Goal: Task Accomplishment & Management: Manage account settings

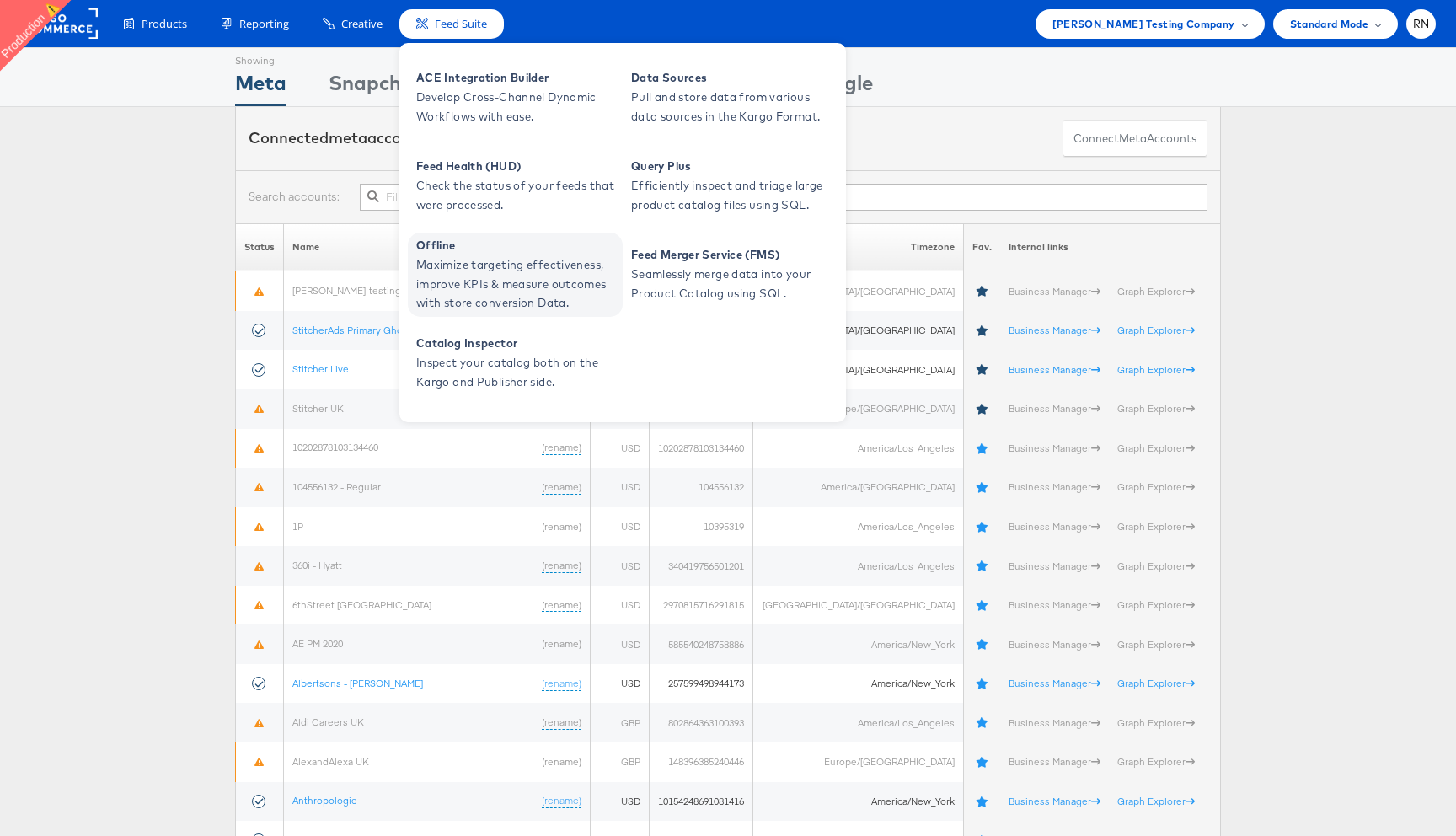
click at [490, 280] on span "Maximize targeting effectiveness, improve KPIs & measure outcomes with store co…" at bounding box center [517, 284] width 202 height 57
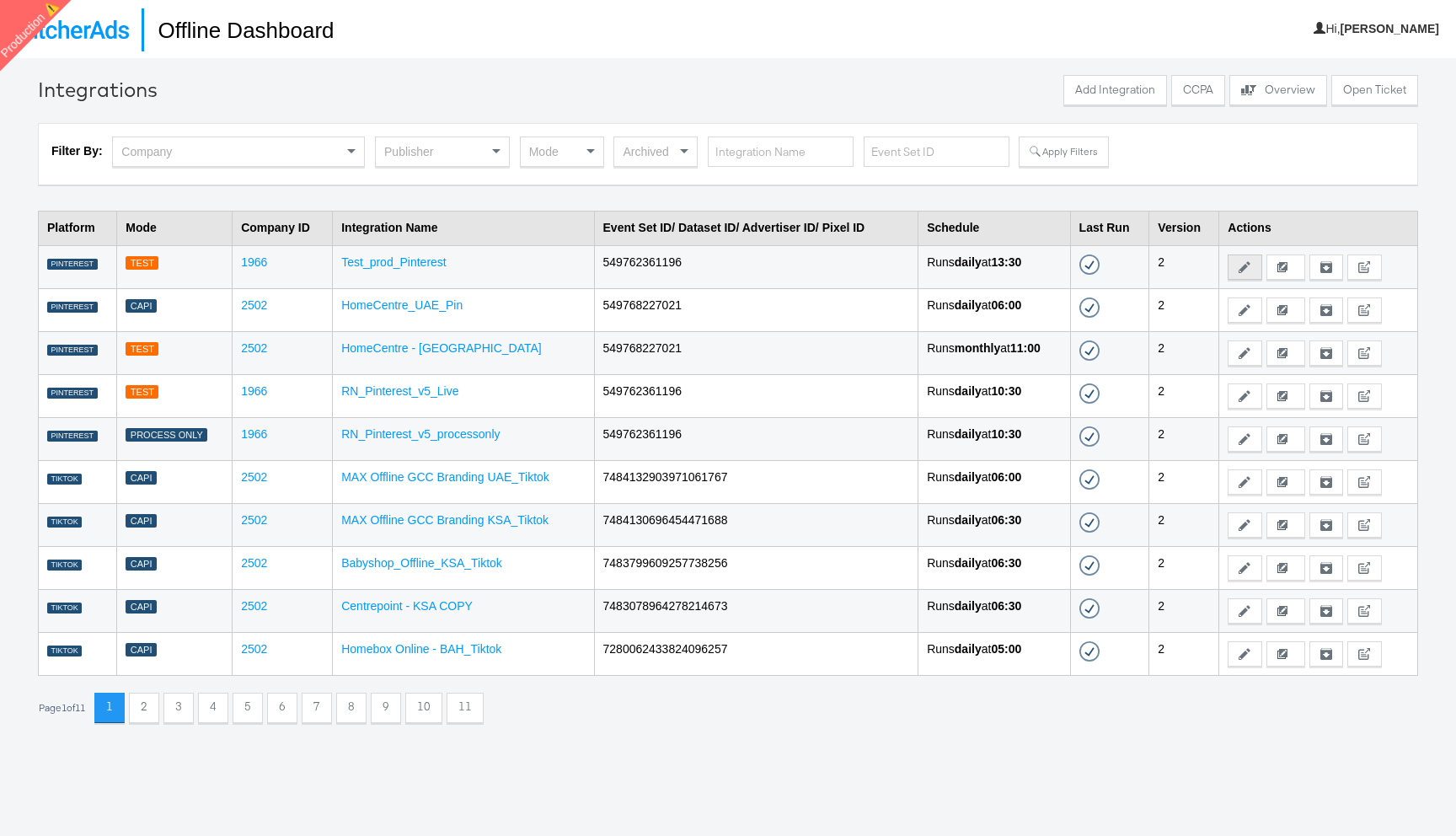
click at [1244, 275] on button "Edit" at bounding box center [1244, 267] width 33 height 25
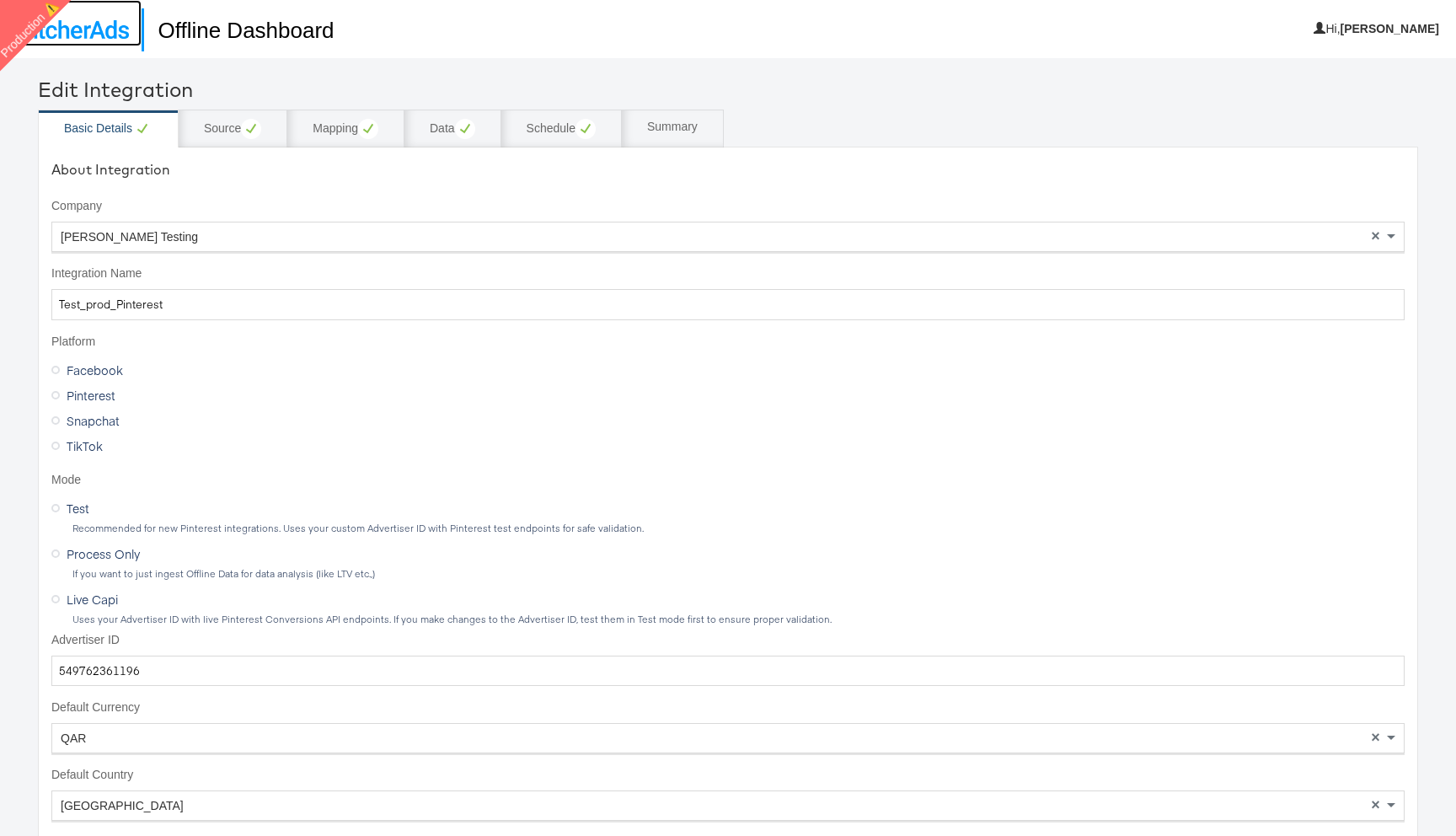
click at [79, 34] on img at bounding box center [70, 29] width 116 height 18
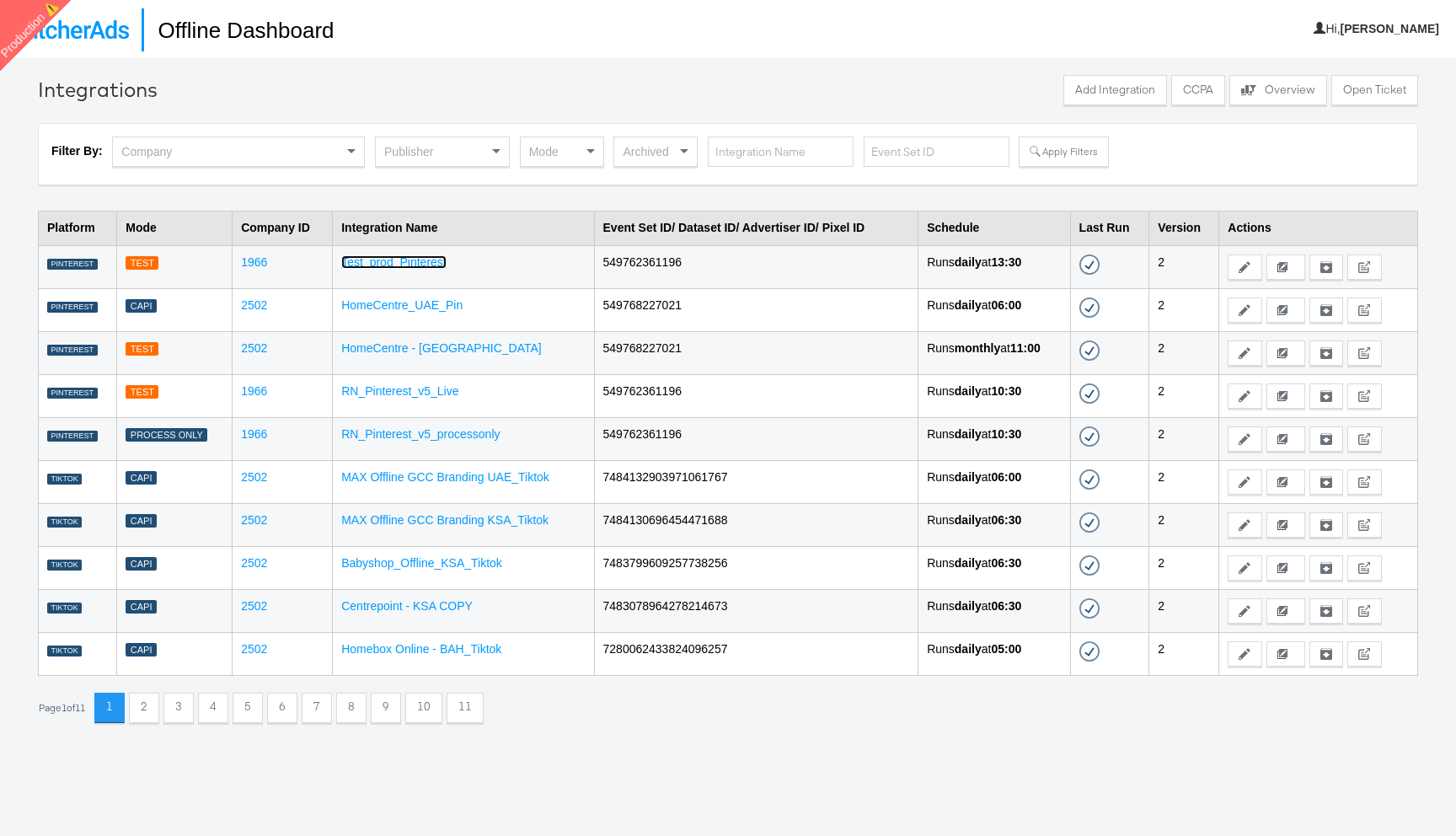
click at [400, 259] on link "Test_prod_Pinterest" at bounding box center [394, 262] width 105 height 13
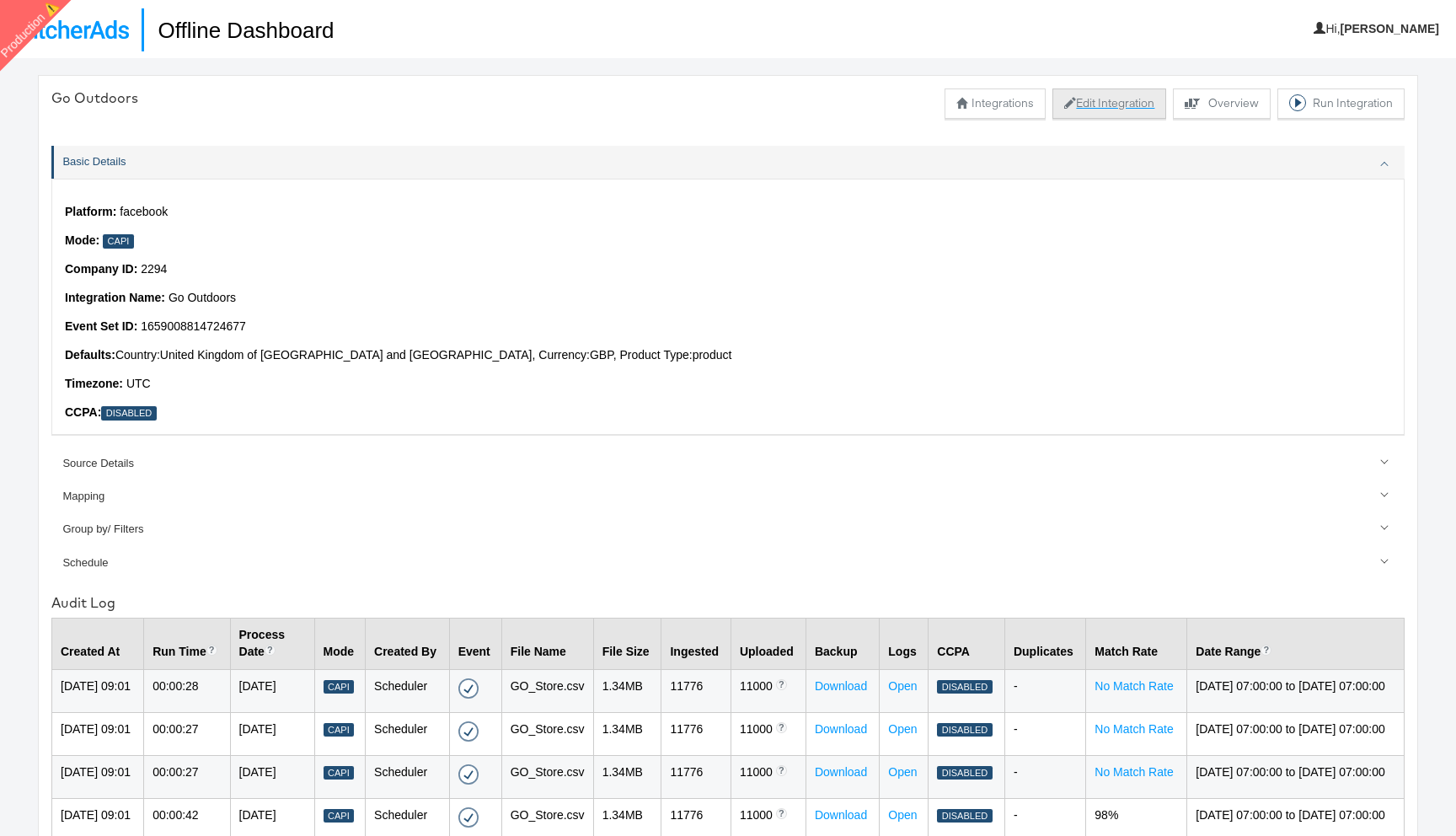
click at [1102, 104] on button "Edit Integration" at bounding box center [1110, 104] width 114 height 31
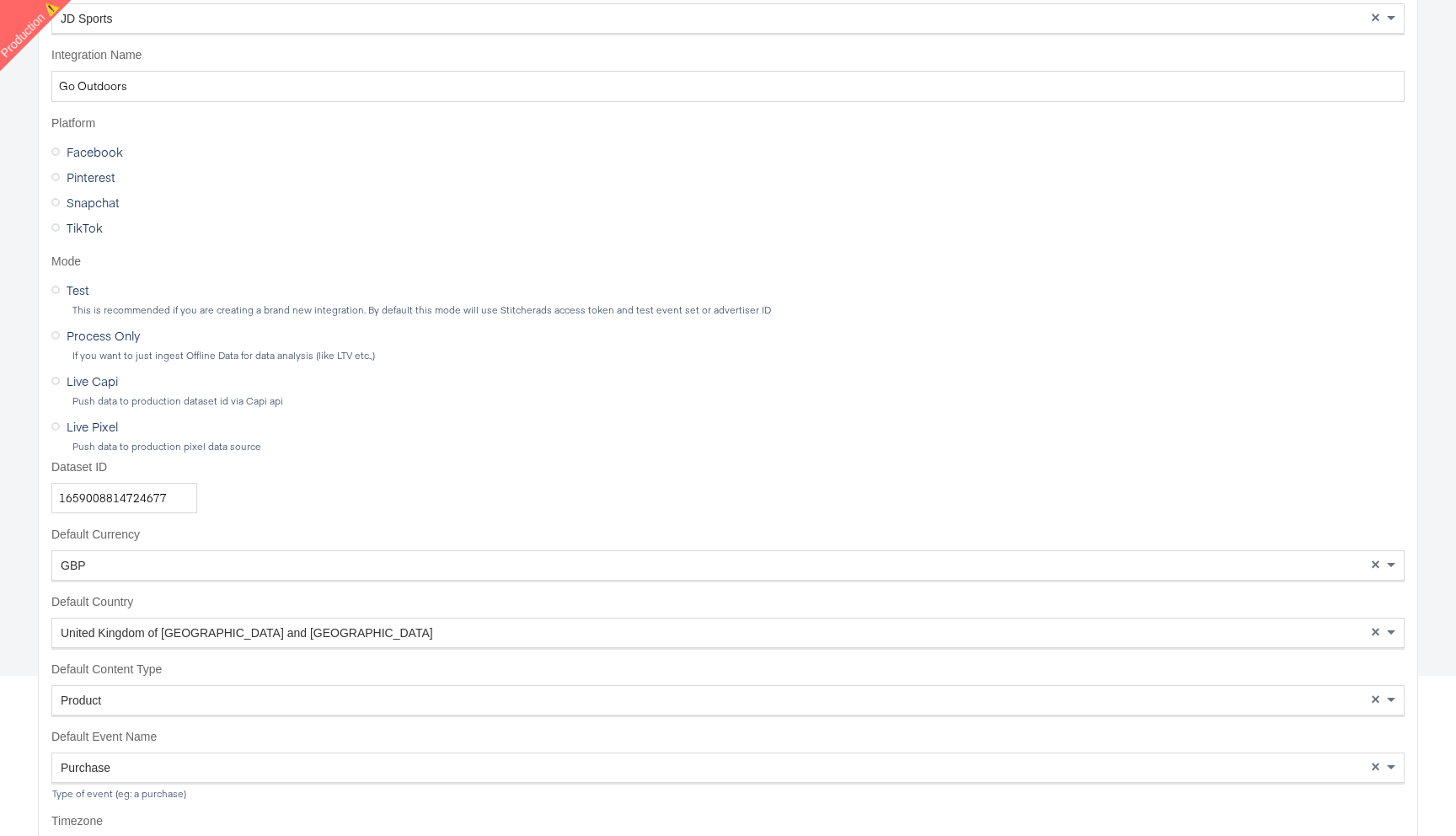
scroll to position [228, 0]
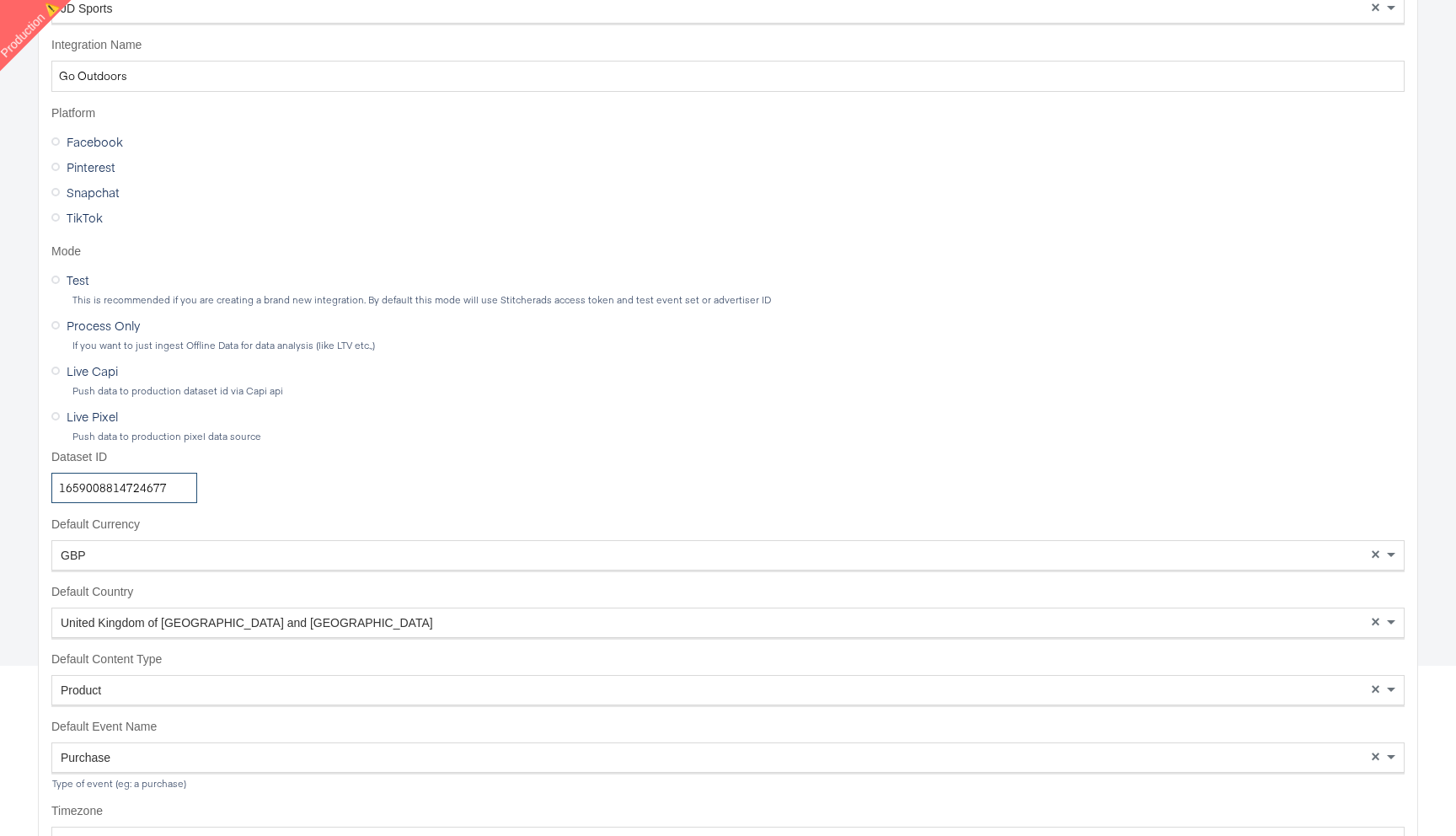
click at [97, 490] on input "1659008814724677" at bounding box center [125, 488] width 146 height 32
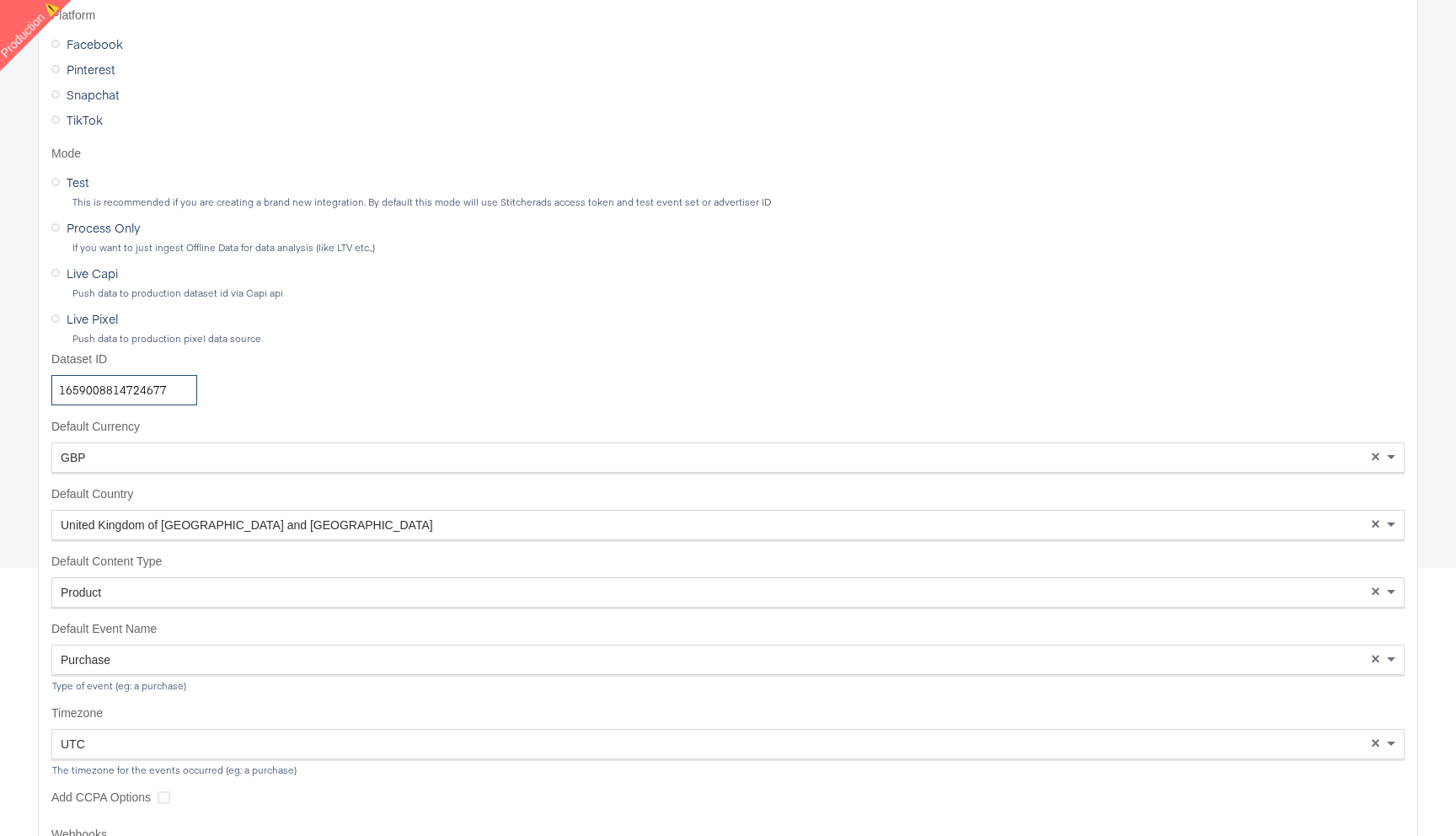
scroll to position [0, 0]
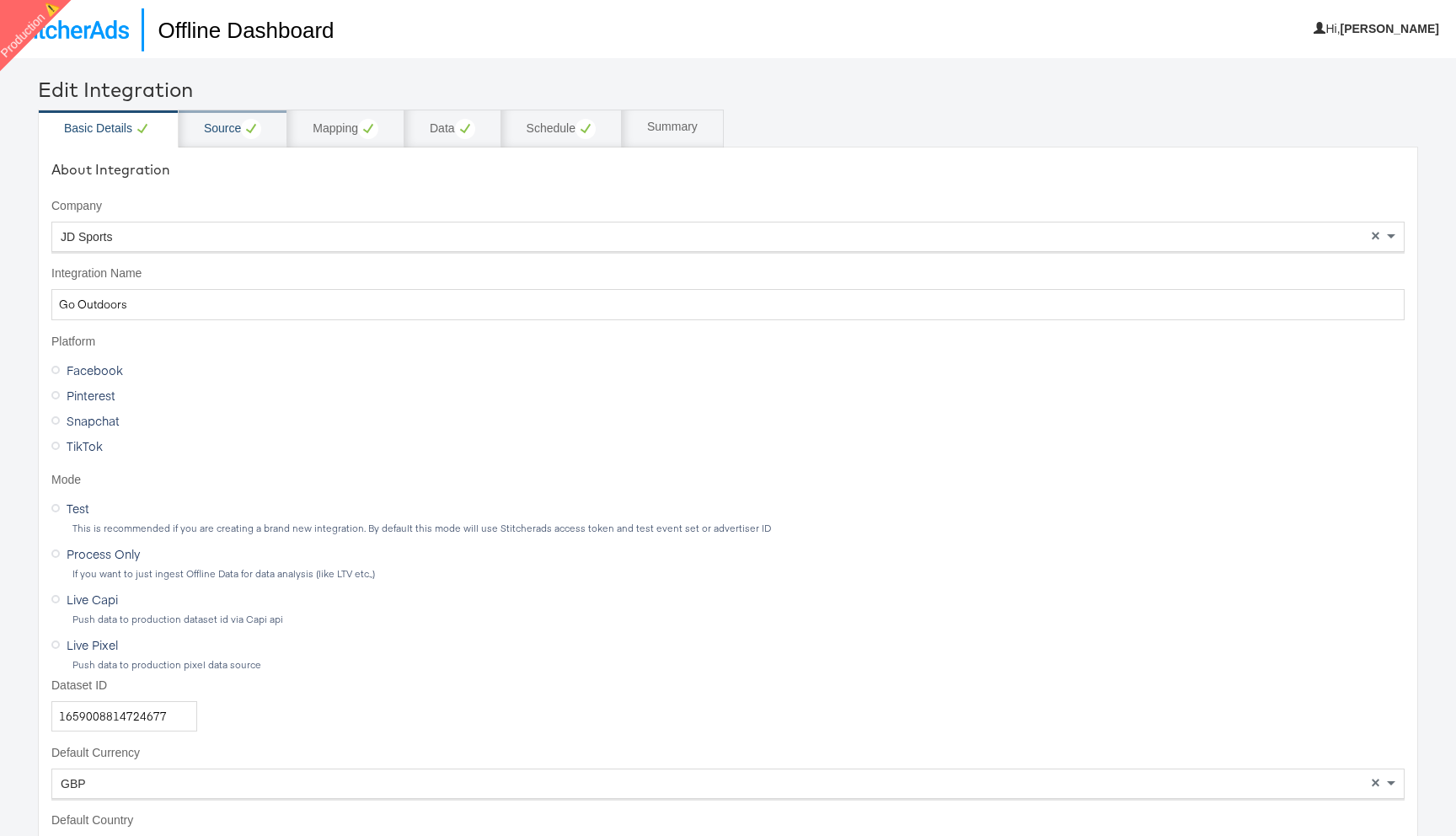
click at [220, 136] on div "Source" at bounding box center [232, 128] width 57 height 20
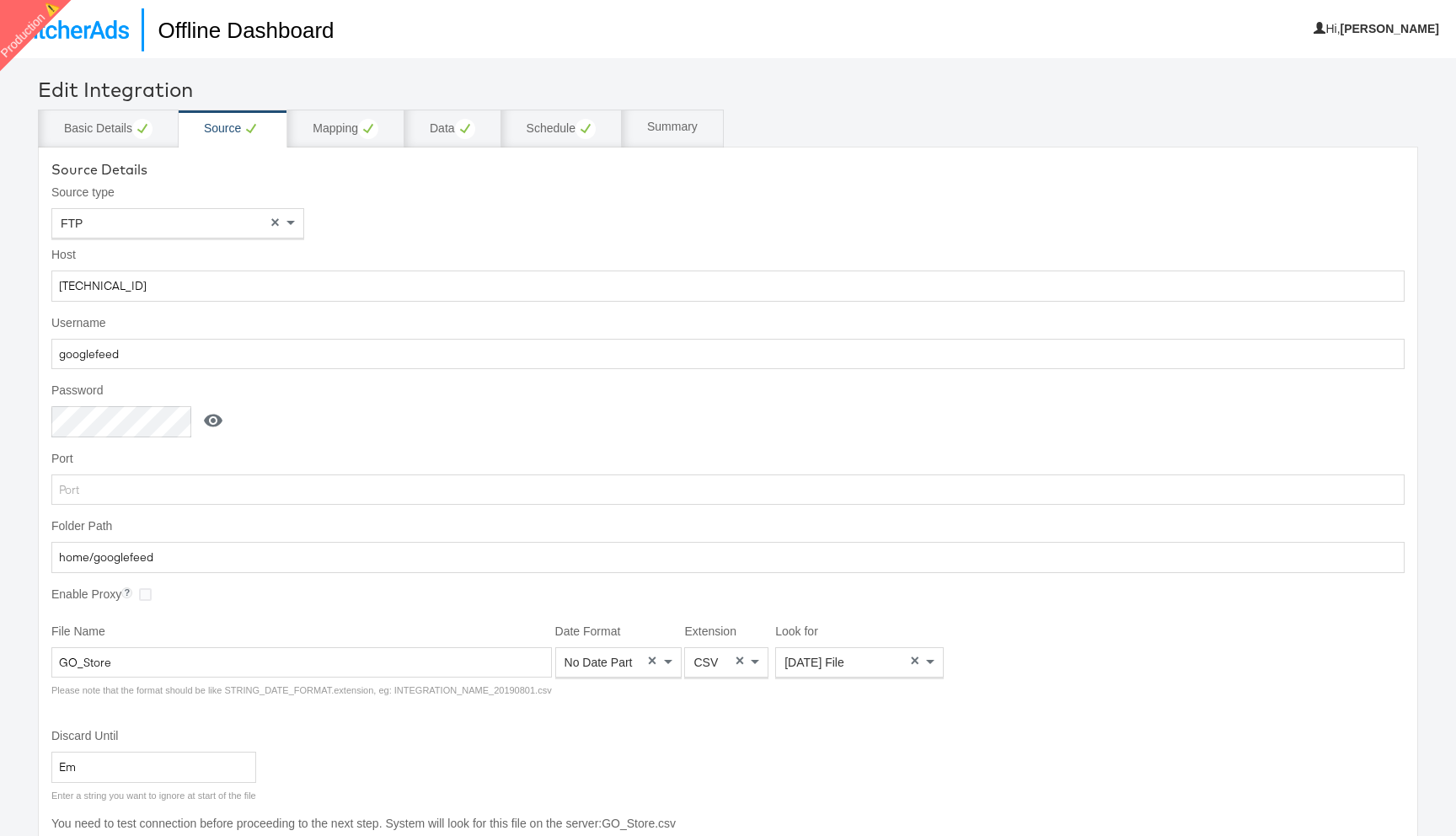
click at [214, 417] on icon at bounding box center [213, 420] width 20 height 20
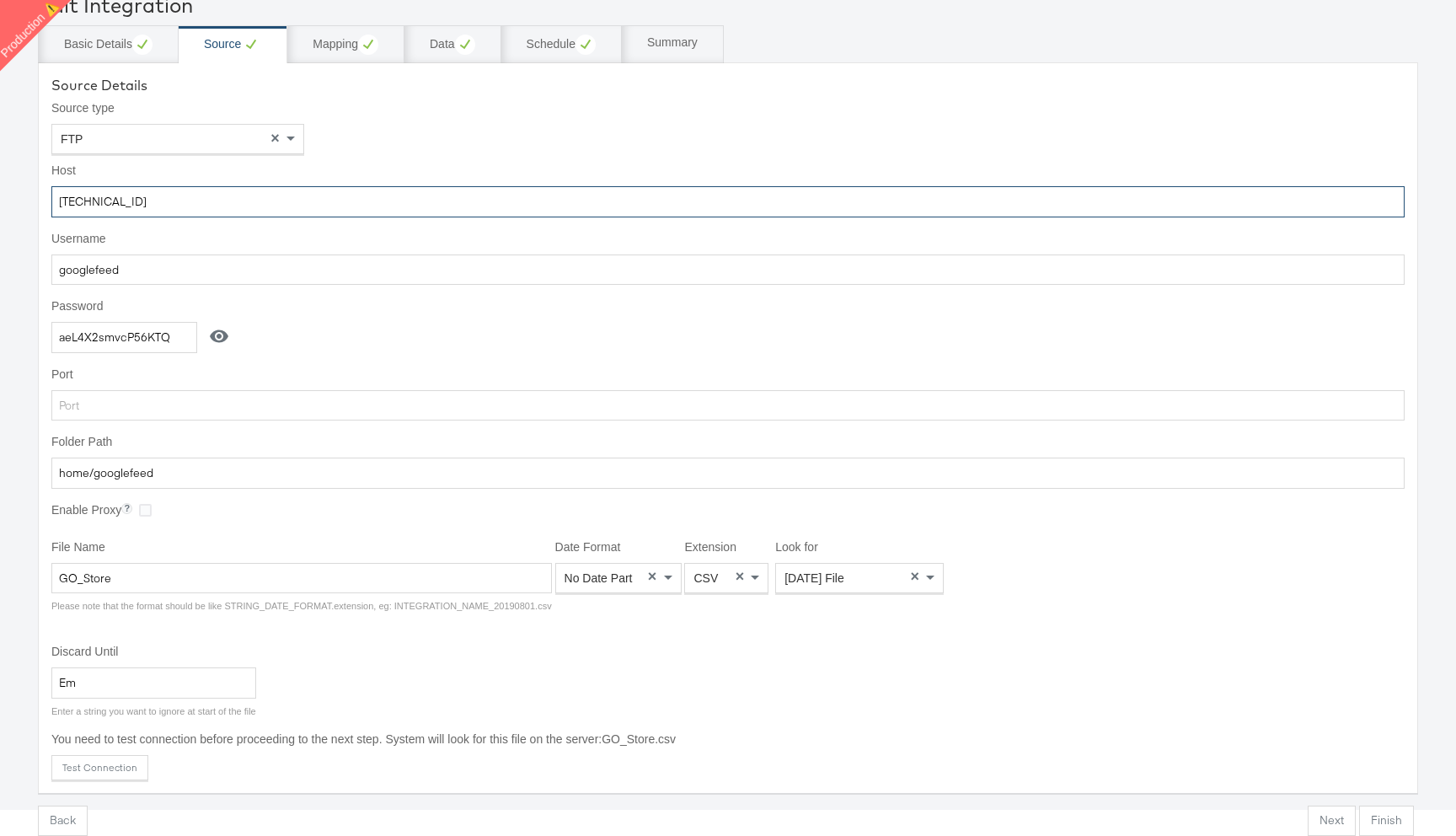
drag, startPoint x: 137, startPoint y: 201, endPoint x: 41, endPoint y: 202, distance: 96.0
click at [42, 202] on div "Source Details Source type FTP × Host 52.178.128.46 Username googlefeed Passwor…" at bounding box center [728, 428] width 1380 height 732
click at [362, 264] on input "googlefeed" at bounding box center [728, 270] width 1353 height 32
click at [113, 337] on input "aeL4X2smvcP56KTQ" at bounding box center [125, 338] width 146 height 32
click at [178, 472] on input "home/googlefeed" at bounding box center [728, 473] width 1353 height 32
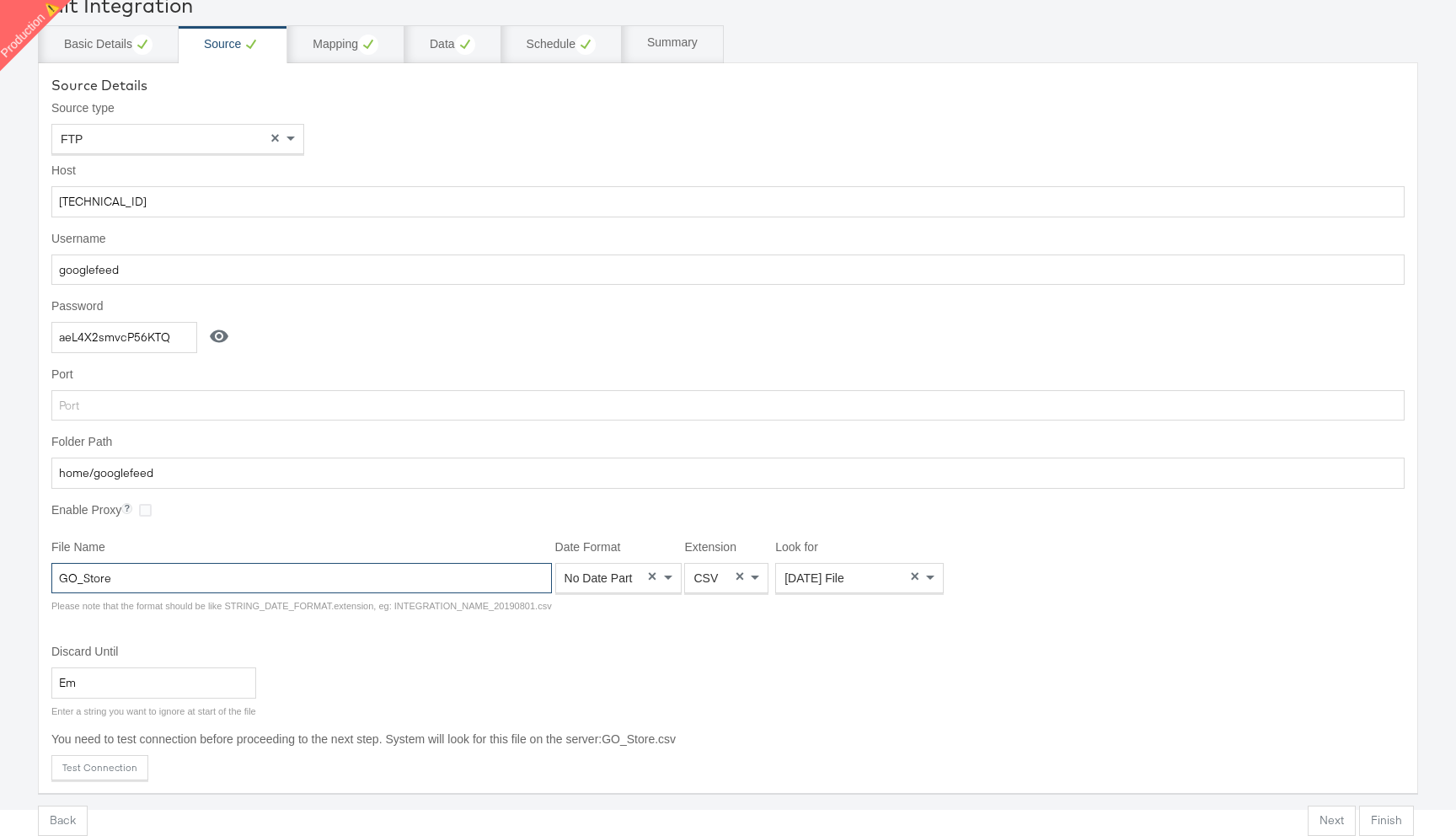
click at [170, 581] on input "GO_Store" at bounding box center [302, 579] width 501 height 32
click at [341, 44] on div "Mapping" at bounding box center [345, 44] width 66 height 20
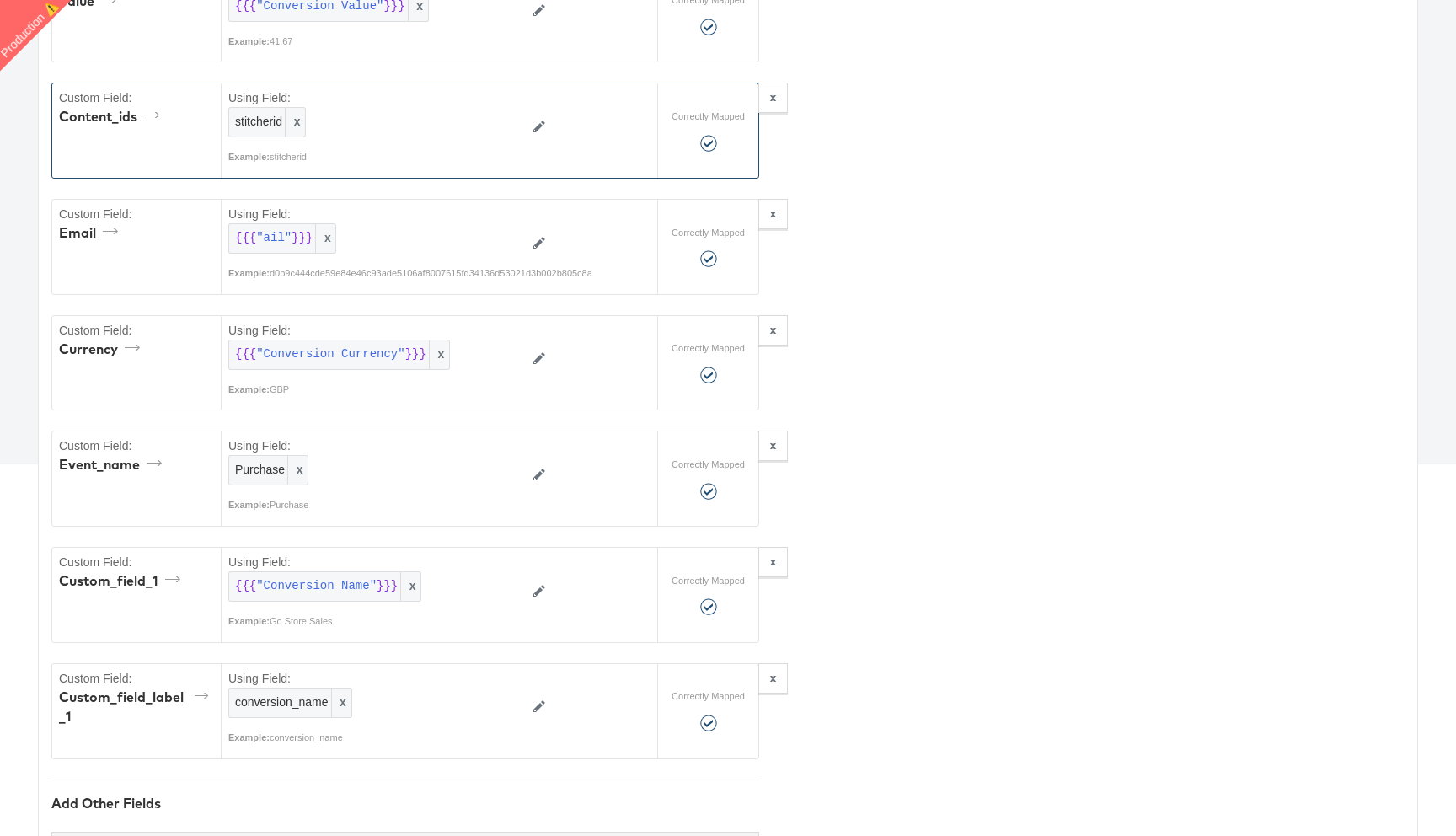
scroll to position [927, 0]
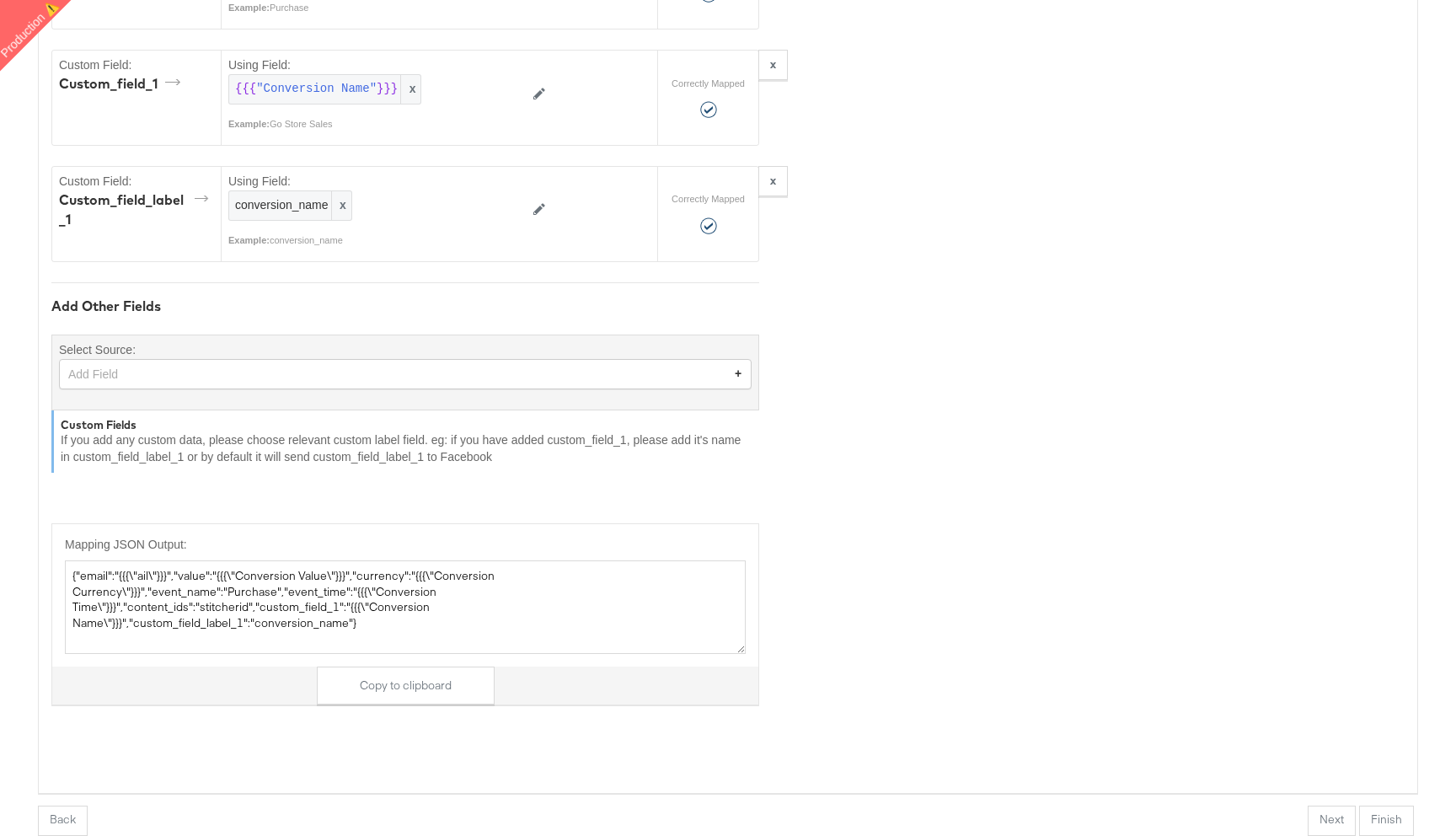
click at [277, 373] on div "Add Field" at bounding box center [405, 374] width 691 height 29
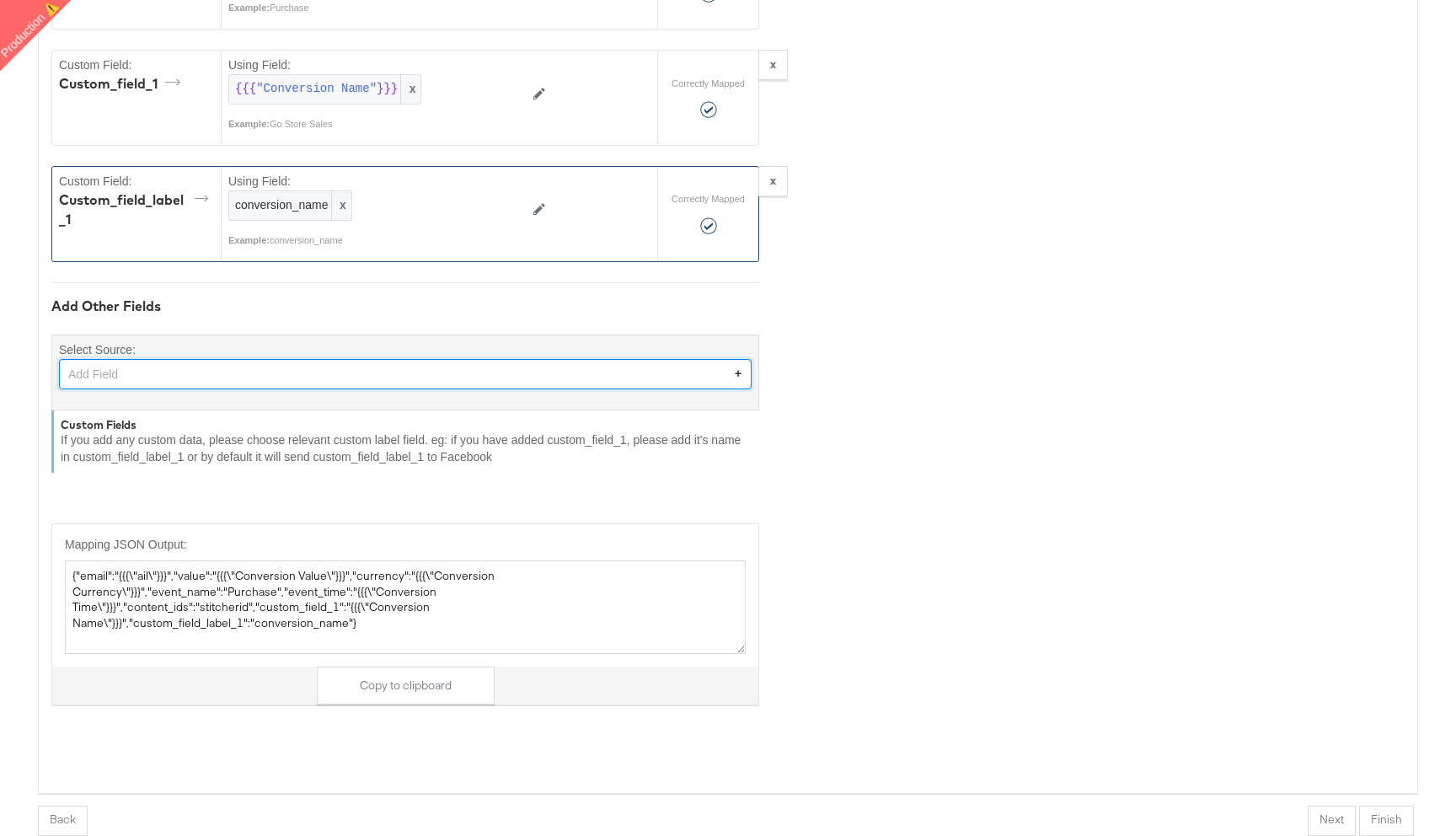
scroll to position [0, 0]
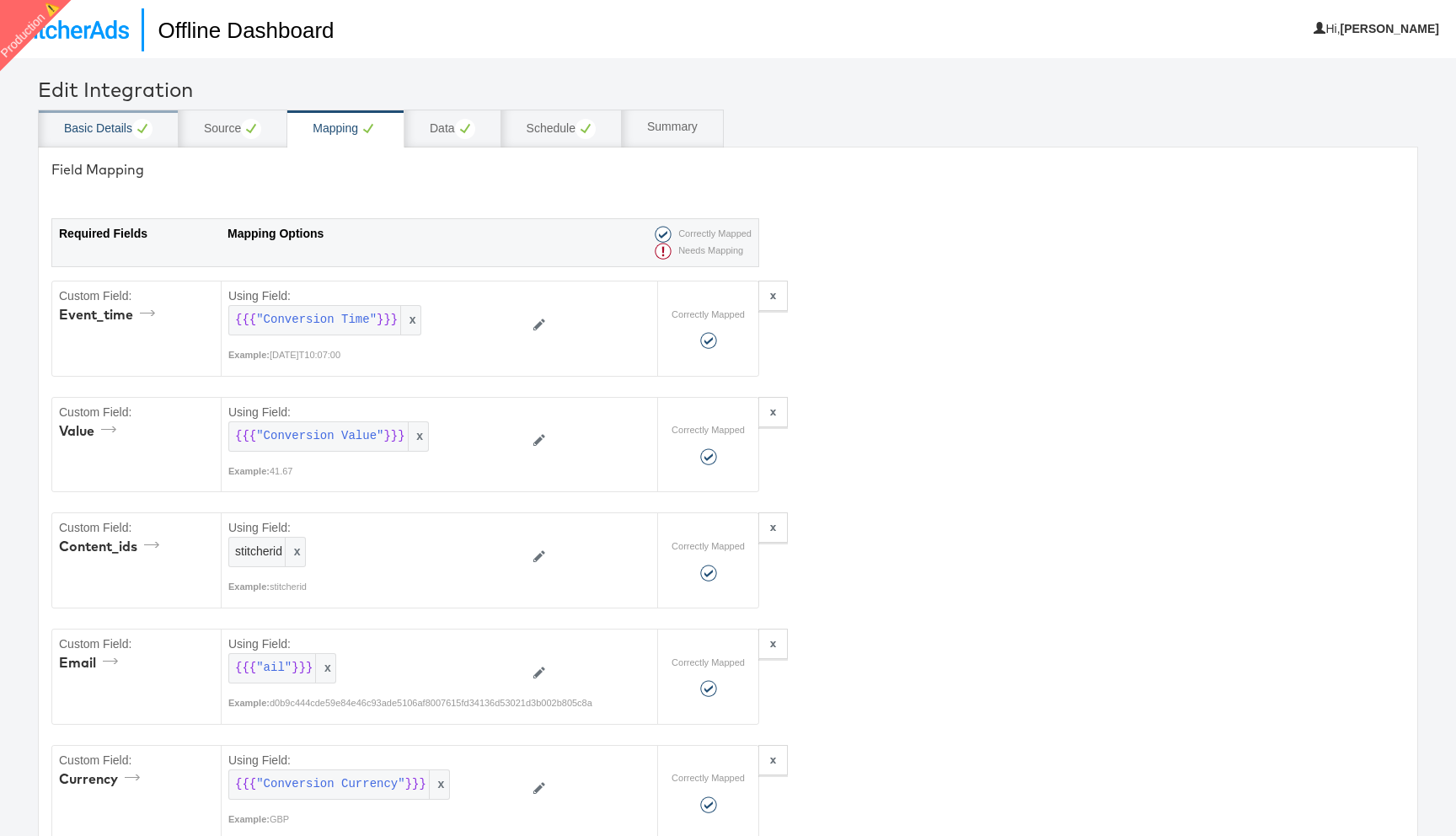
click at [95, 120] on div "Basic Details" at bounding box center [108, 128] width 89 height 20
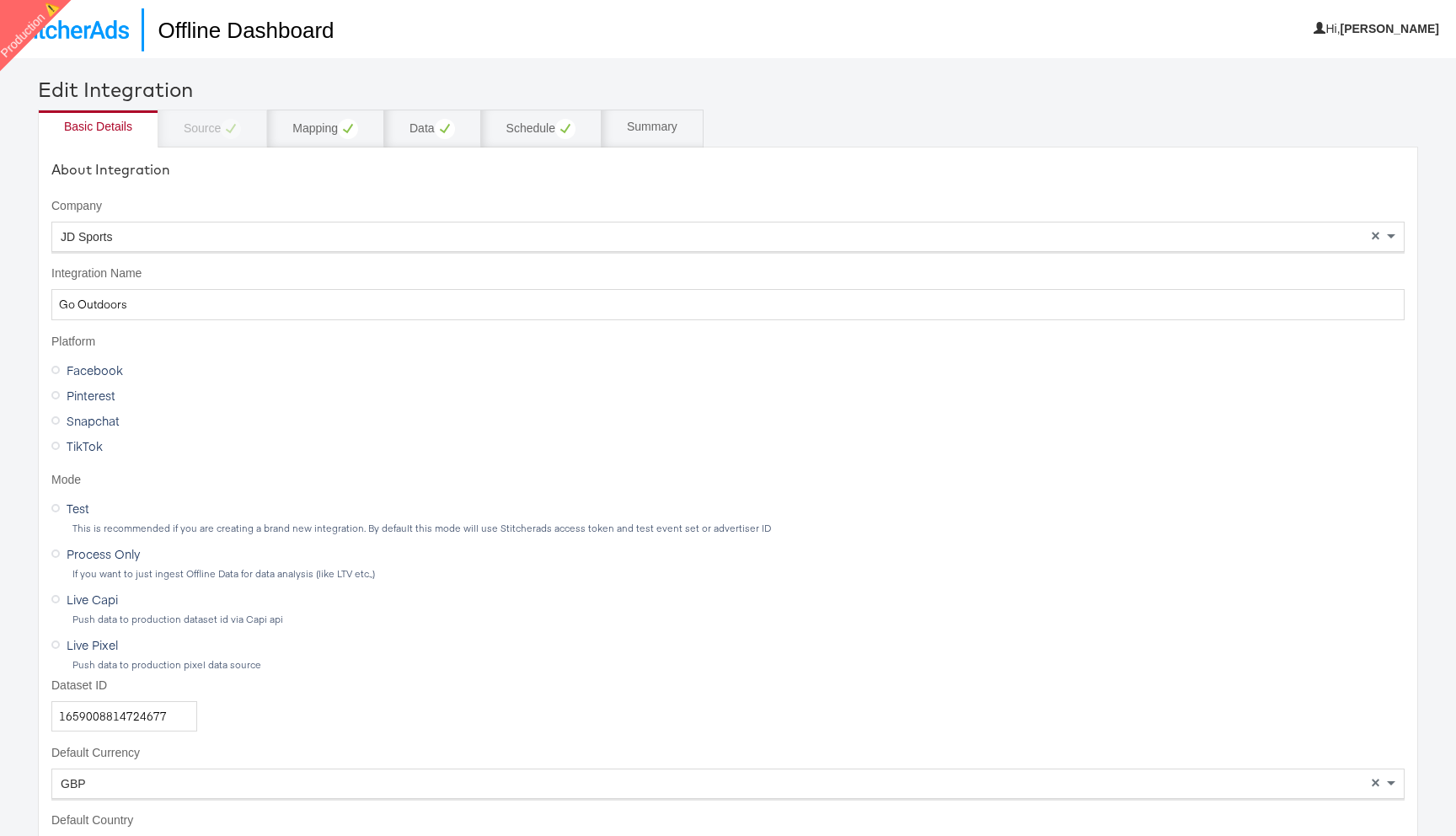
click at [227, 132] on div "Basic Details Source Mapping Data Schedule Summary" at bounding box center [728, 128] width 1380 height 38
click at [124, 305] on input "Go Outdoors" at bounding box center [728, 305] width 1353 height 32
click at [71, 39] on img at bounding box center [70, 29] width 116 height 18
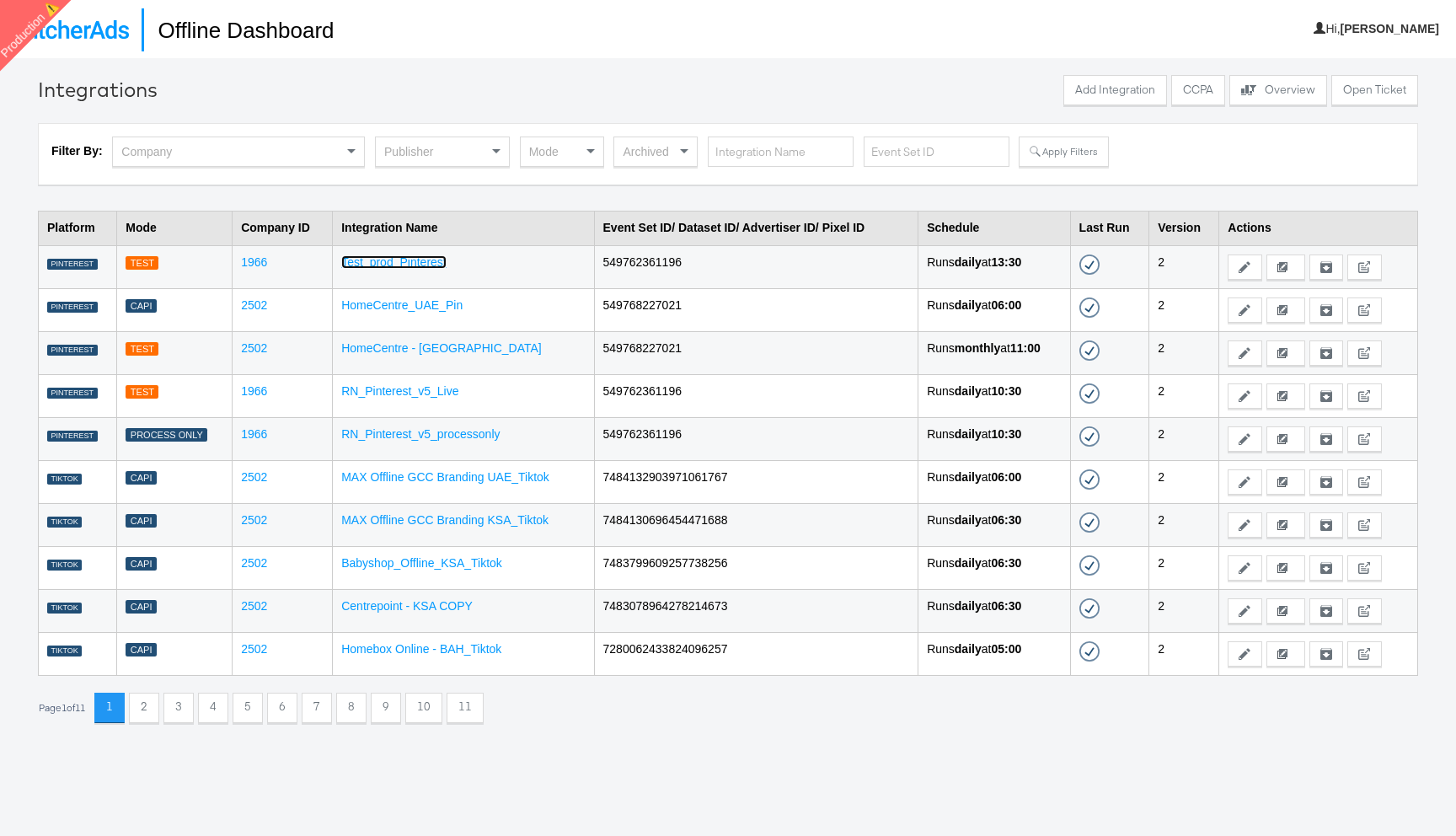
click at [431, 260] on link "Test_prod_Pinterest" at bounding box center [394, 262] width 105 height 13
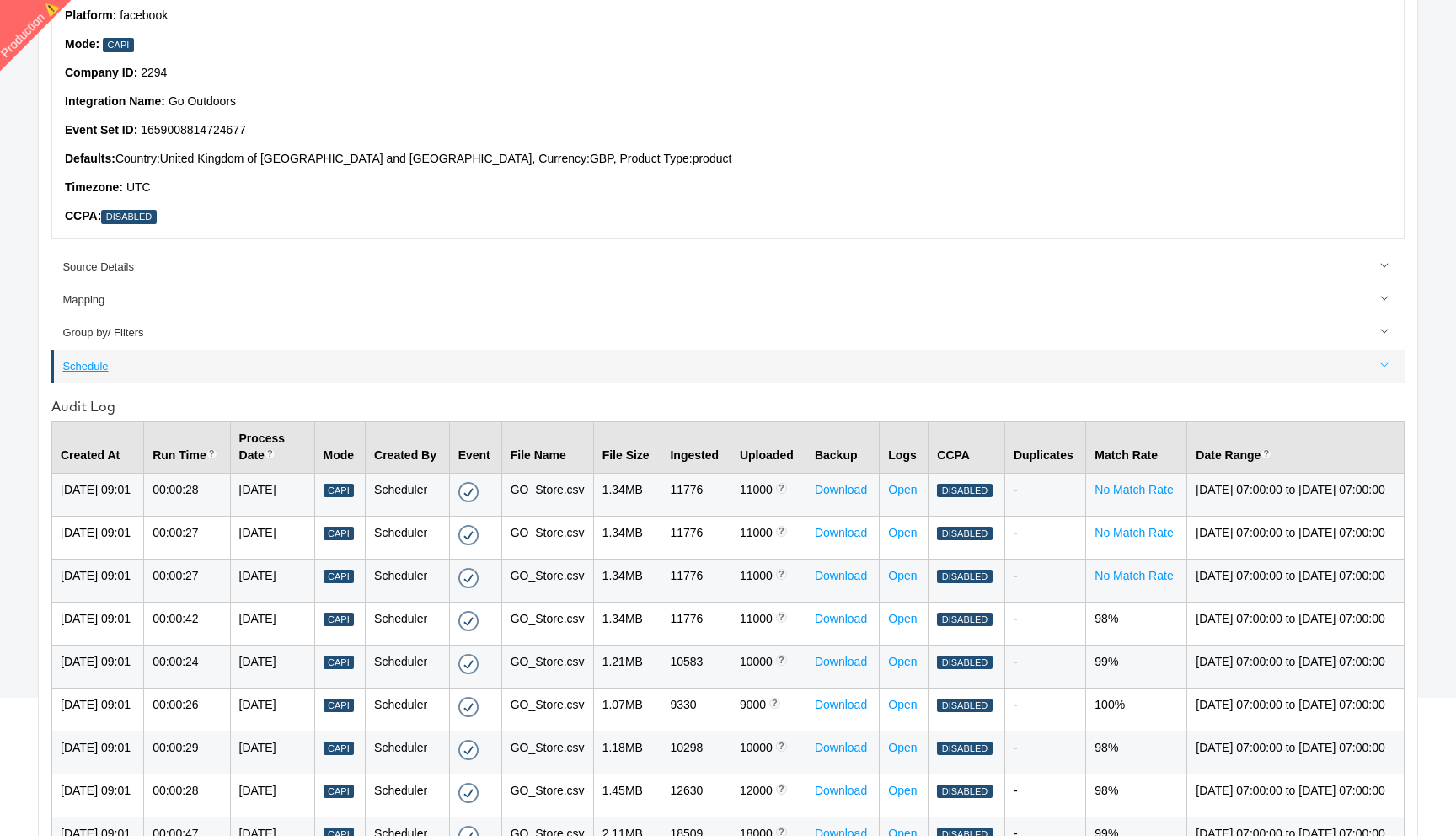
scroll to position [198, 0]
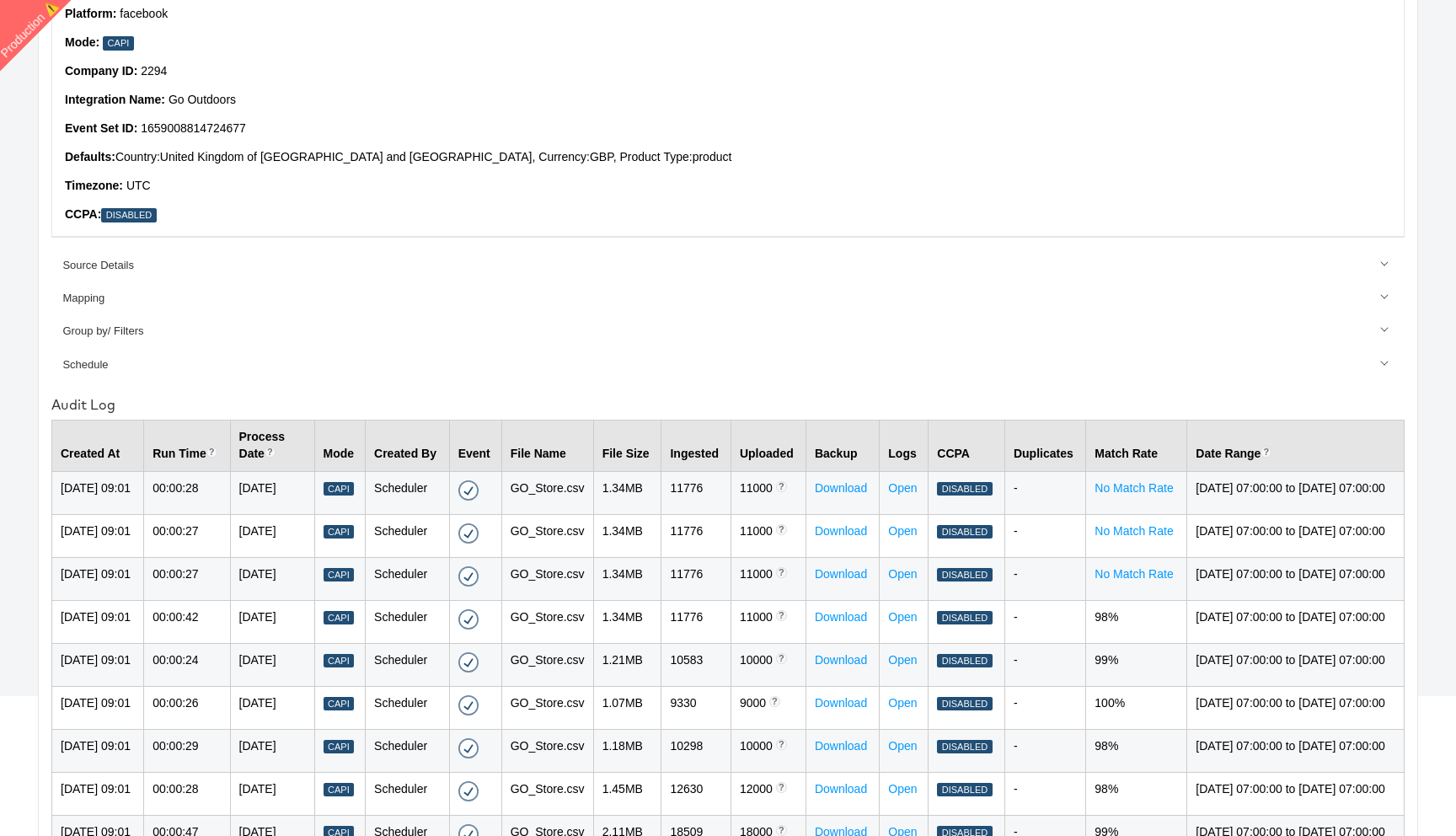
drag, startPoint x: 261, startPoint y: 487, endPoint x: 308, endPoint y: 504, distance: 50.0
click at [308, 504] on td "[DATE]" at bounding box center [272, 492] width 84 height 43
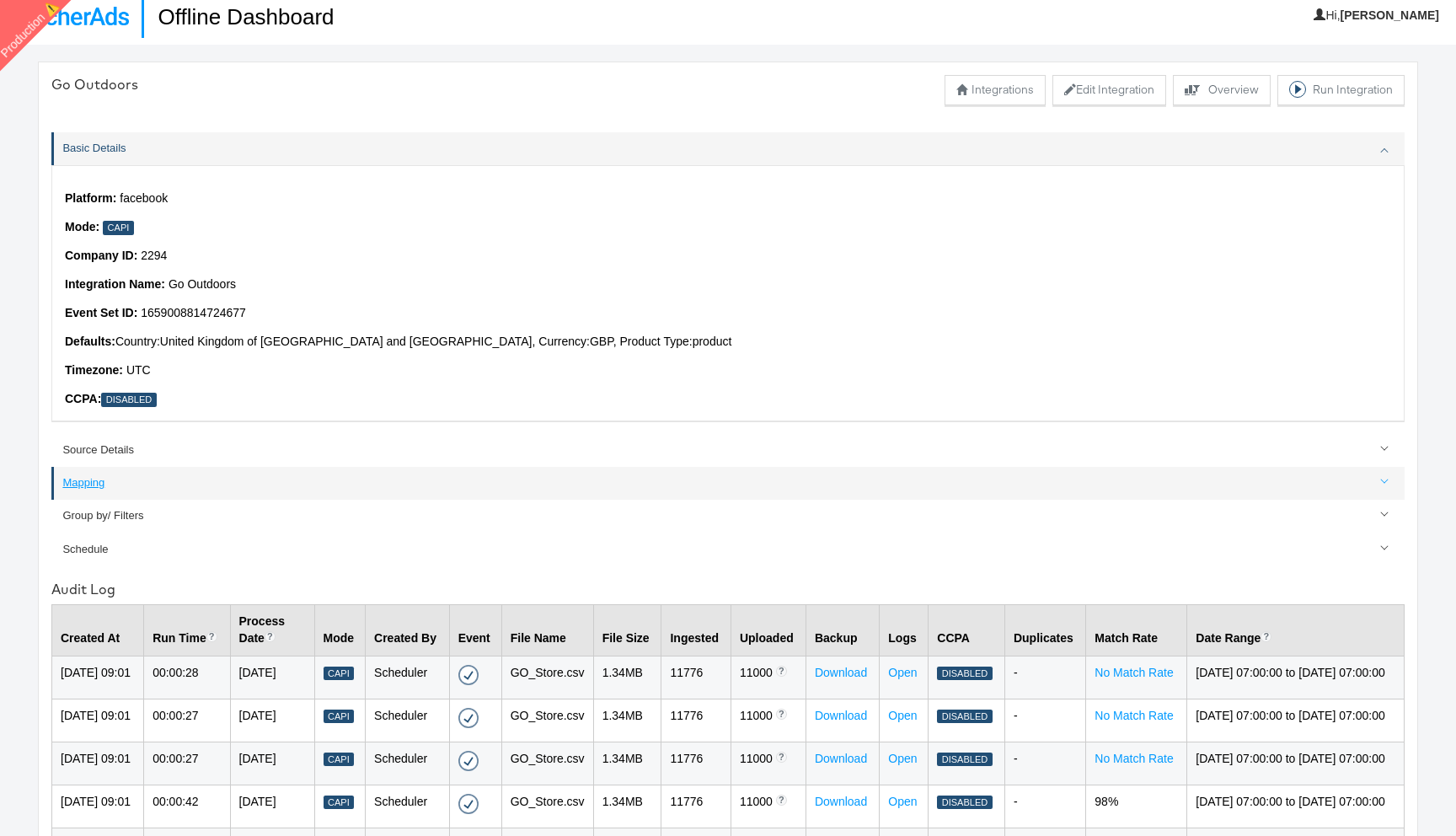
scroll to position [0, 0]
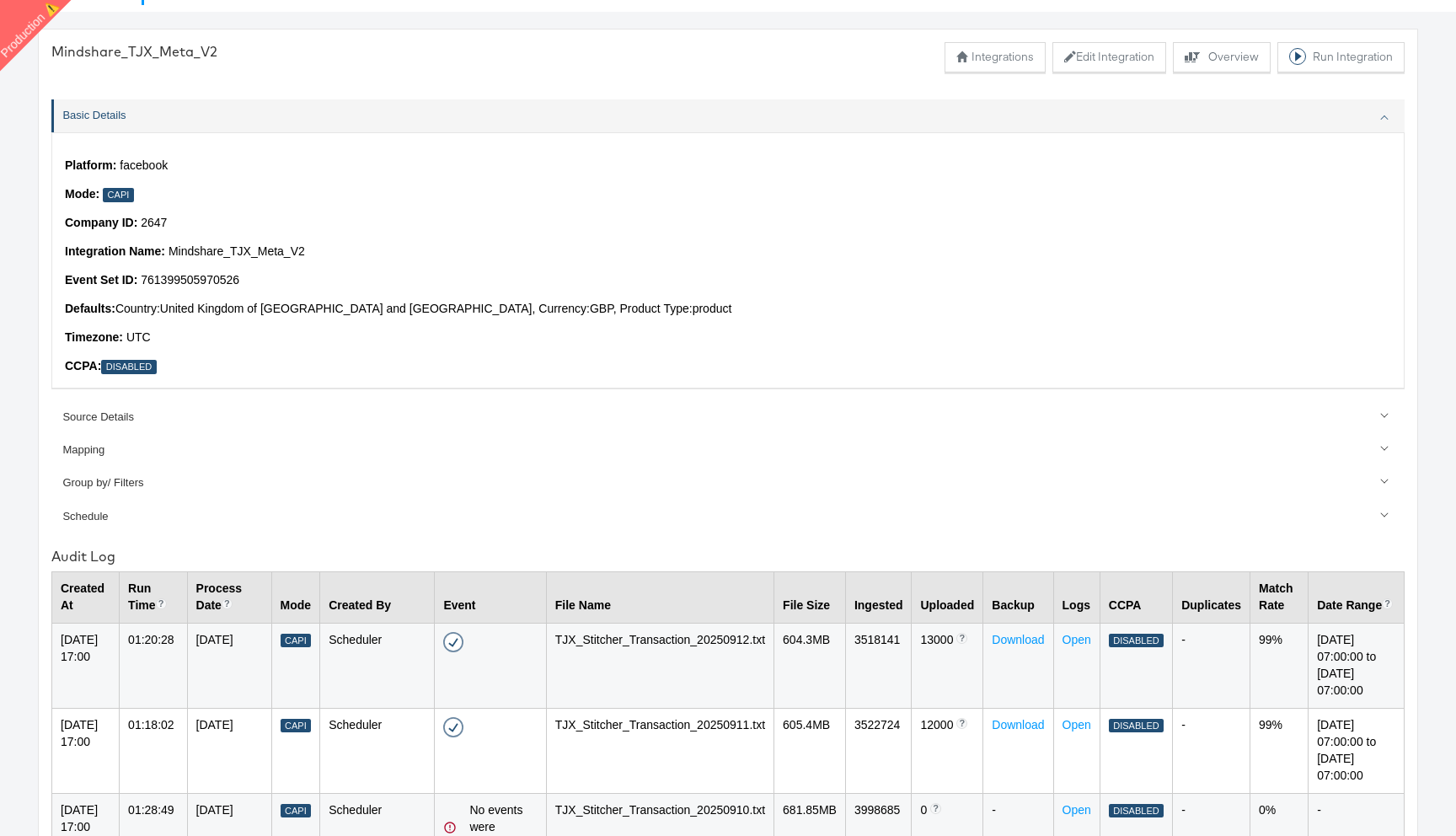
scroll to position [23, 0]
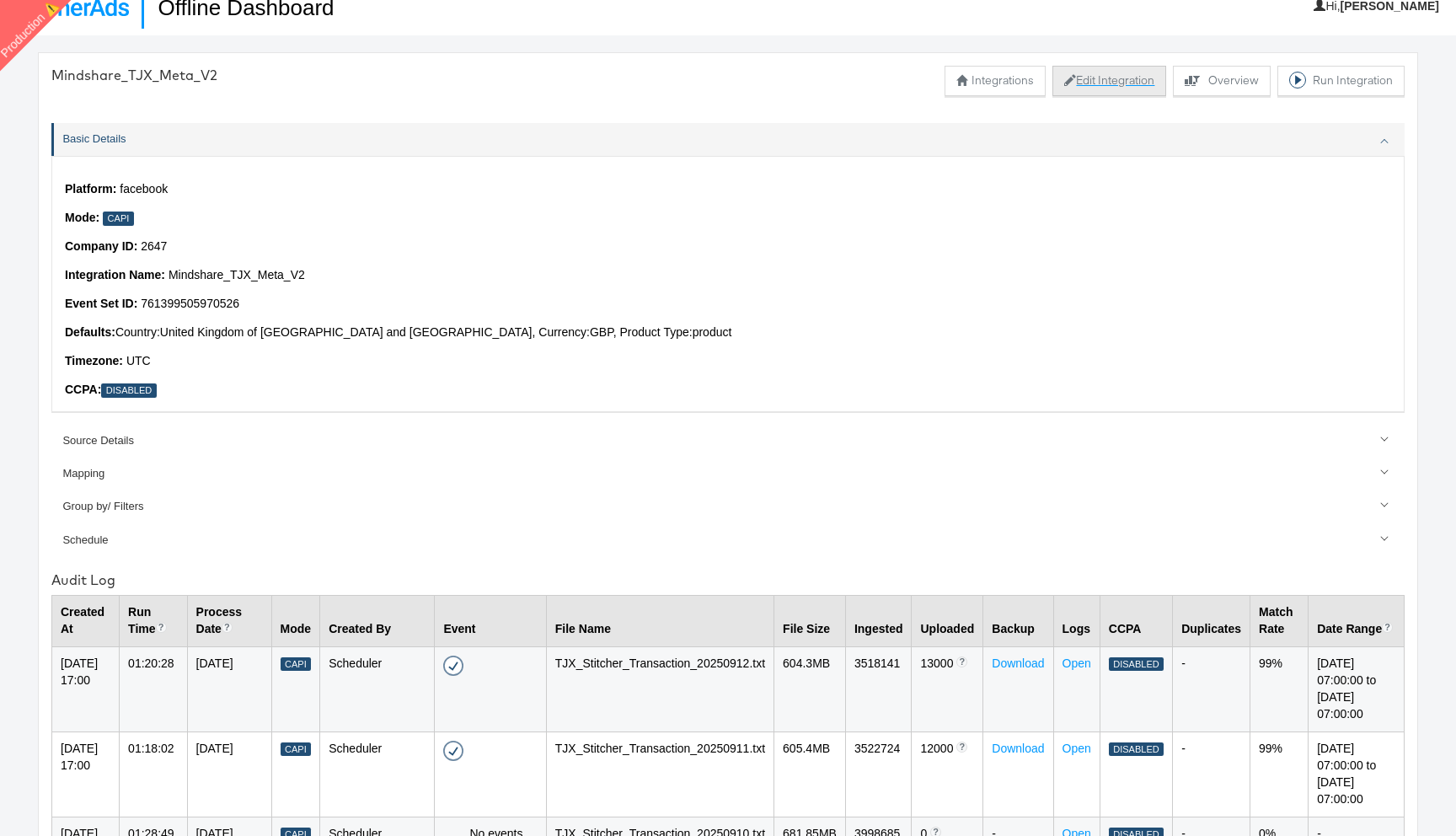
click at [1109, 78] on button "Edit Integration" at bounding box center [1110, 81] width 114 height 31
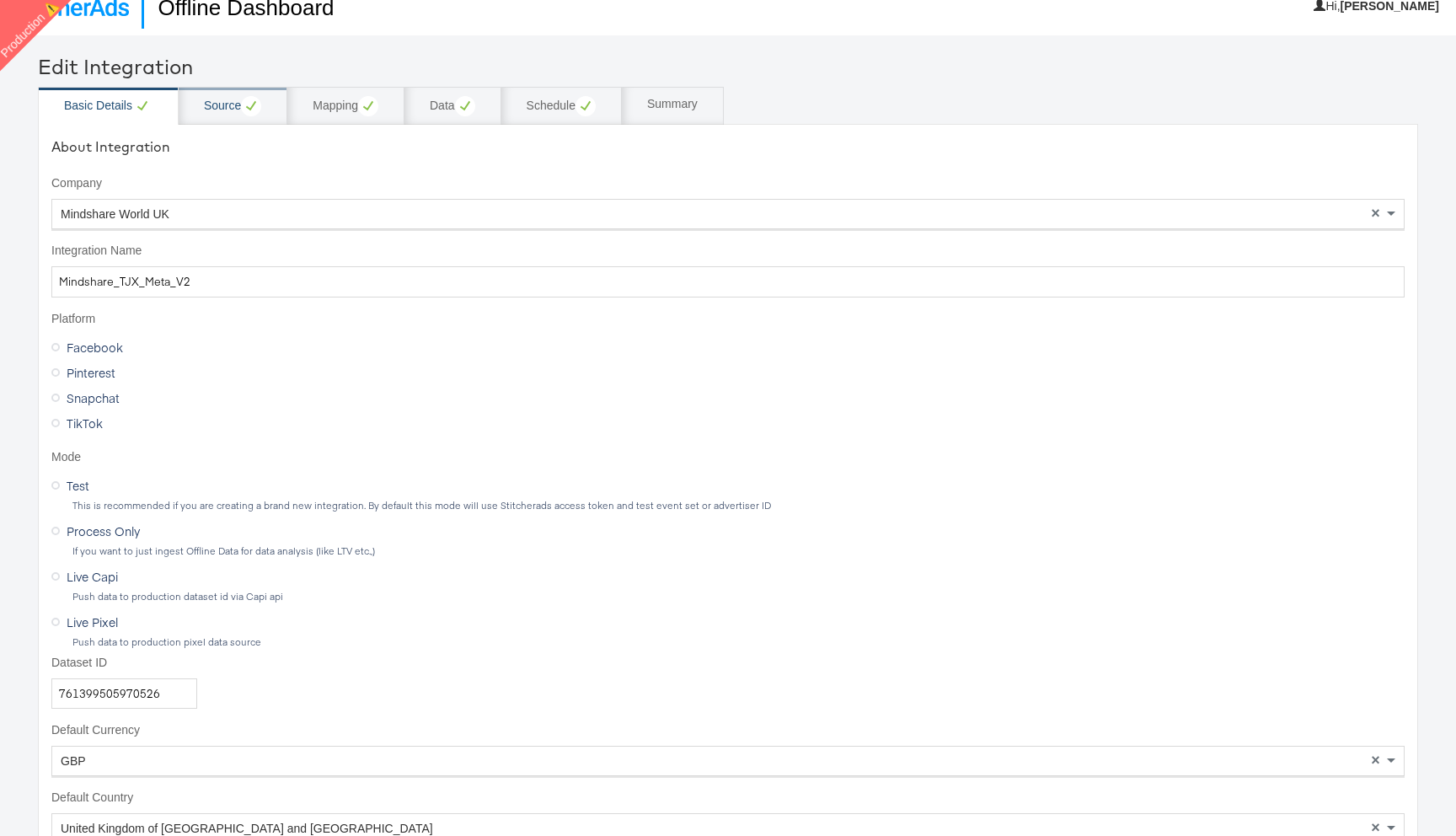
click at [233, 99] on div "Source" at bounding box center [232, 105] width 57 height 20
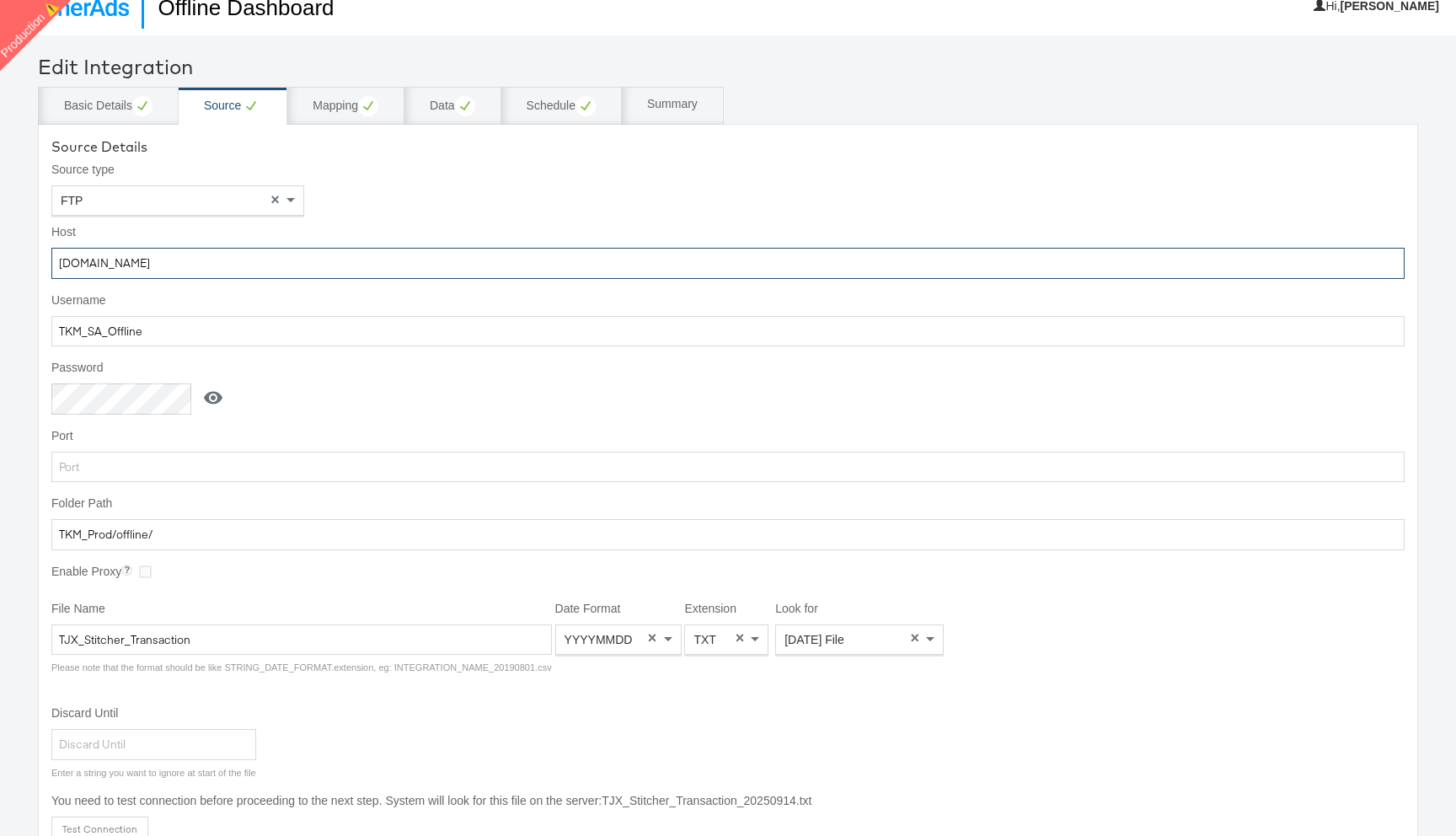
click at [281, 263] on input "[DOMAIN_NAME]" at bounding box center [728, 263] width 1353 height 32
click at [379, 339] on input "TKM_SA_Offline" at bounding box center [728, 332] width 1353 height 32
click at [208, 402] on icon at bounding box center [213, 398] width 18 height 12
click at [155, 400] on input "Py5xJ7Adc4sDSLH" at bounding box center [125, 400] width 146 height 32
click at [155, 543] on input "TKM_Prod/offline/" at bounding box center [728, 535] width 1353 height 32
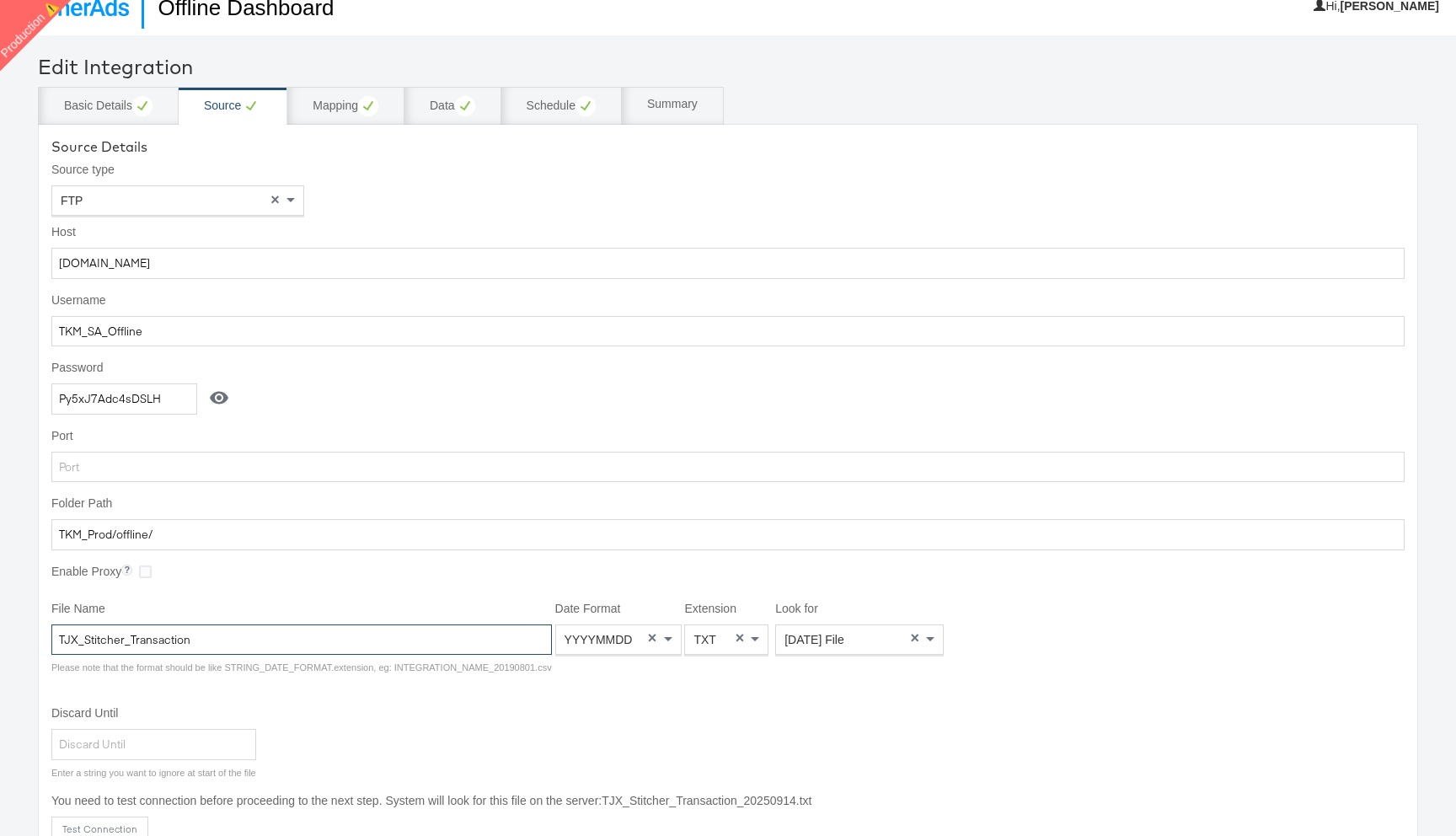
click at [213, 638] on input "TJX_Stitcher_Transaction" at bounding box center [302, 640] width 501 height 32
click at [346, 106] on div "Mapping" at bounding box center [345, 105] width 66 height 20
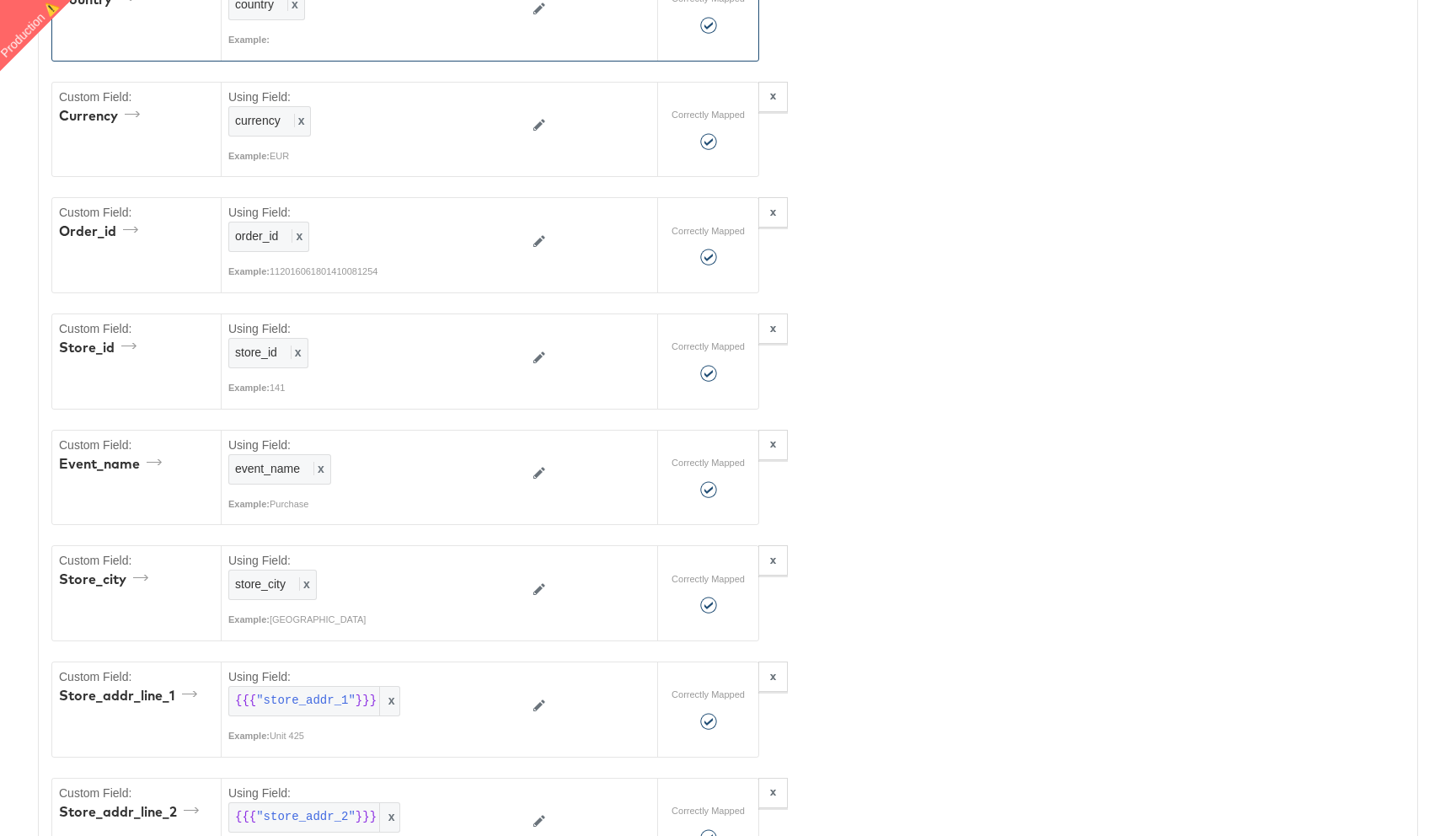
scroll to position [1827, 0]
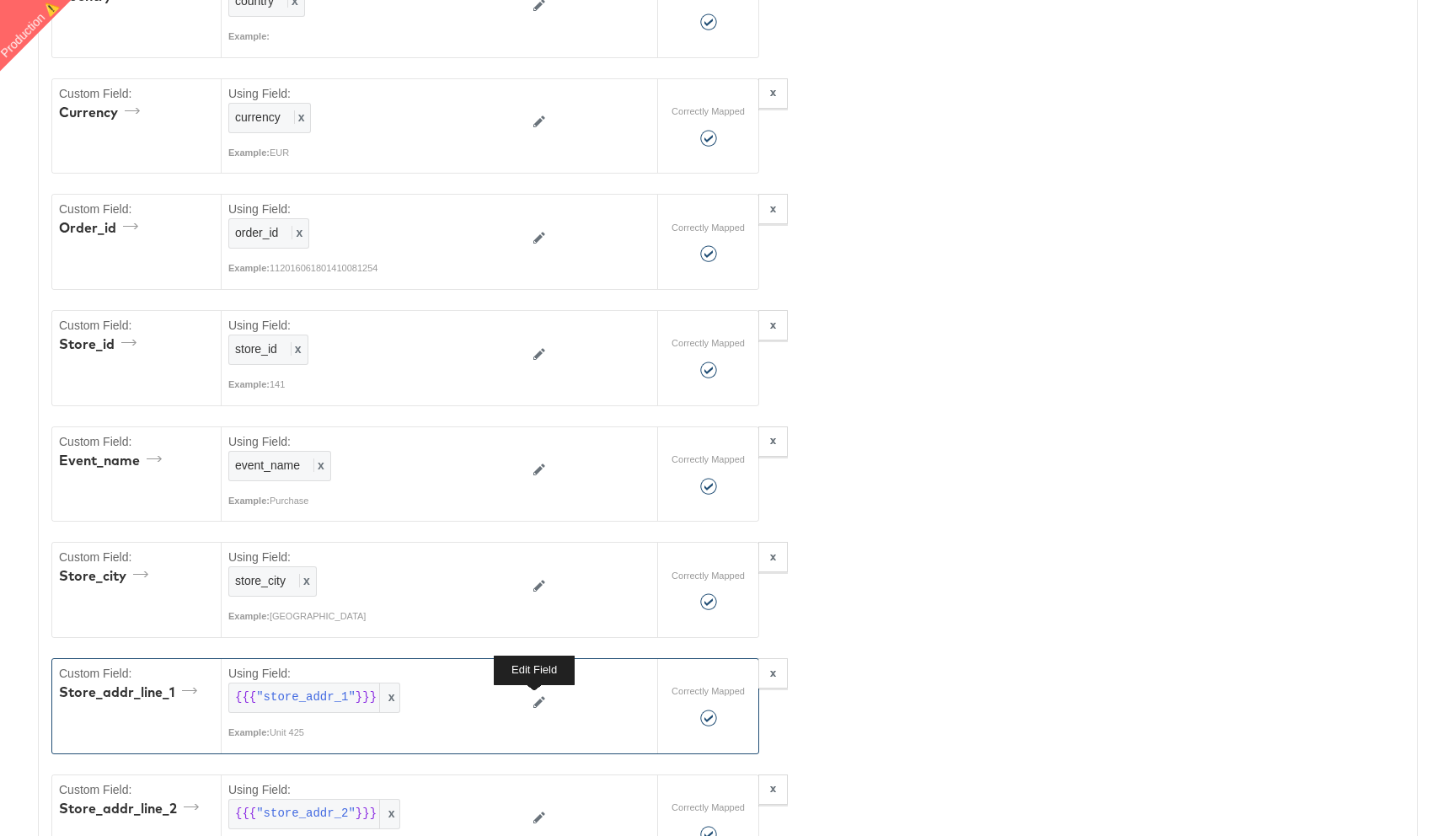
click at [534, 700] on icon at bounding box center [539, 702] width 11 height 11
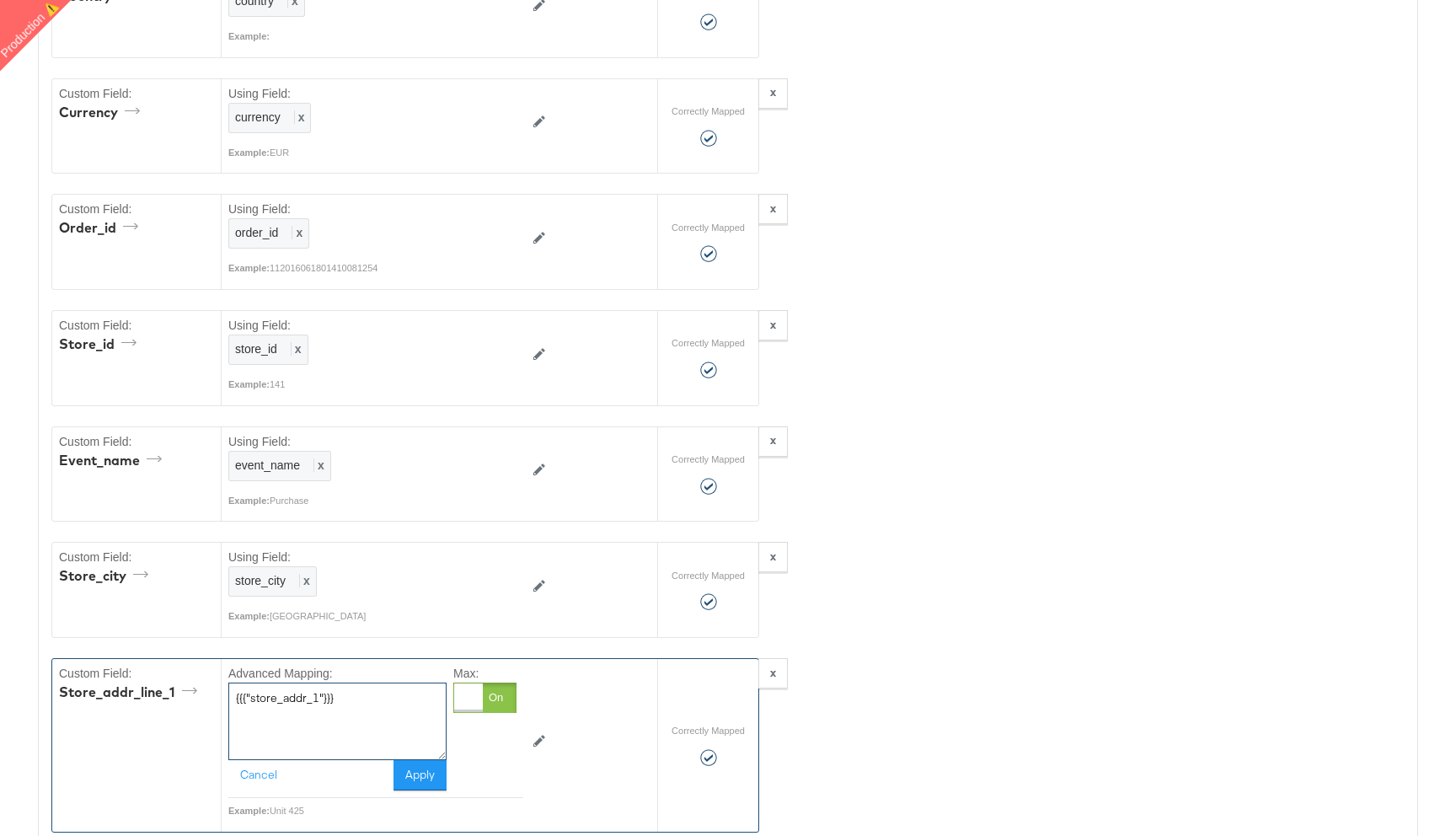
click at [389, 706] on textarea "{{{"store_addr_1"}}}" at bounding box center [337, 721] width 219 height 77
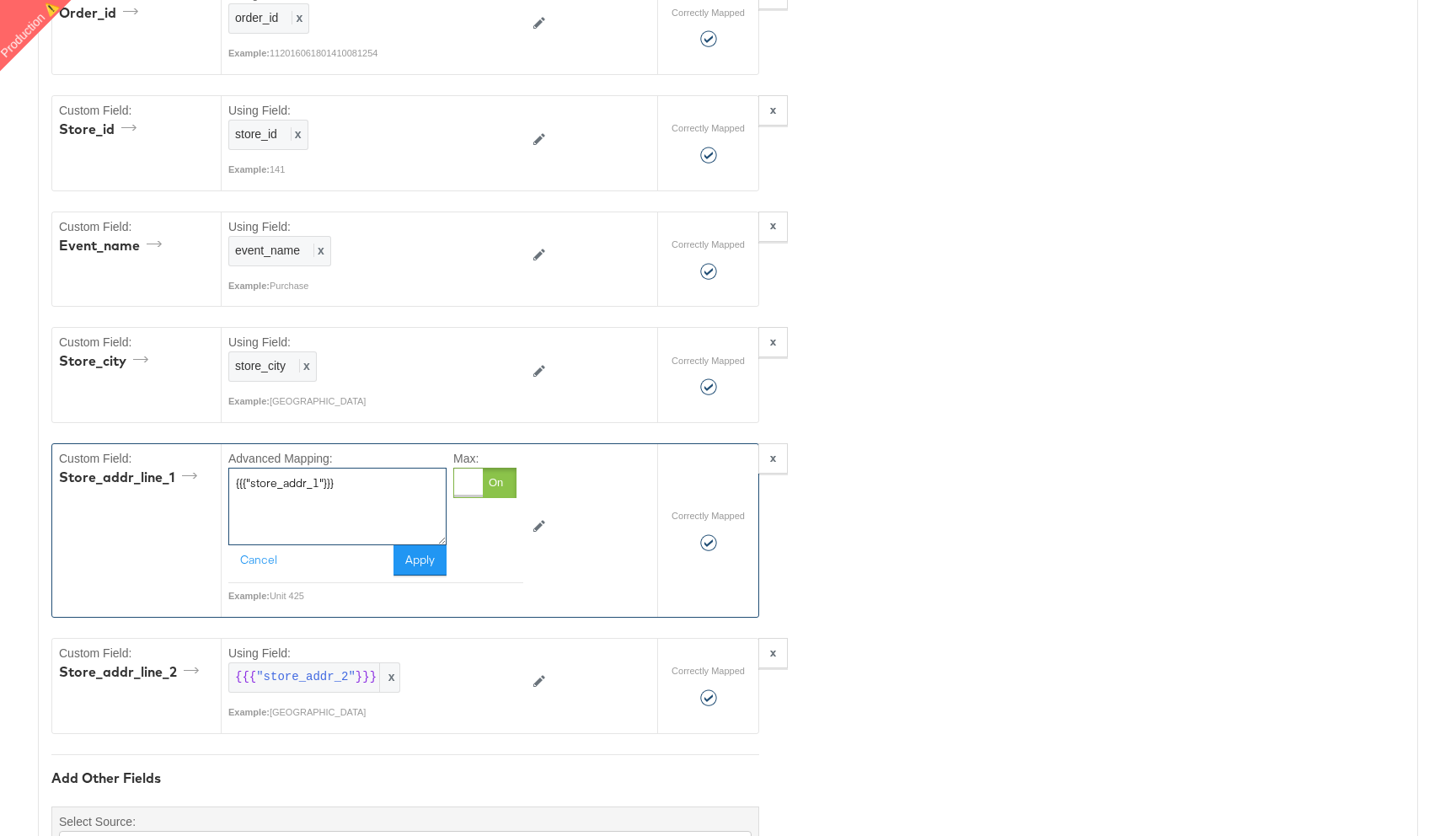
scroll to position [2047, 0]
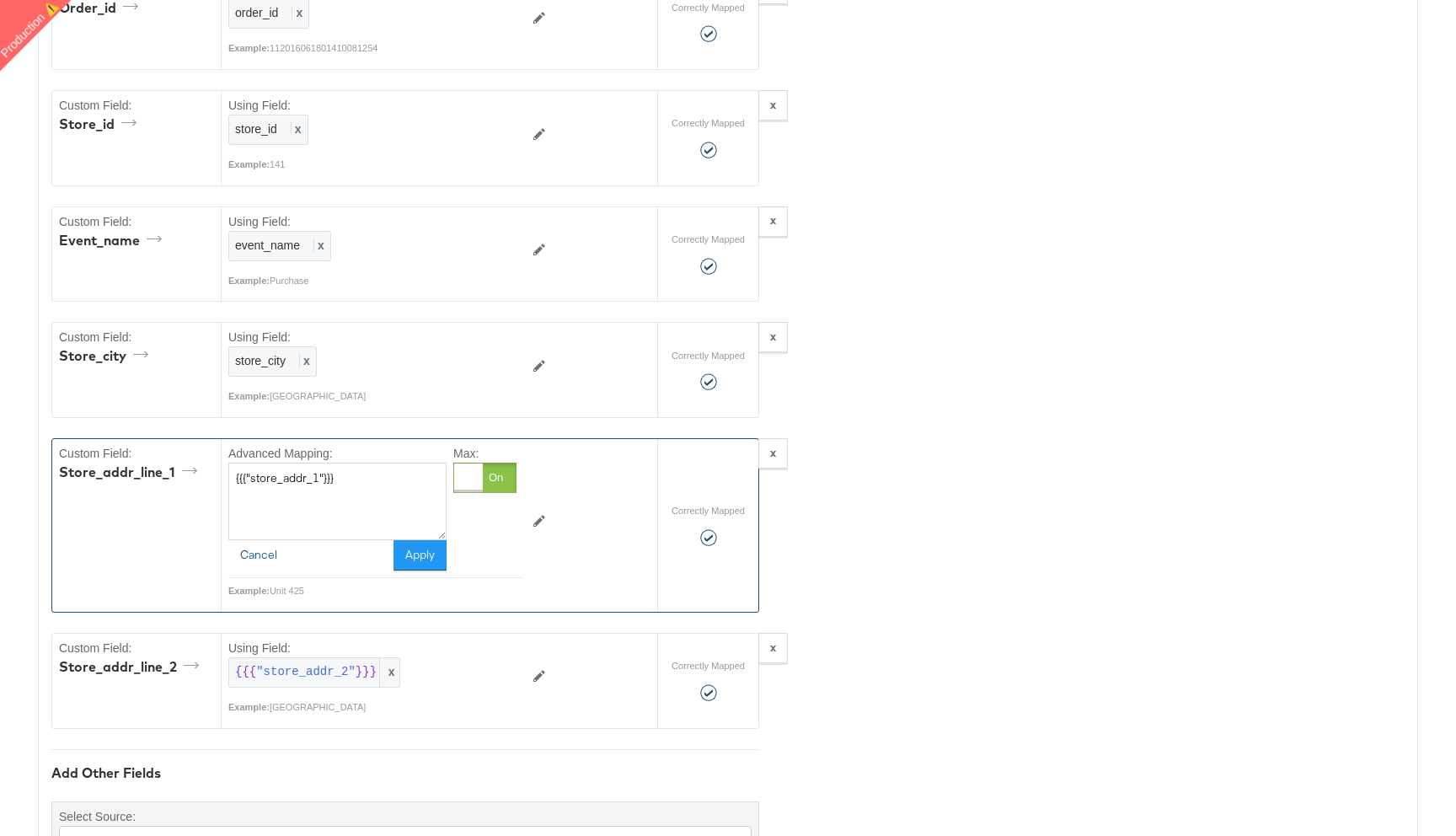
click at [255, 551] on button "Cancel" at bounding box center [258, 555] width 61 height 31
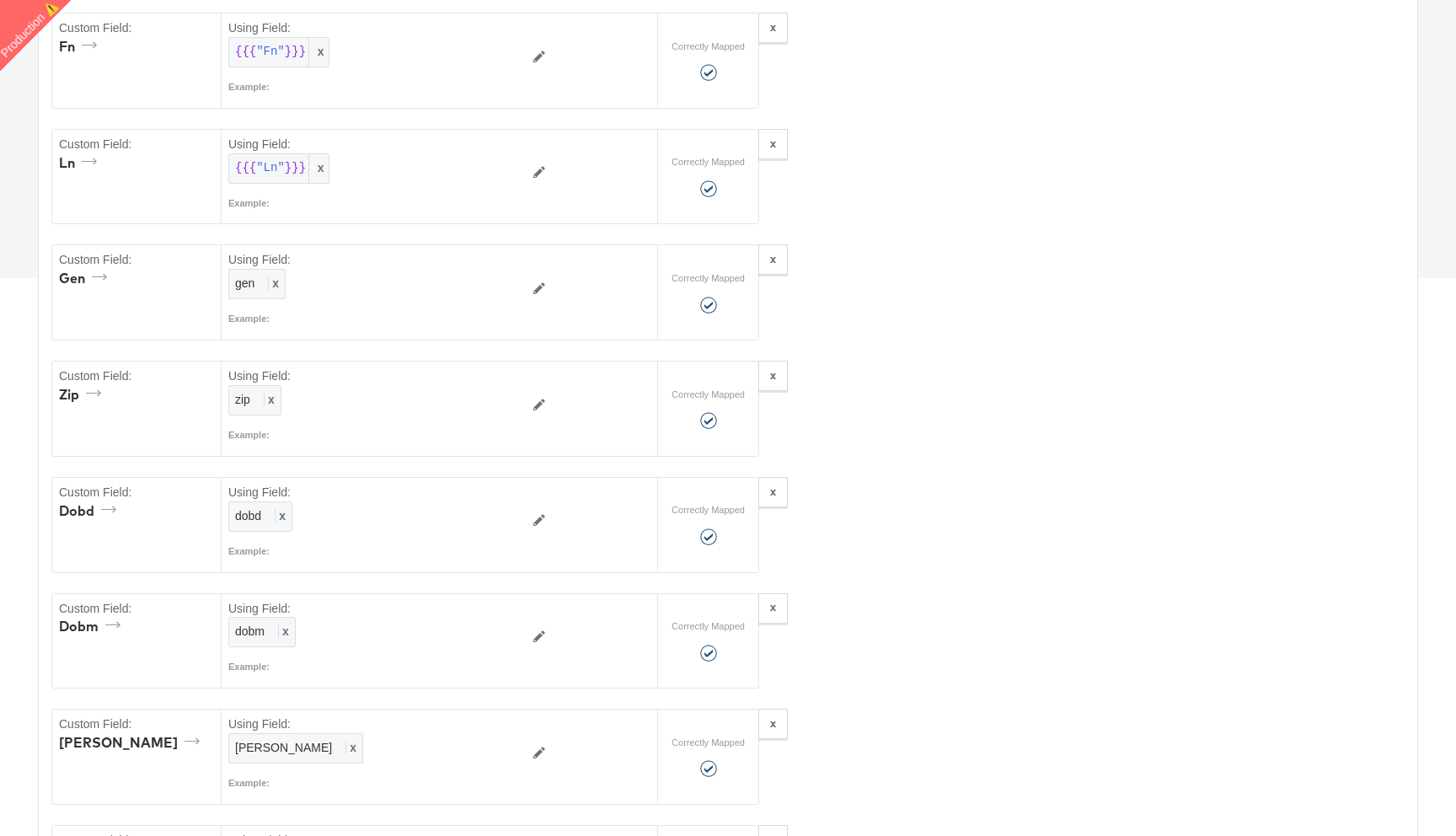
scroll to position [0, 0]
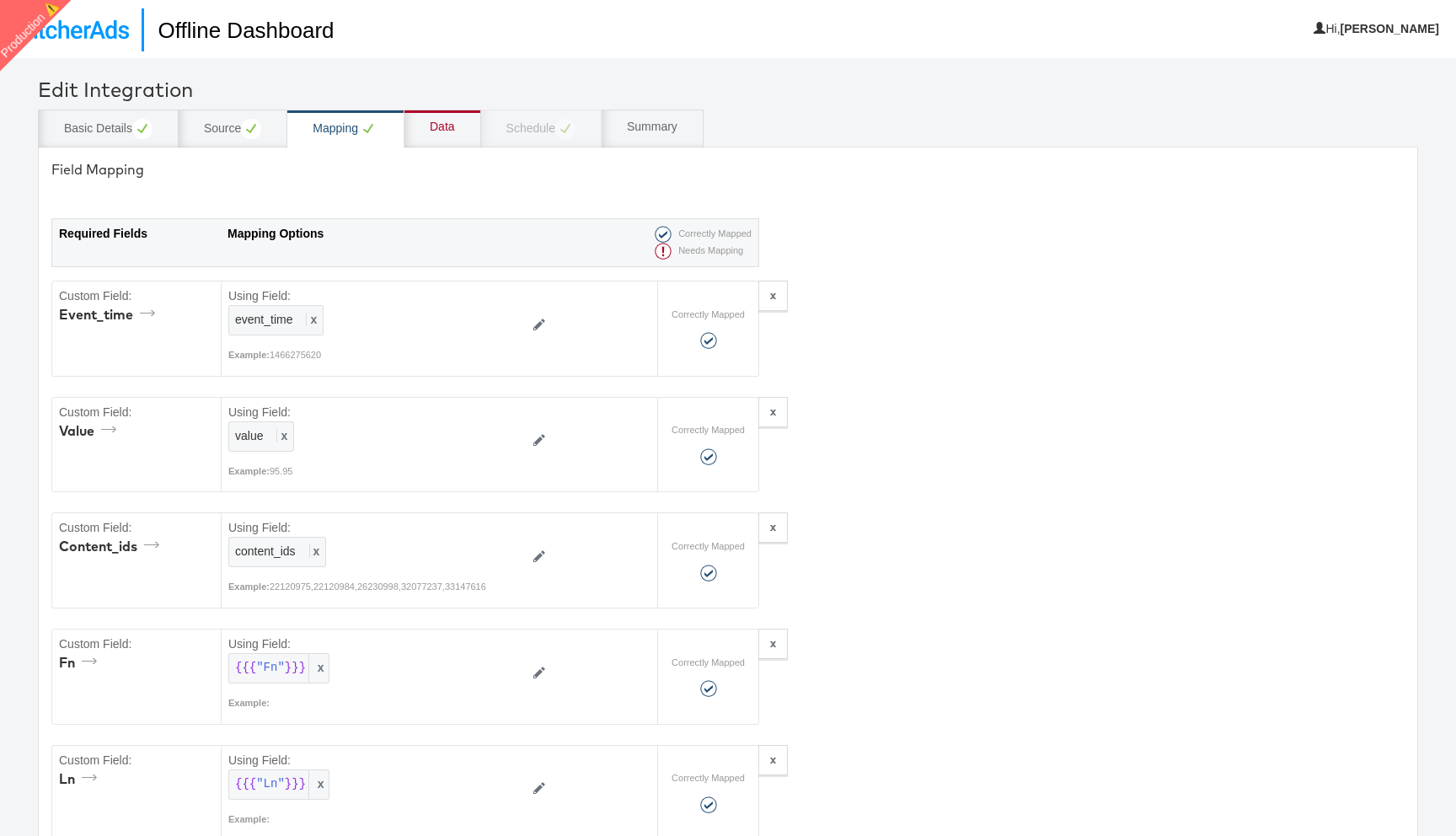
click at [436, 121] on div "Data" at bounding box center [442, 126] width 25 height 17
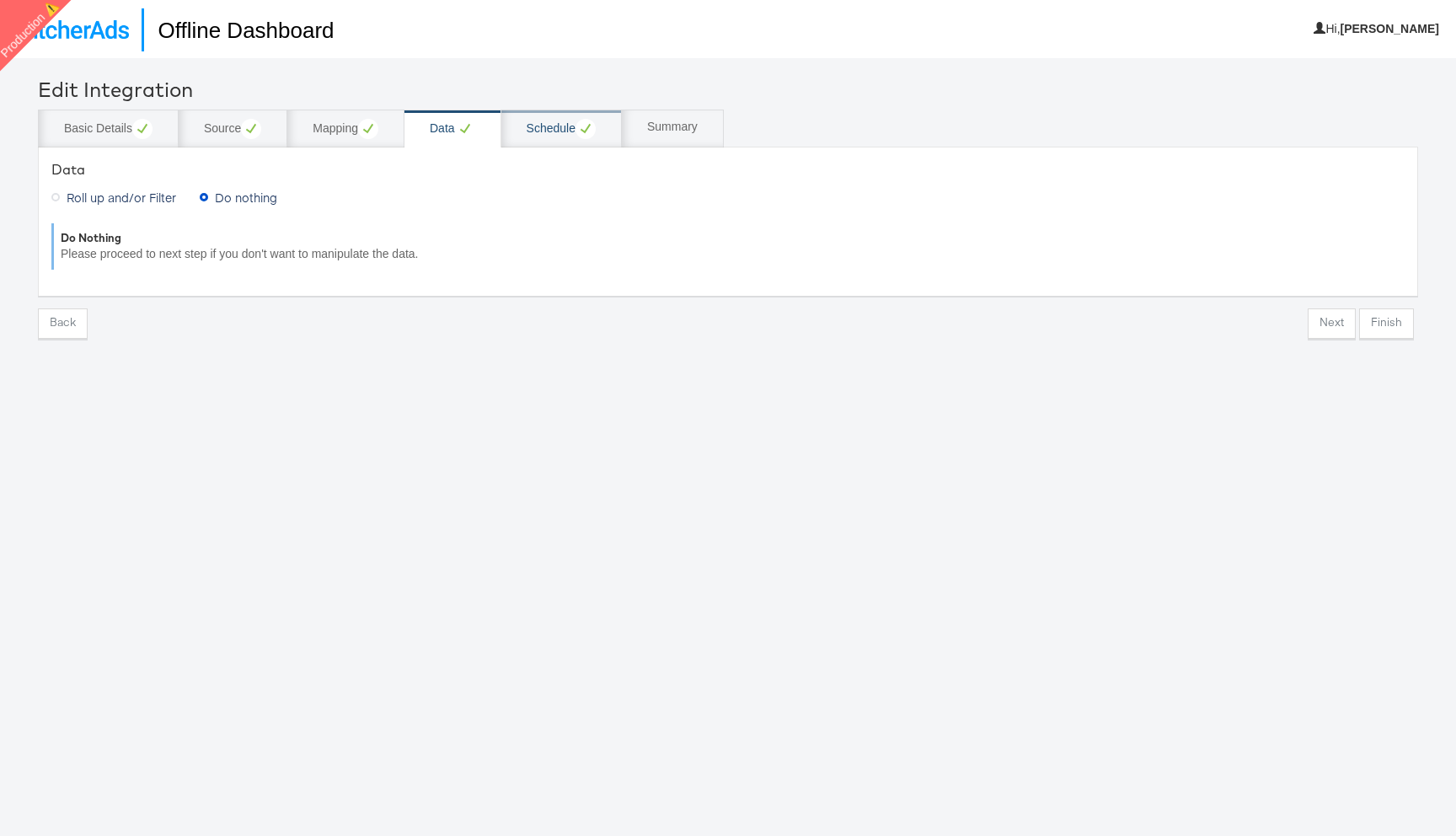
click at [536, 136] on div "Schedule" at bounding box center [561, 128] width 69 height 20
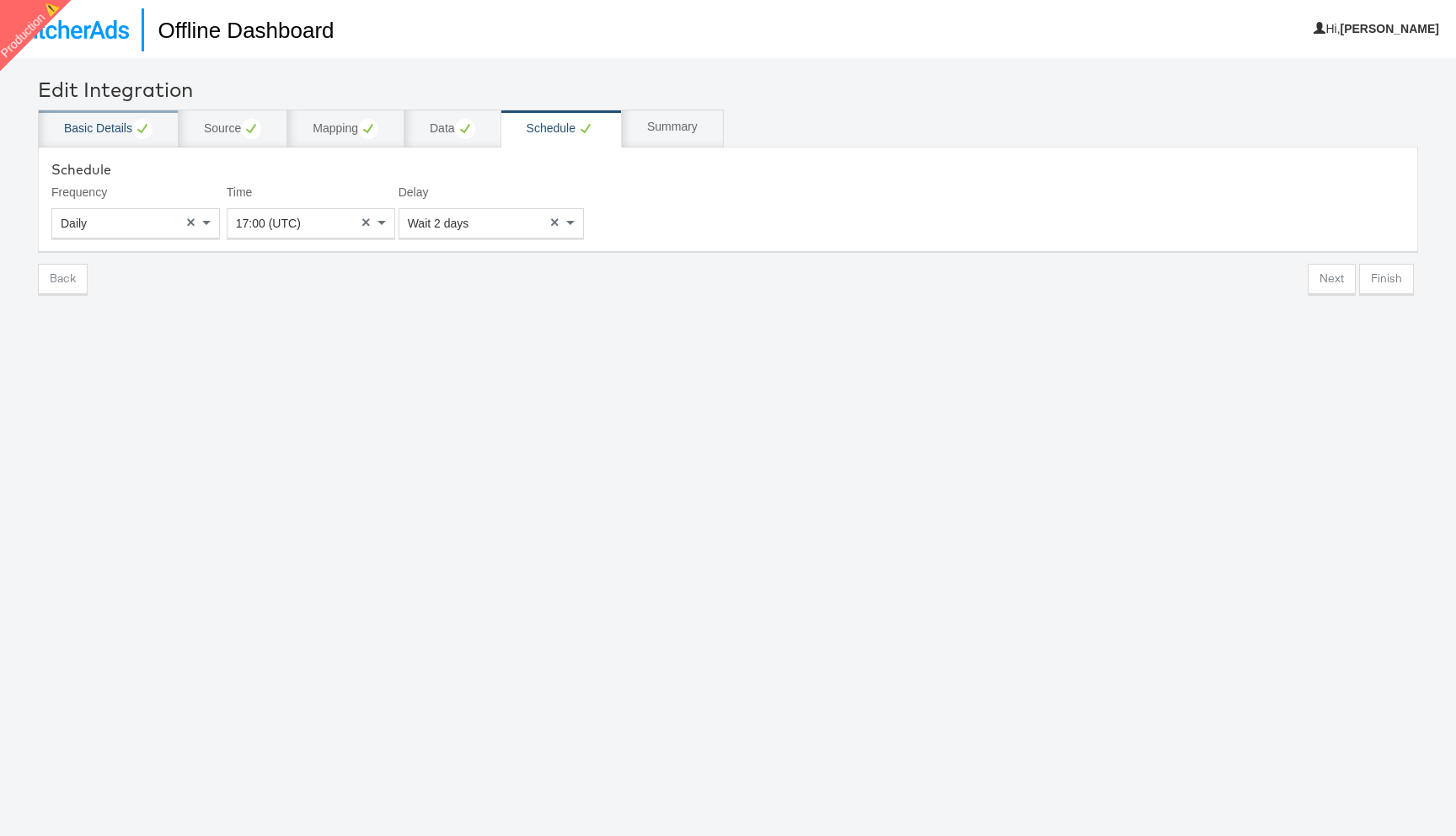
click at [124, 121] on div "Basic Details" at bounding box center [108, 128] width 89 height 20
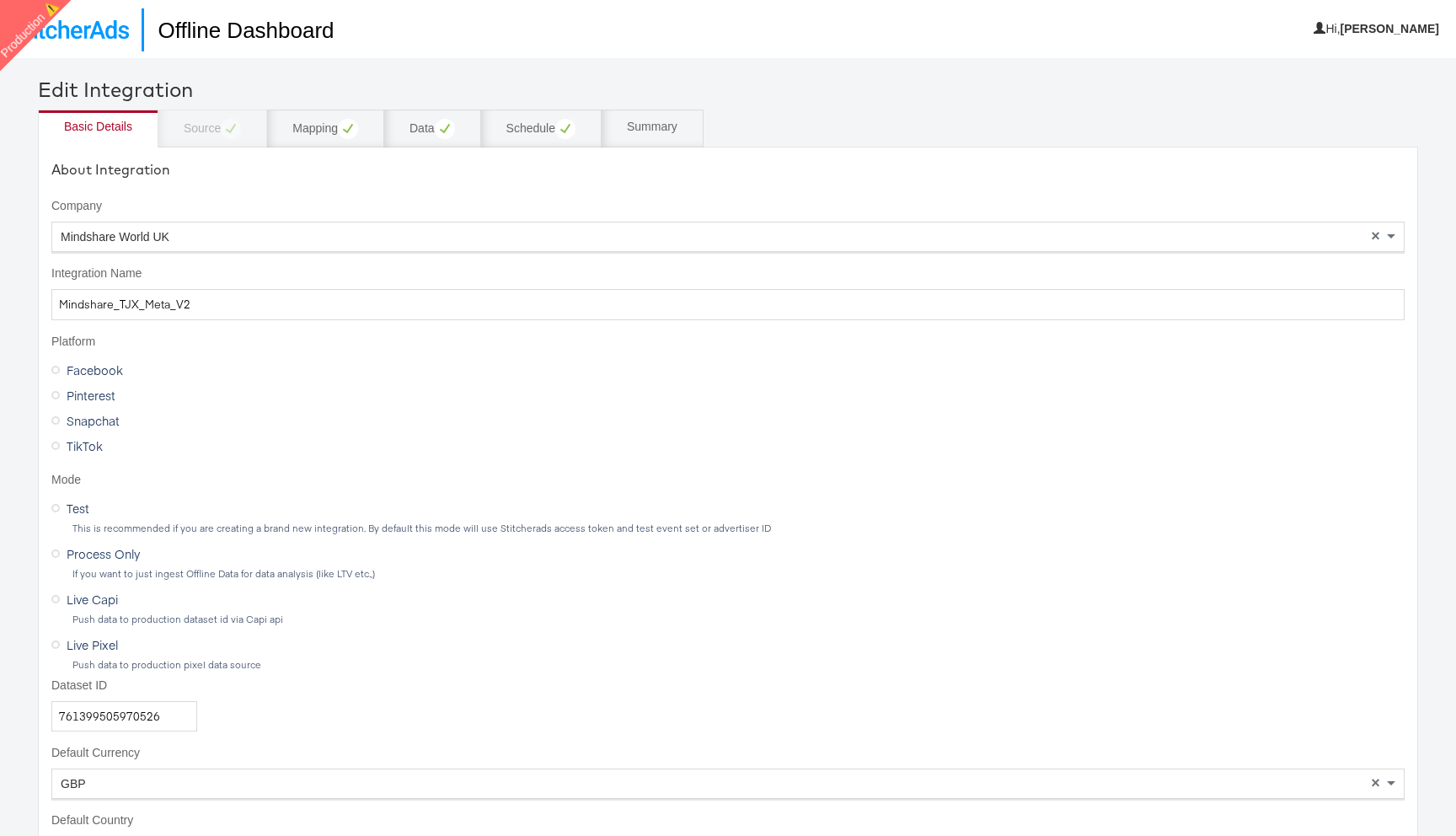
click at [178, 236] on div "Mindshare World UK" at bounding box center [728, 236] width 1351 height 29
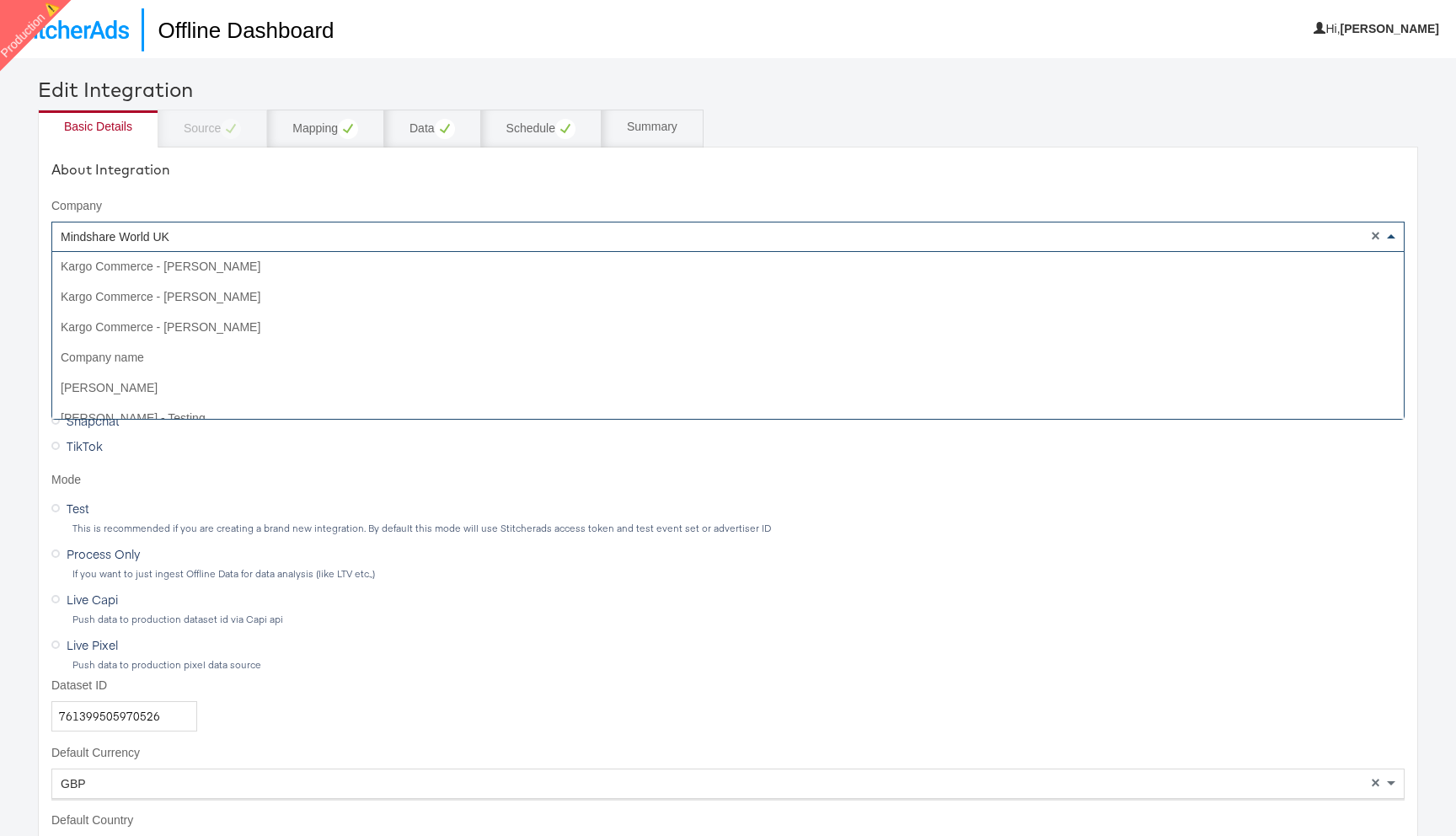
scroll to position [2123, 0]
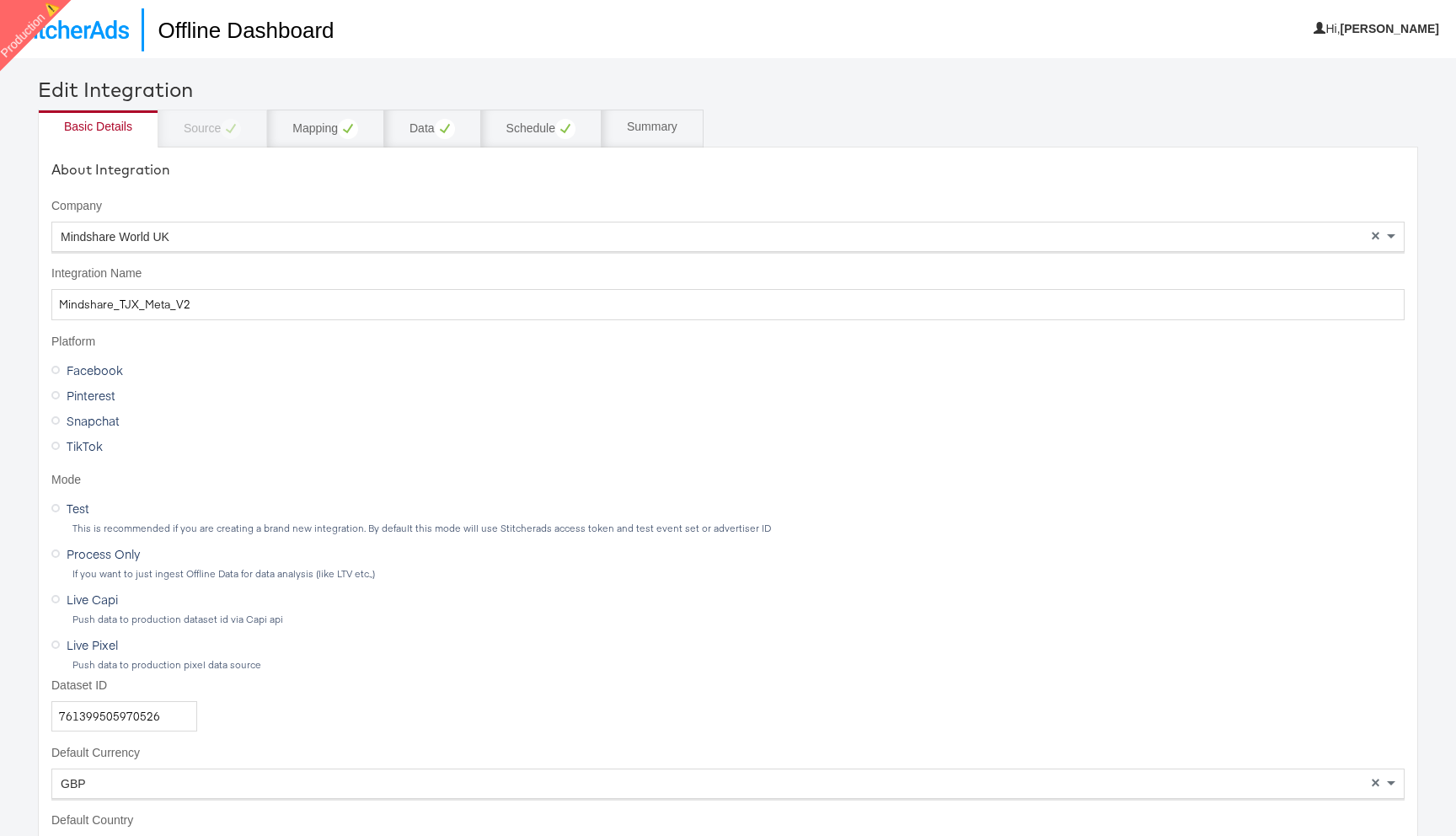
click at [208, 190] on div "About Integration Company Mindshare World UK × Integration Name Mindshare_TJX_M…" at bounding box center [728, 703] width 1380 height 1113
click at [198, 301] on input "Mindshare_TJX_Meta_V2" at bounding box center [728, 305] width 1353 height 32
click at [105, 22] on img at bounding box center [70, 29] width 116 height 18
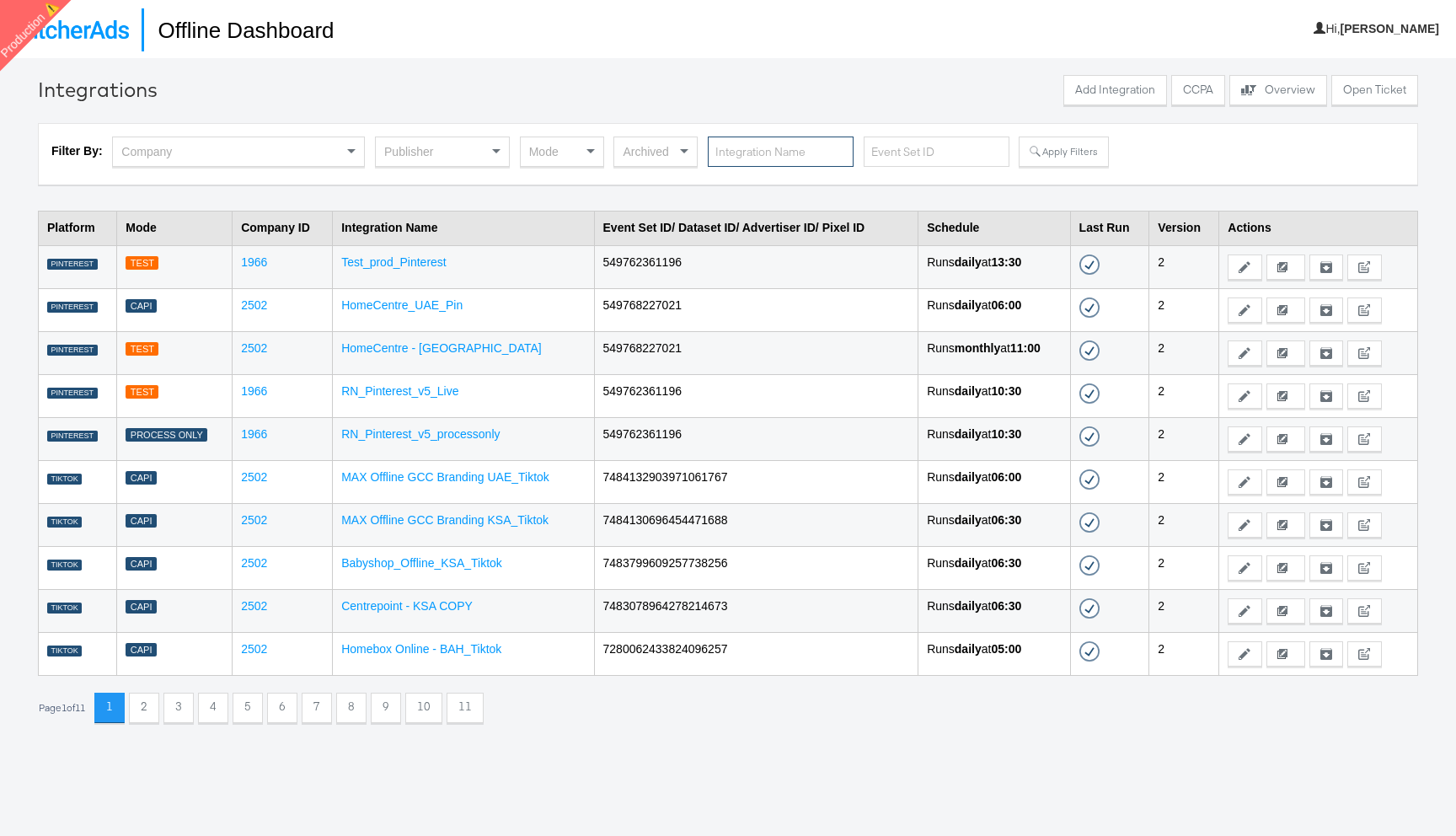
click at [742, 148] on input "text" at bounding box center [781, 152] width 146 height 32
paste input "Mindshare_TJX_Meta_V2"
type input "Mindshare_TJX_Meta_V2"
click at [413, 259] on link "Test_prod_Pinterest" at bounding box center [394, 262] width 105 height 13
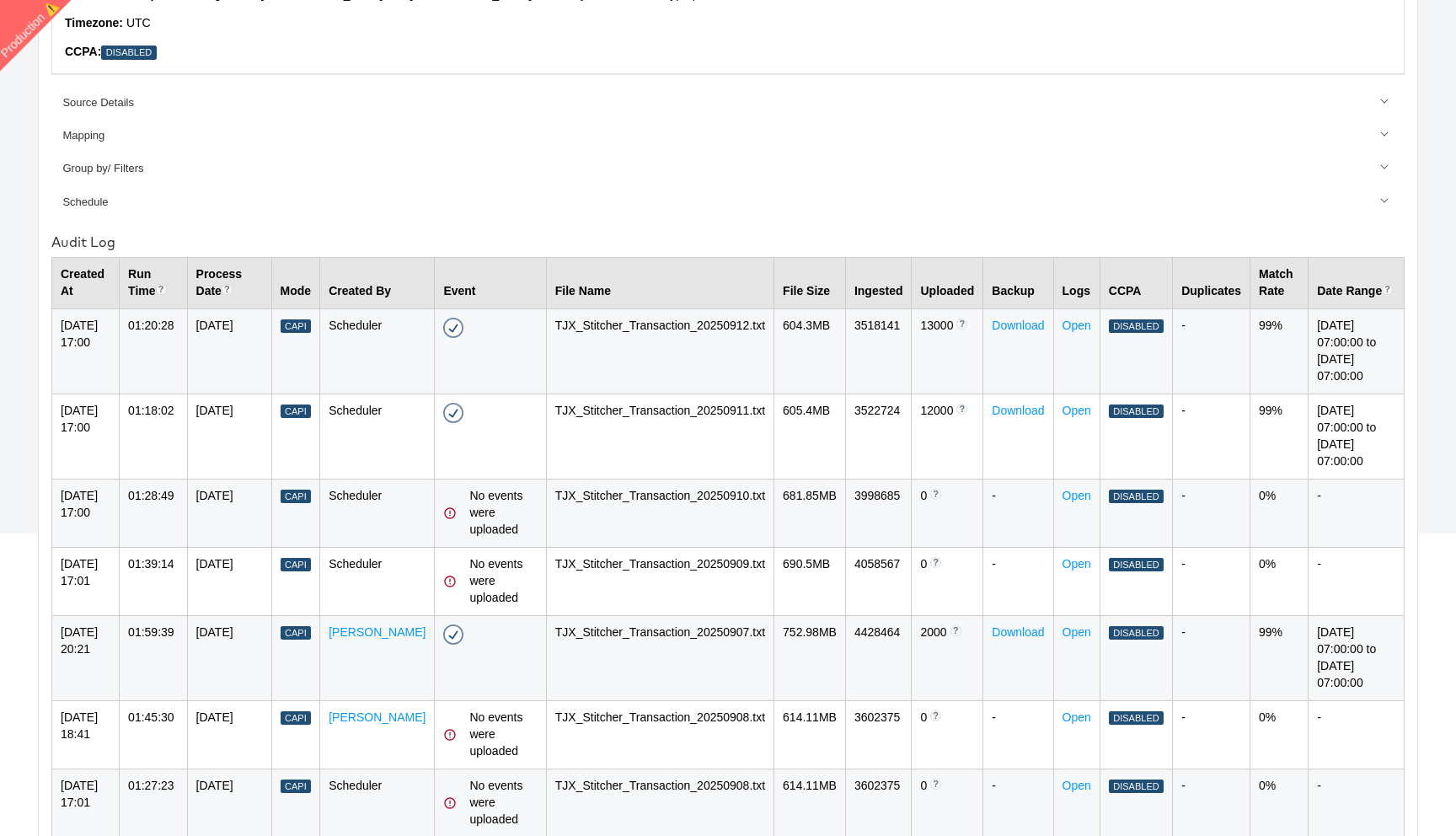
scroll to position [384, 0]
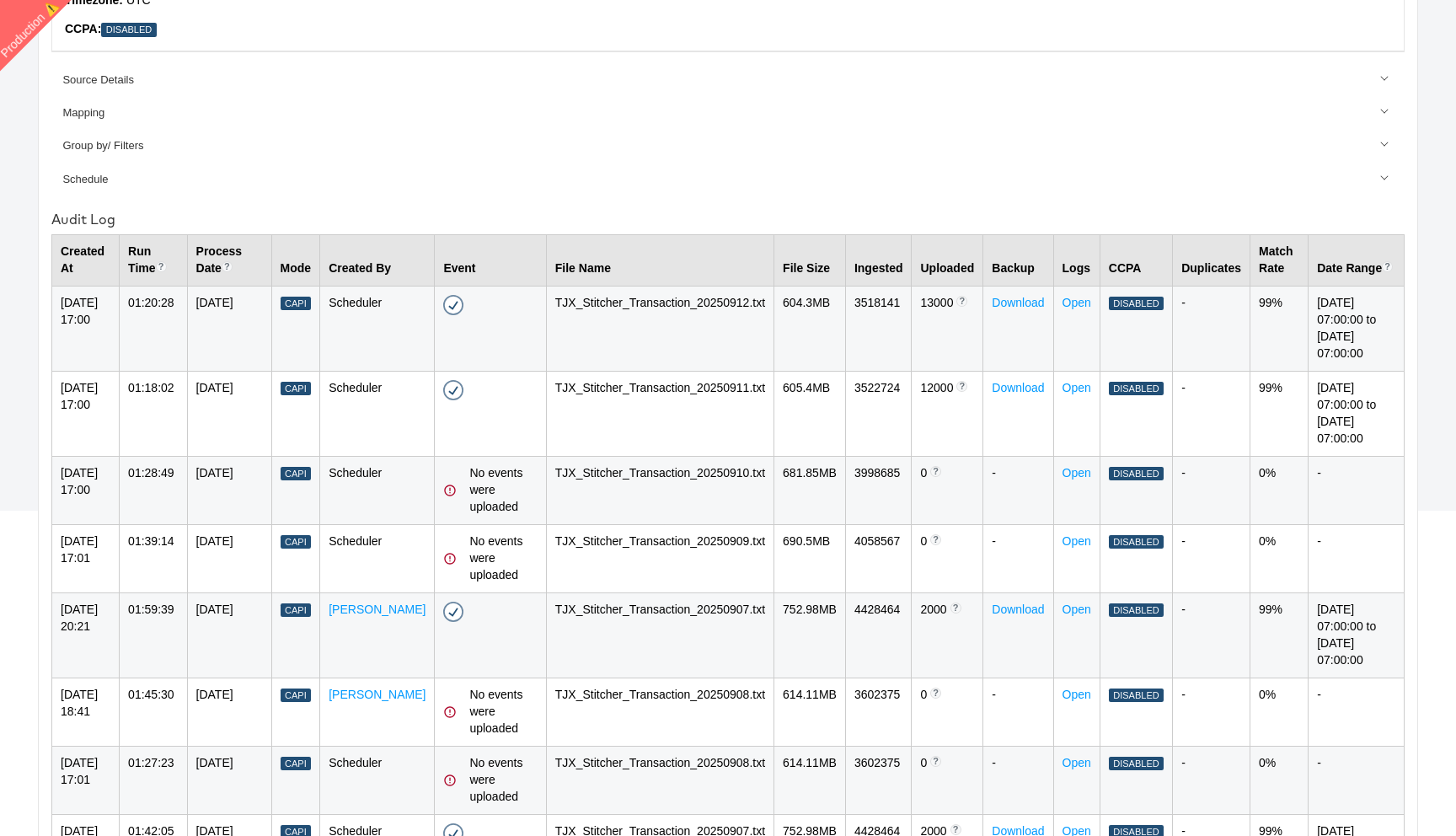
drag, startPoint x: 209, startPoint y: 308, endPoint x: 262, endPoint y: 345, distance: 64.6
click at [263, 346] on td "12-Sep-2025" at bounding box center [229, 328] width 84 height 85
drag, startPoint x: 67, startPoint y: 305, endPoint x: 155, endPoint y: 328, distance: 91.0
click at [155, 328] on tr "14-Sep-2025 17:00 01:20:28 12-Sep-2025 Capi Scheduler Success - 14-Sep-2025 17:…" at bounding box center [729, 328] width 1352 height 85
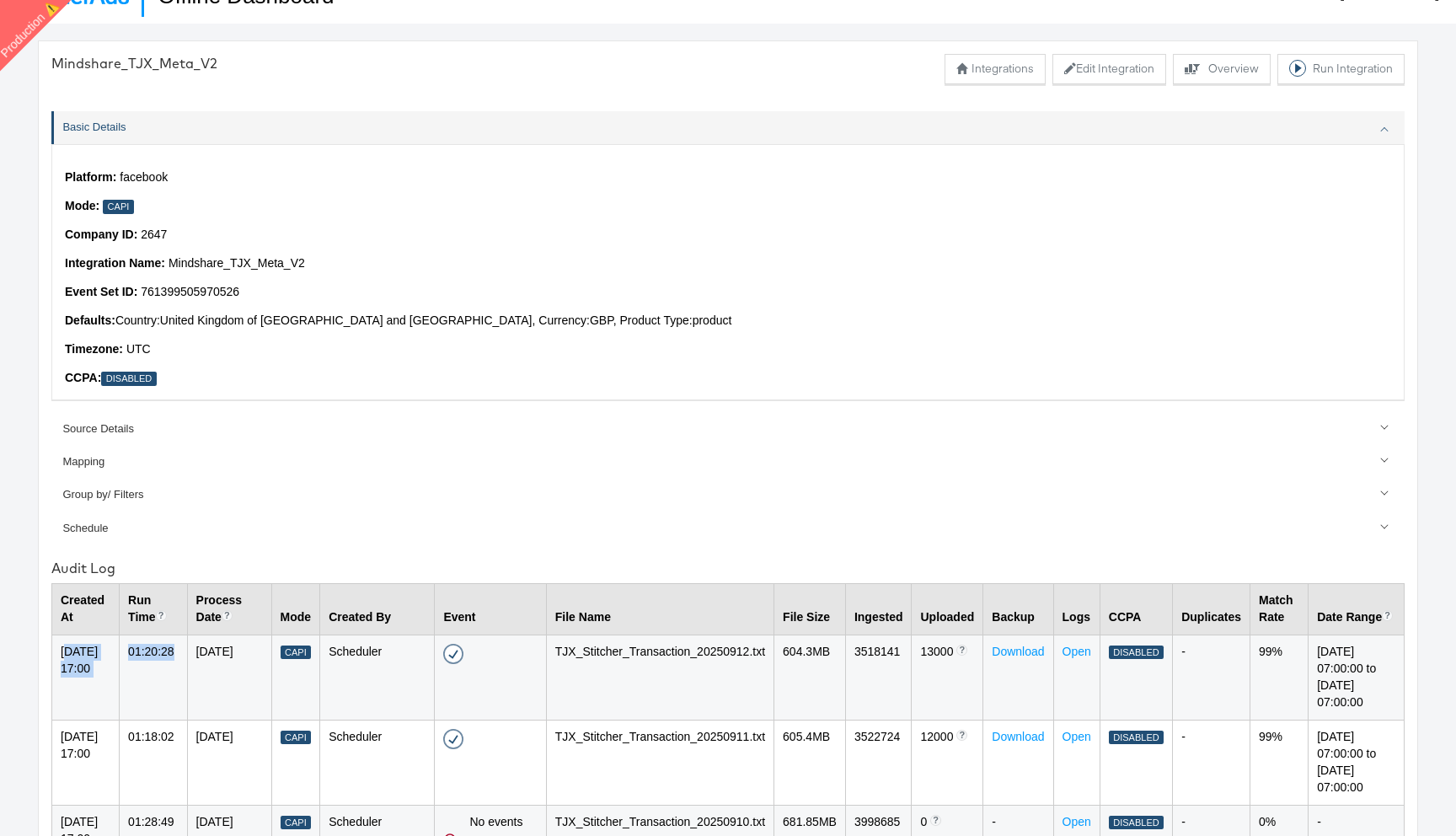
scroll to position [40, 0]
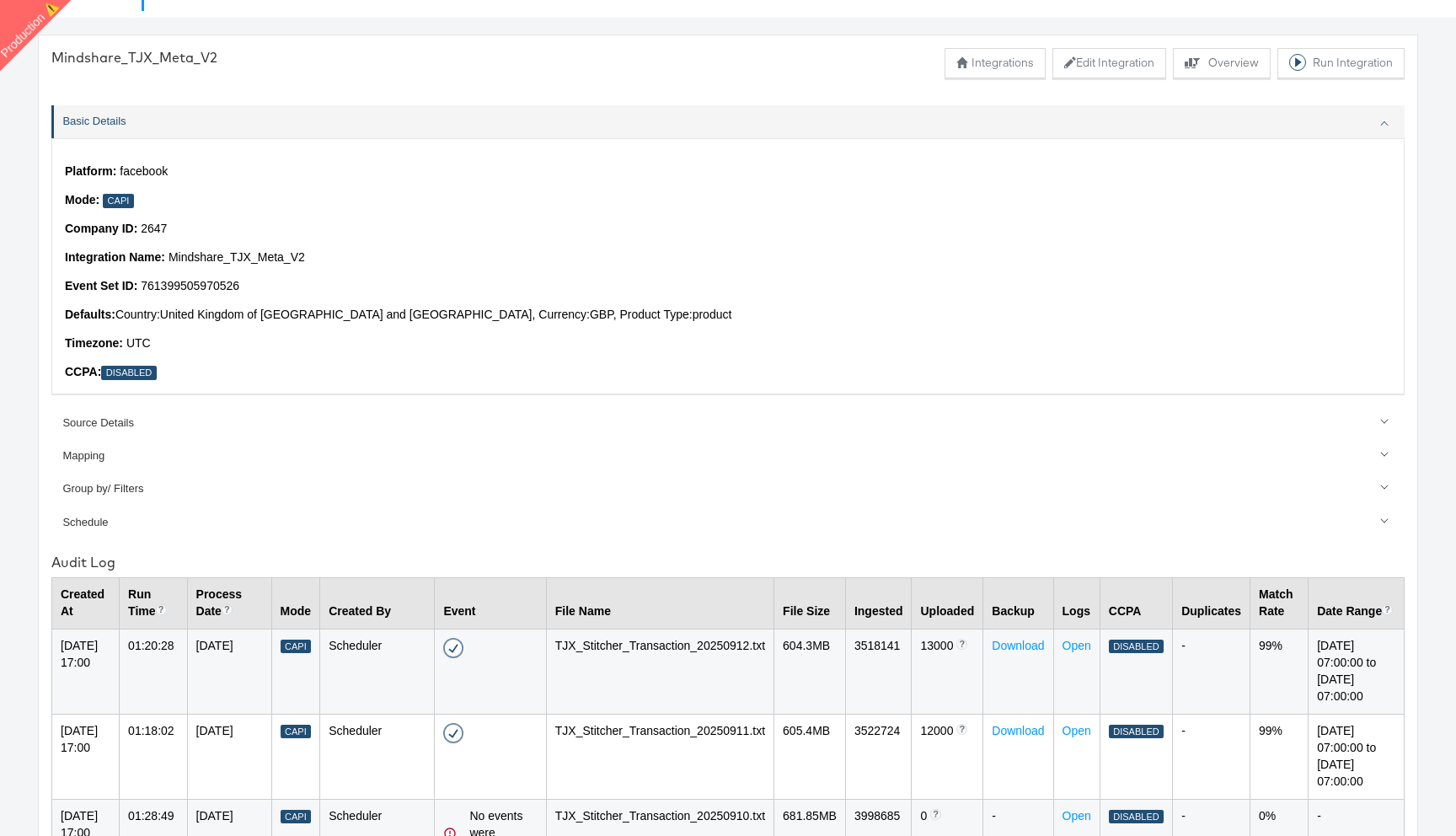
click at [154, 233] on p "Company ID: 2647" at bounding box center [728, 228] width 1327 height 17
copy p "2647"
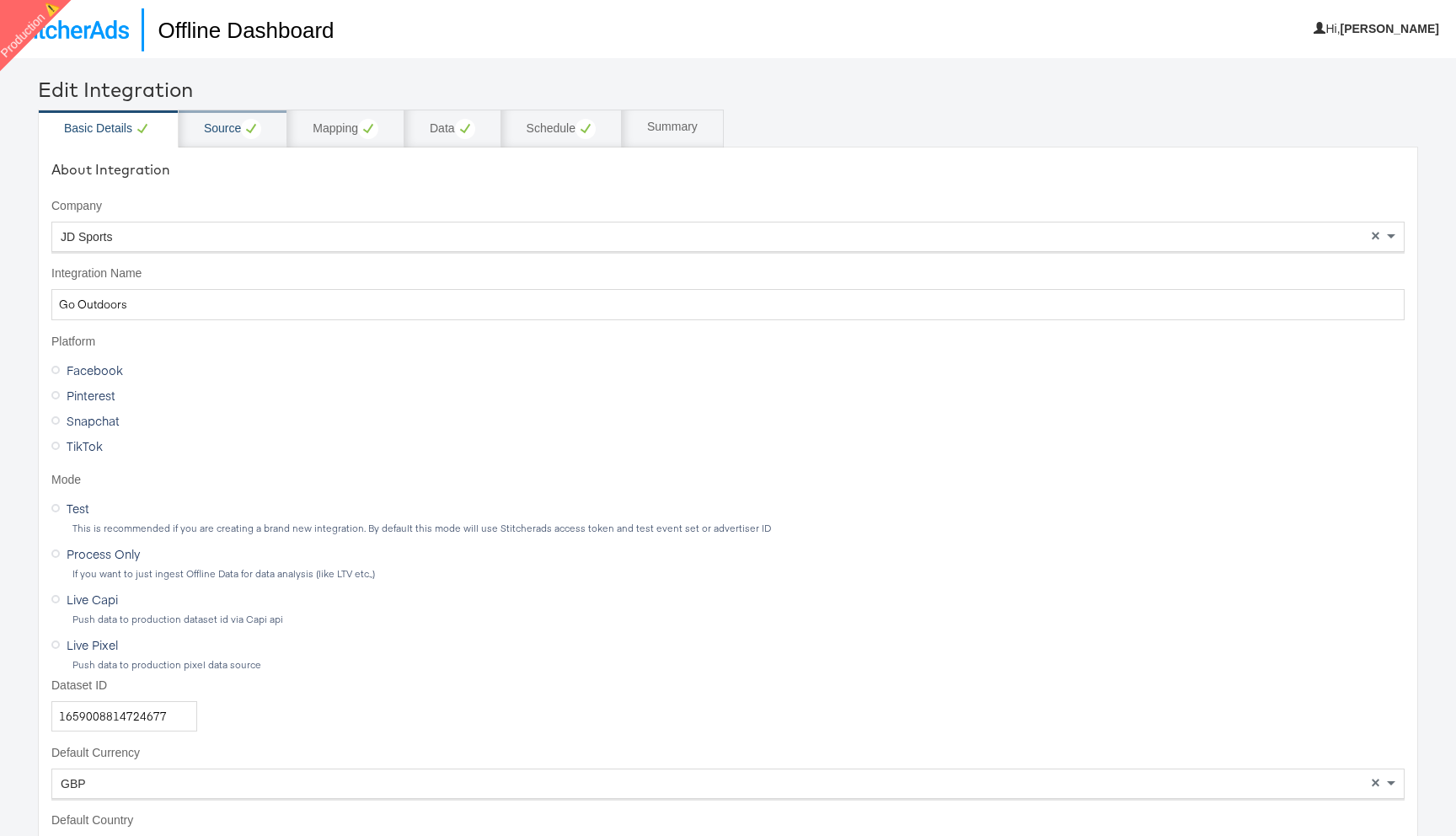
click at [229, 133] on div "Source" at bounding box center [232, 128] width 57 height 20
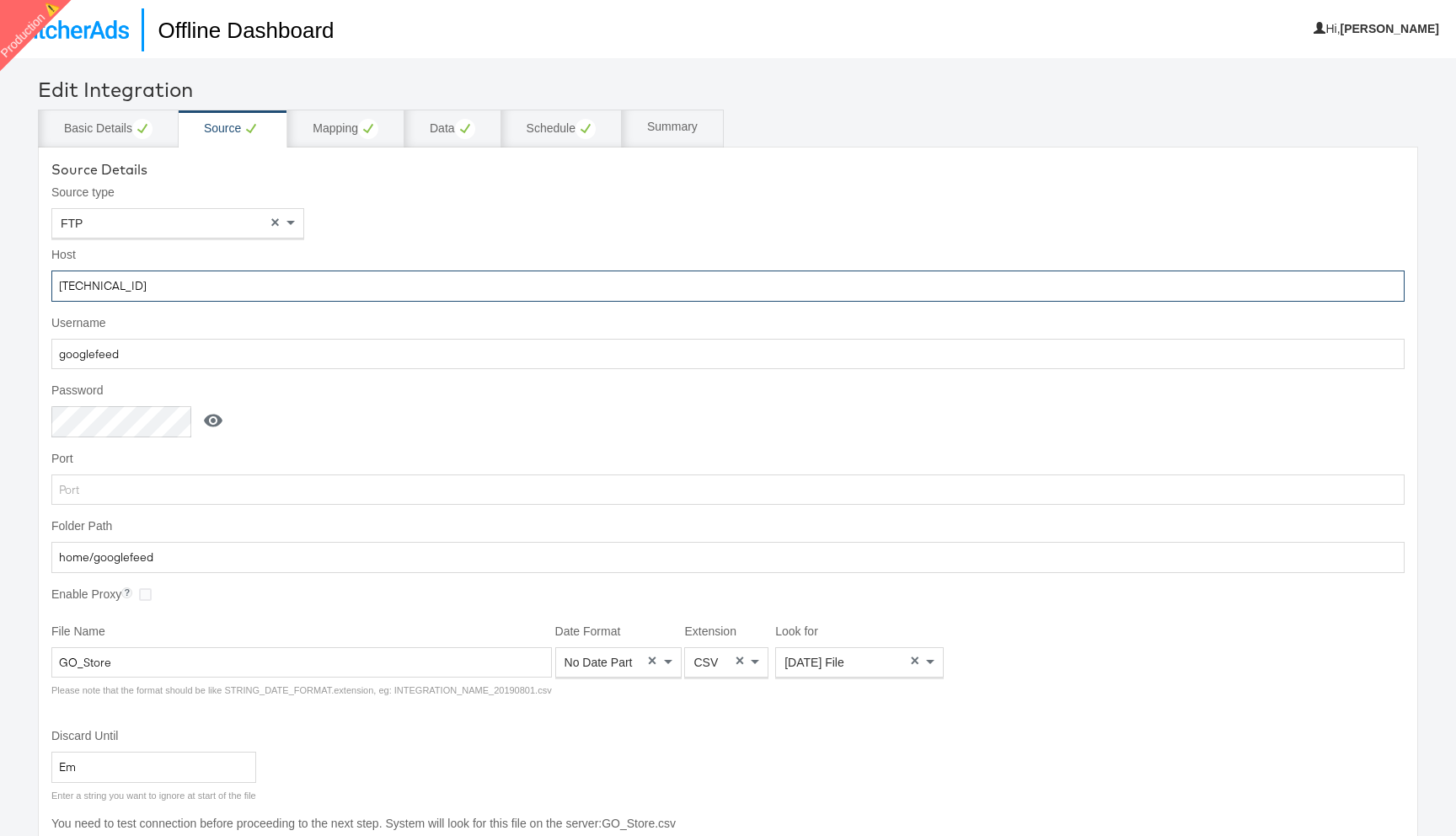
click at [136, 283] on input "52.178.128.46" at bounding box center [728, 286] width 1353 height 32
type input "52.178.128.46"
click at [81, 362] on input "googlefeed" at bounding box center [728, 355] width 1353 height 32
click at [217, 416] on icon at bounding box center [213, 421] width 18 height 12
click at [134, 416] on input "aeL4X2smvcP56KTQ" at bounding box center [125, 422] width 146 height 32
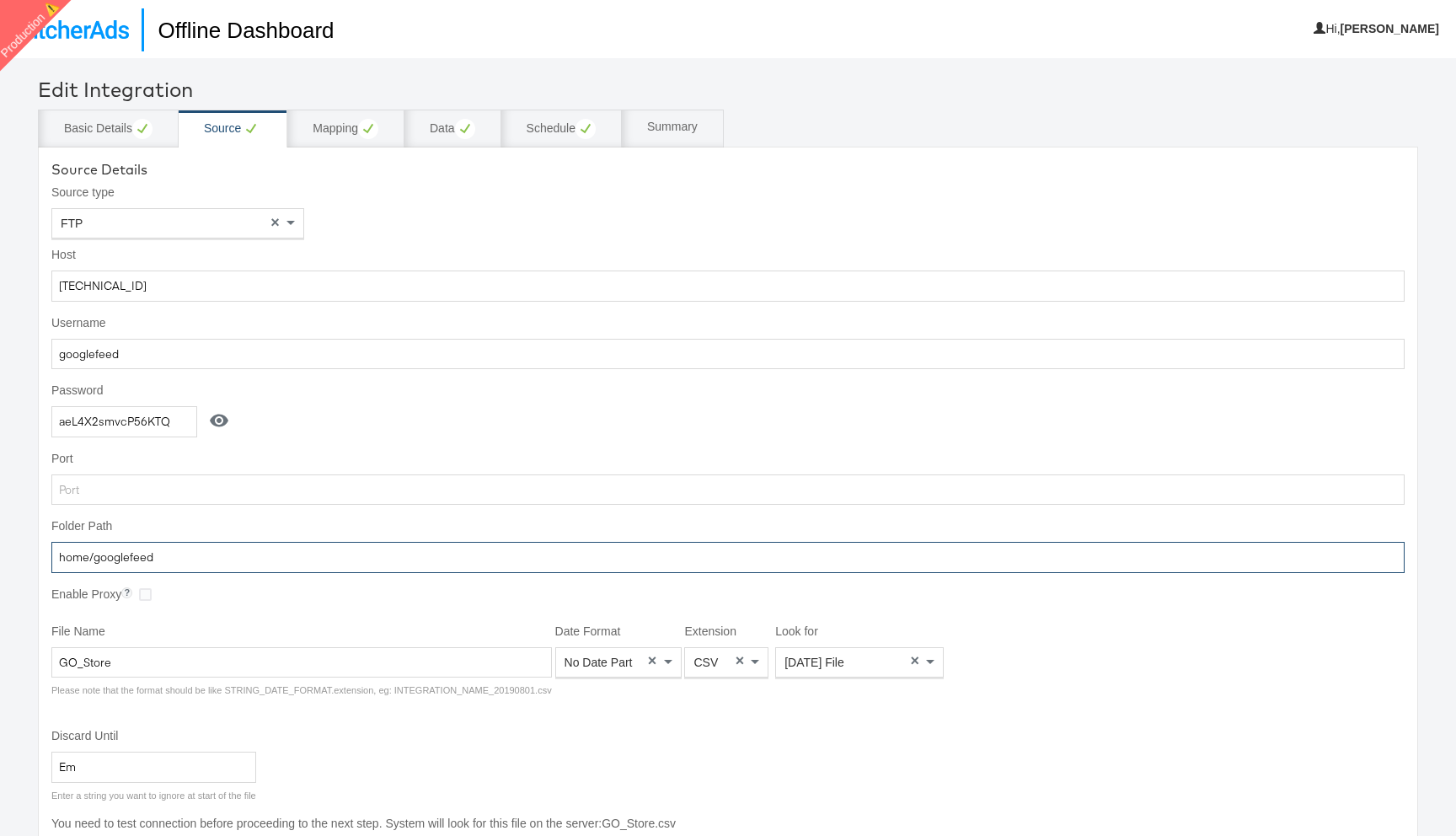
click at [129, 559] on input "home/googlefeed" at bounding box center [728, 558] width 1353 height 32
click at [112, 659] on input "GO_Store" at bounding box center [302, 663] width 501 height 32
click at [344, 125] on div "Mapping" at bounding box center [345, 128] width 66 height 20
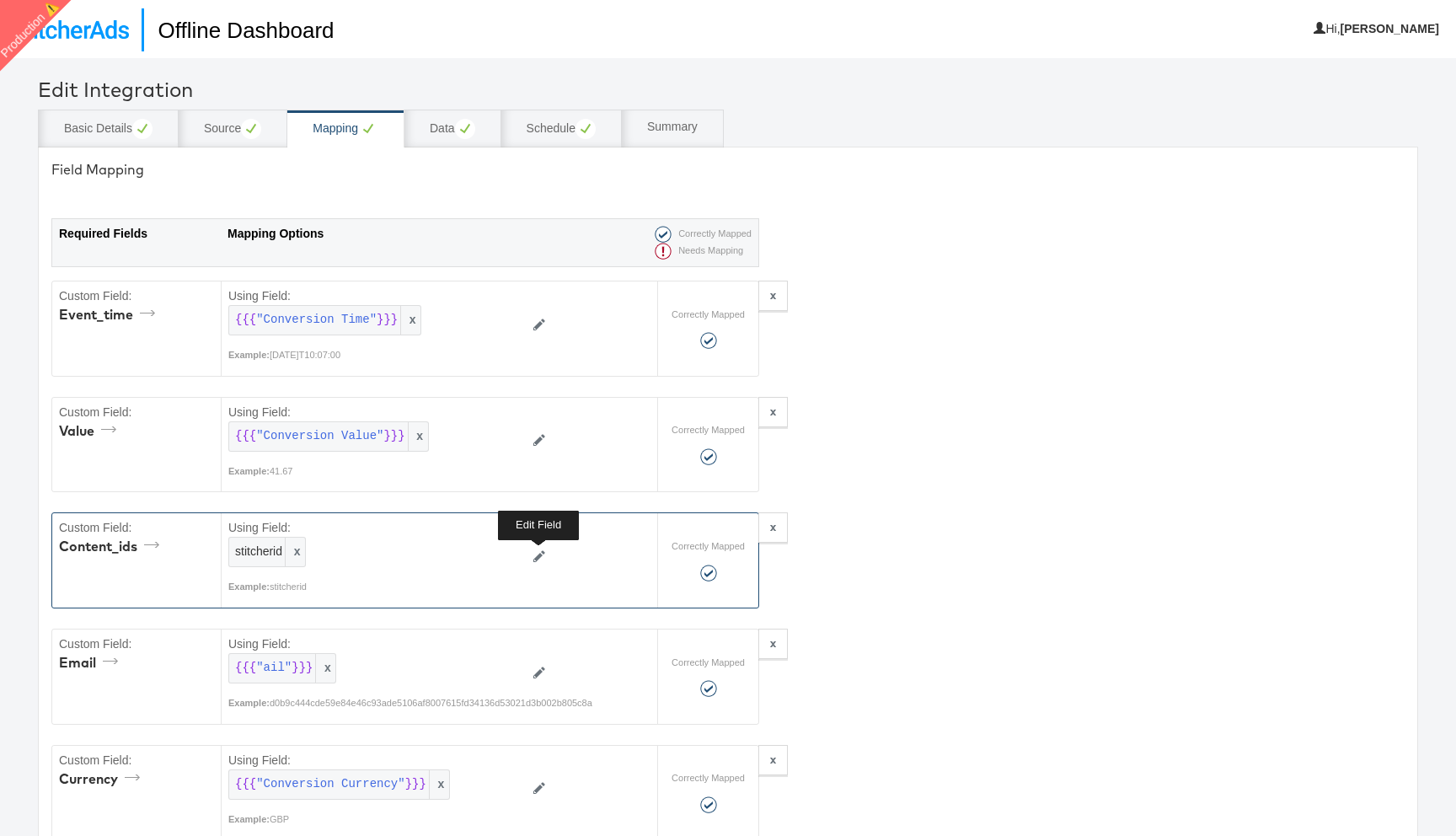
click at [539, 550] on button at bounding box center [539, 557] width 32 height 27
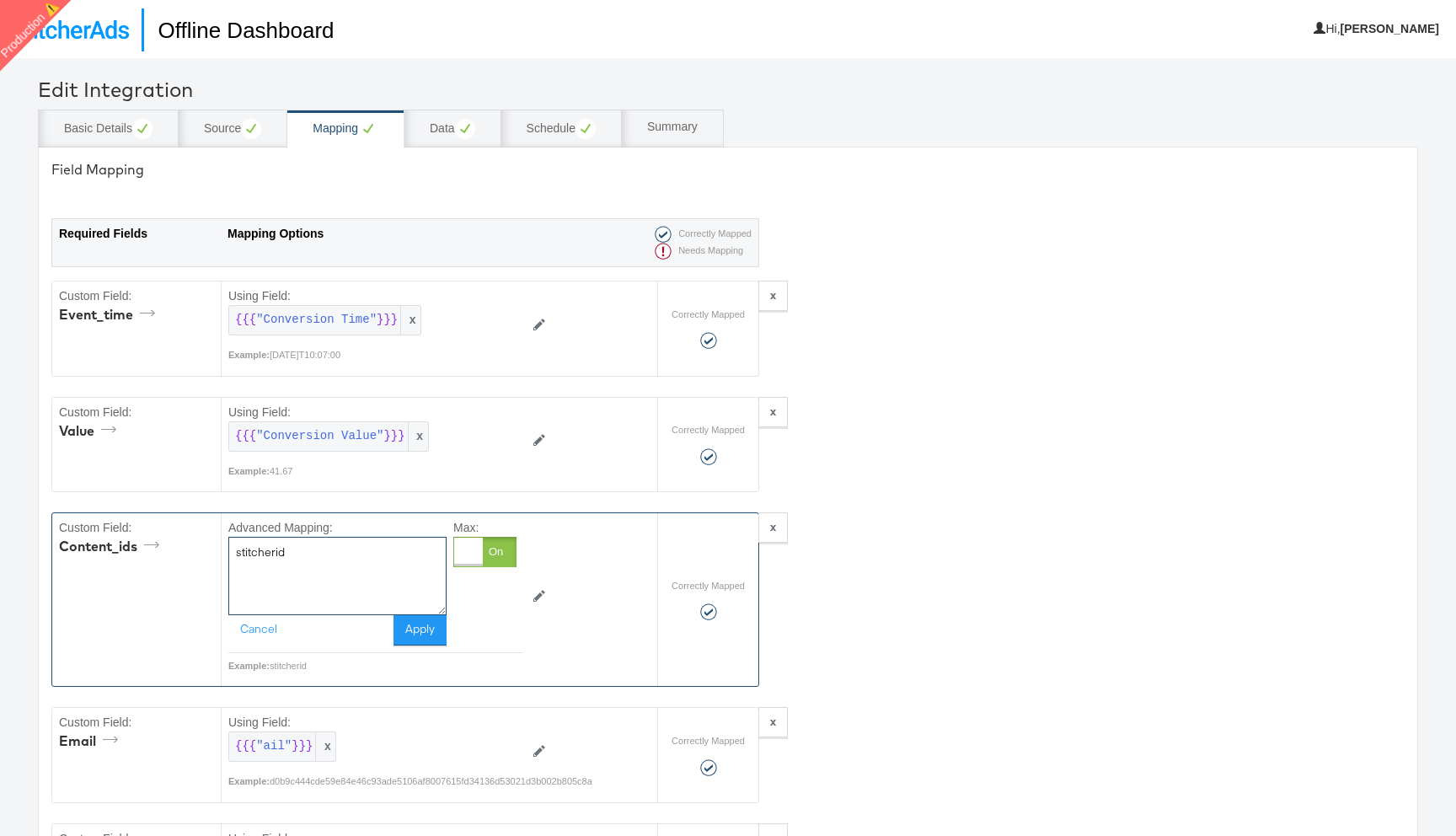
click at [355, 568] on textarea "stitcherid" at bounding box center [337, 575] width 219 height 77
click at [505, 558] on div at bounding box center [485, 551] width 63 height 31
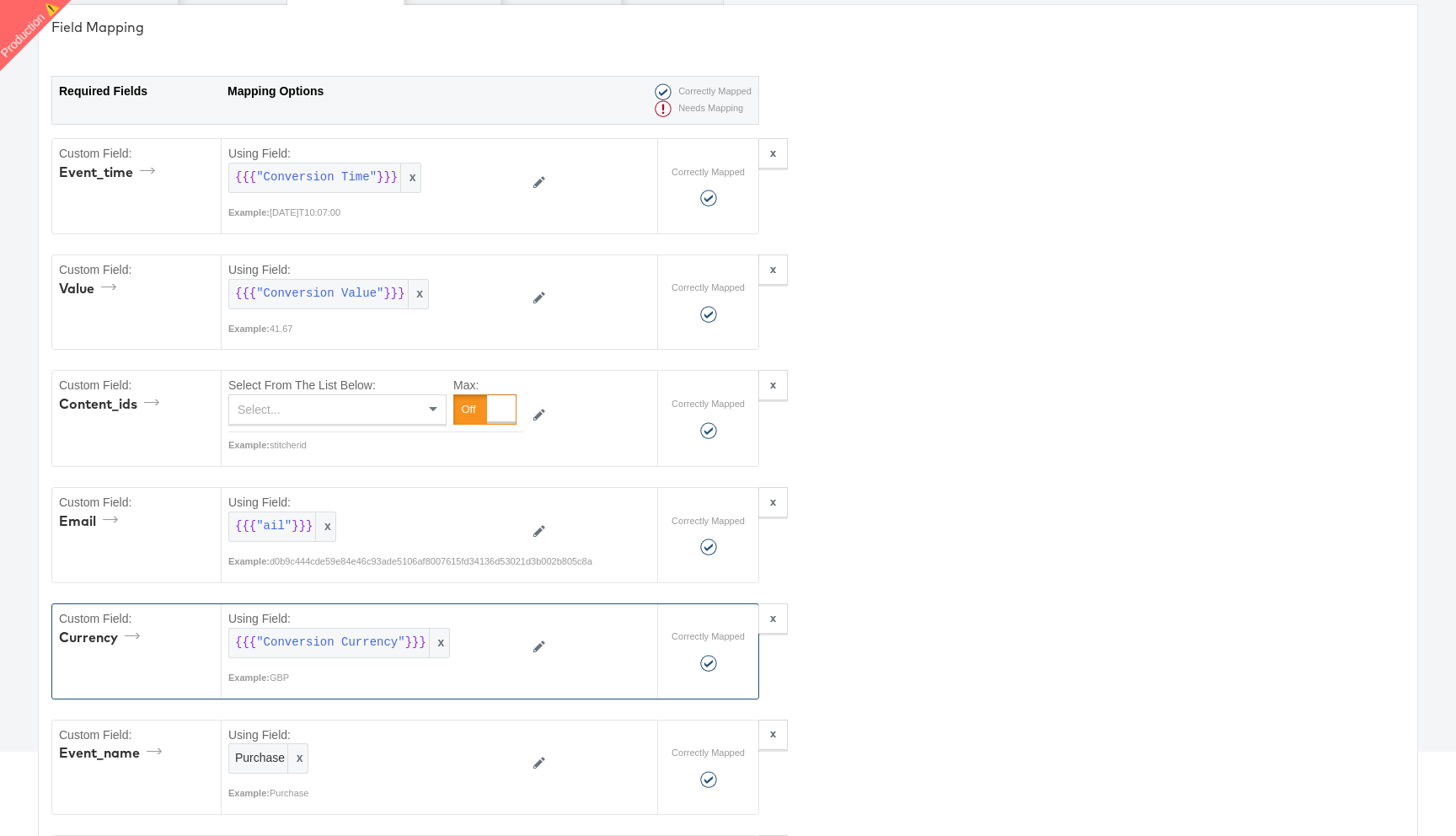
scroll to position [88, 0]
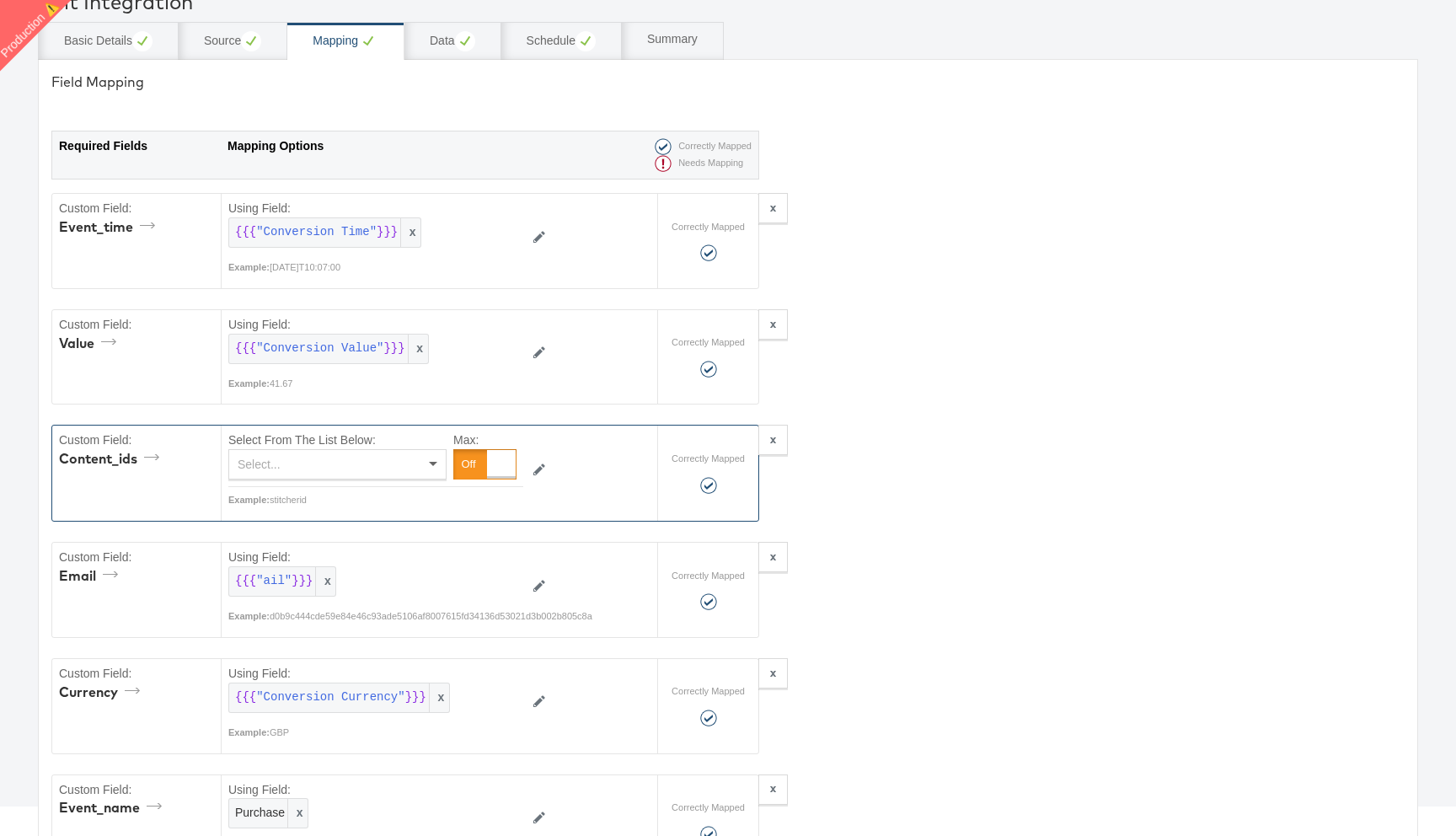
click at [428, 467] on span at bounding box center [436, 464] width 21 height 29
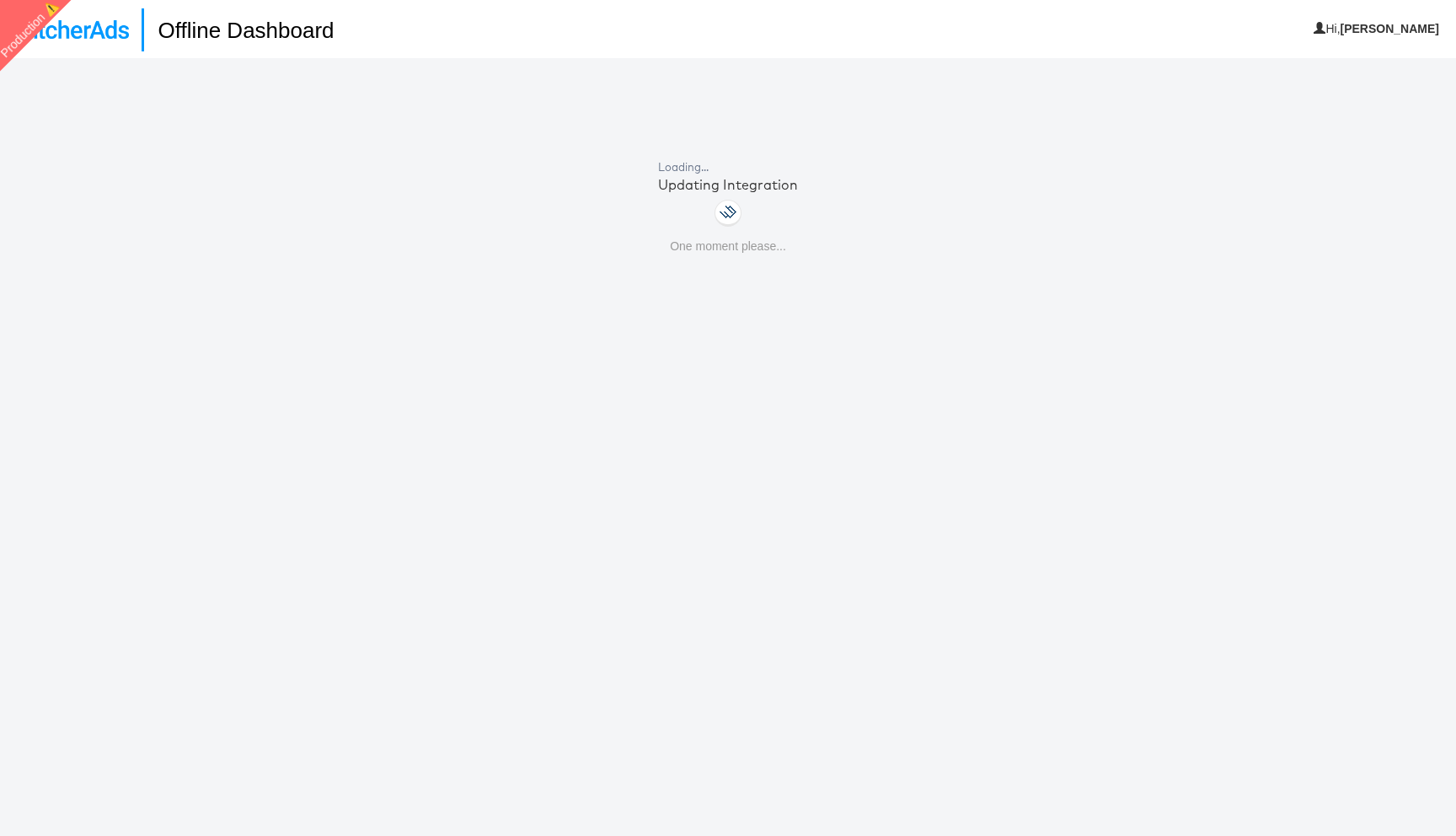
scroll to position [58, 0]
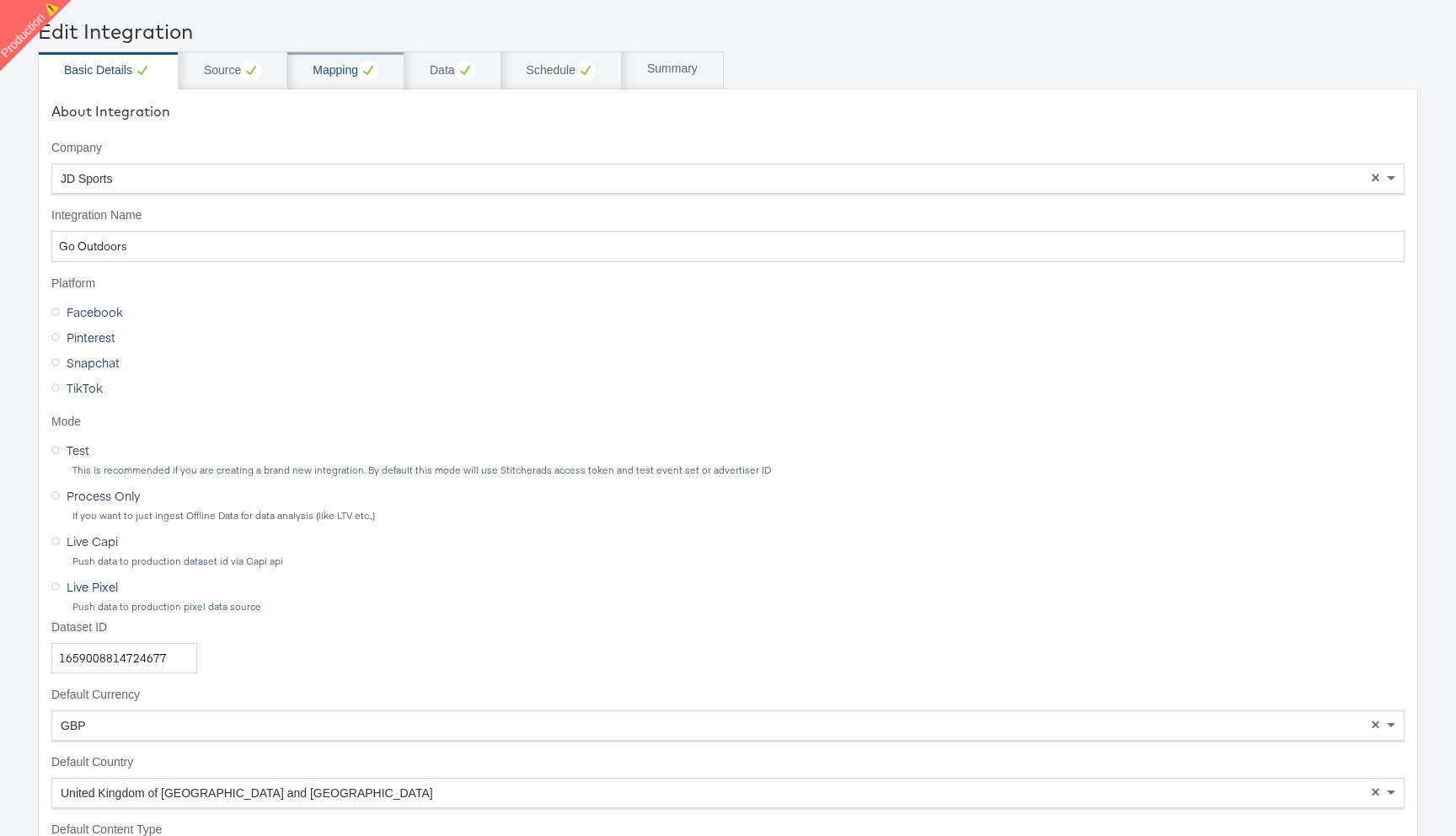
click at [325, 78] on div "Mapping" at bounding box center [345, 70] width 66 height 20
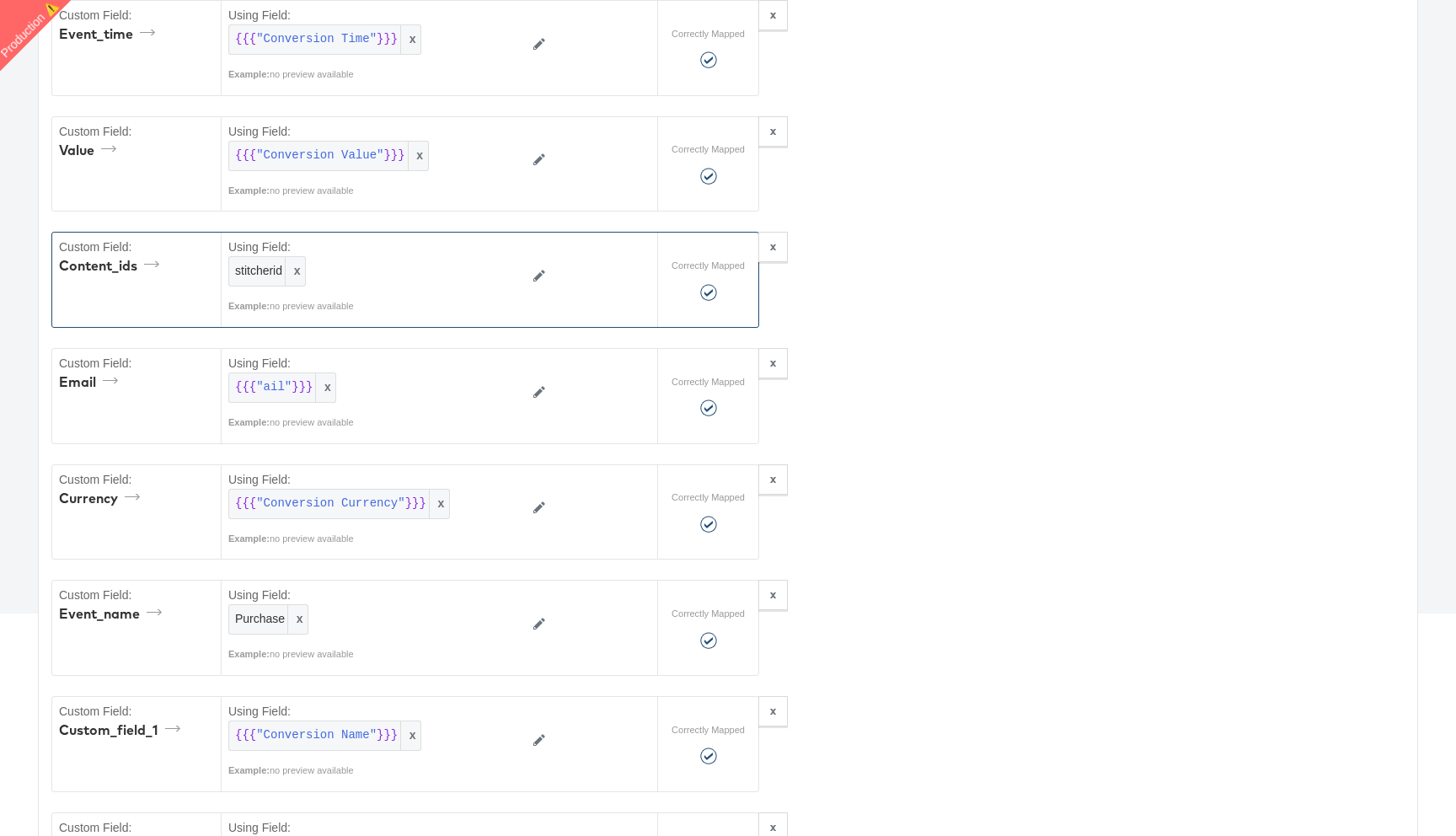
scroll to position [286, 0]
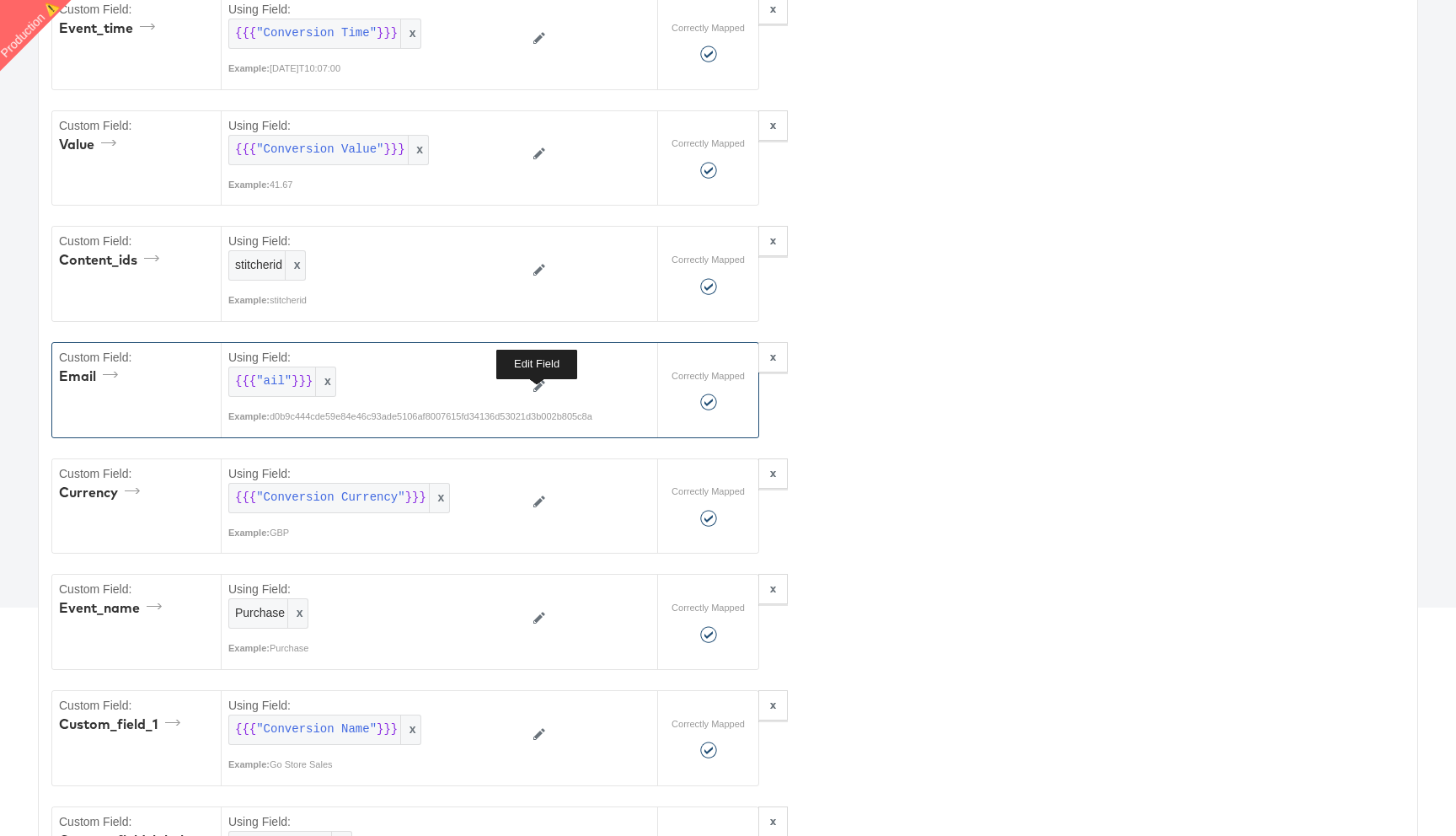
click at [537, 391] on icon at bounding box center [539, 386] width 11 height 11
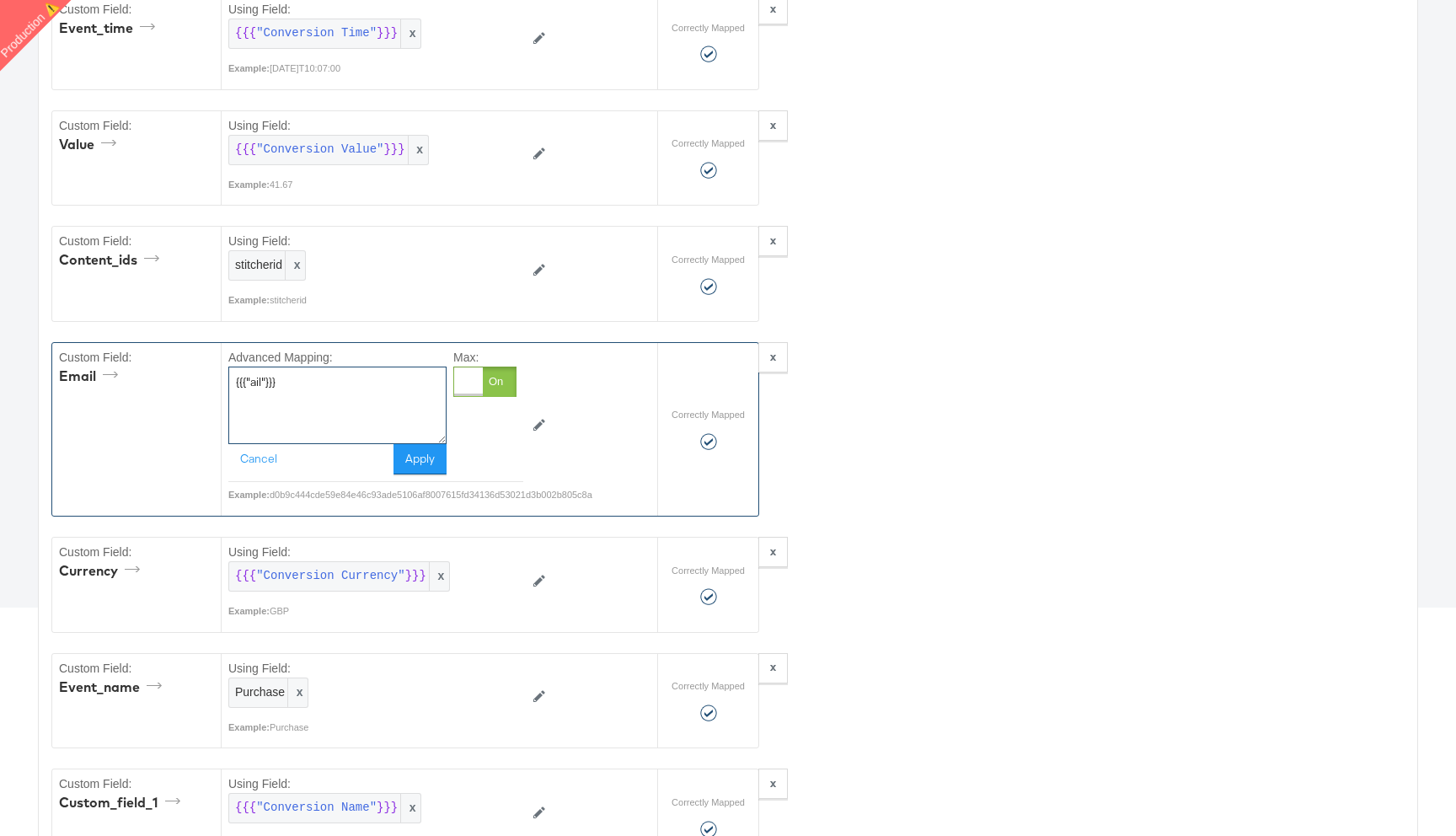
click at [368, 401] on textarea "{{{"ail"}}}" at bounding box center [337, 405] width 219 height 77
click at [262, 450] on button "Cancel" at bounding box center [258, 459] width 61 height 31
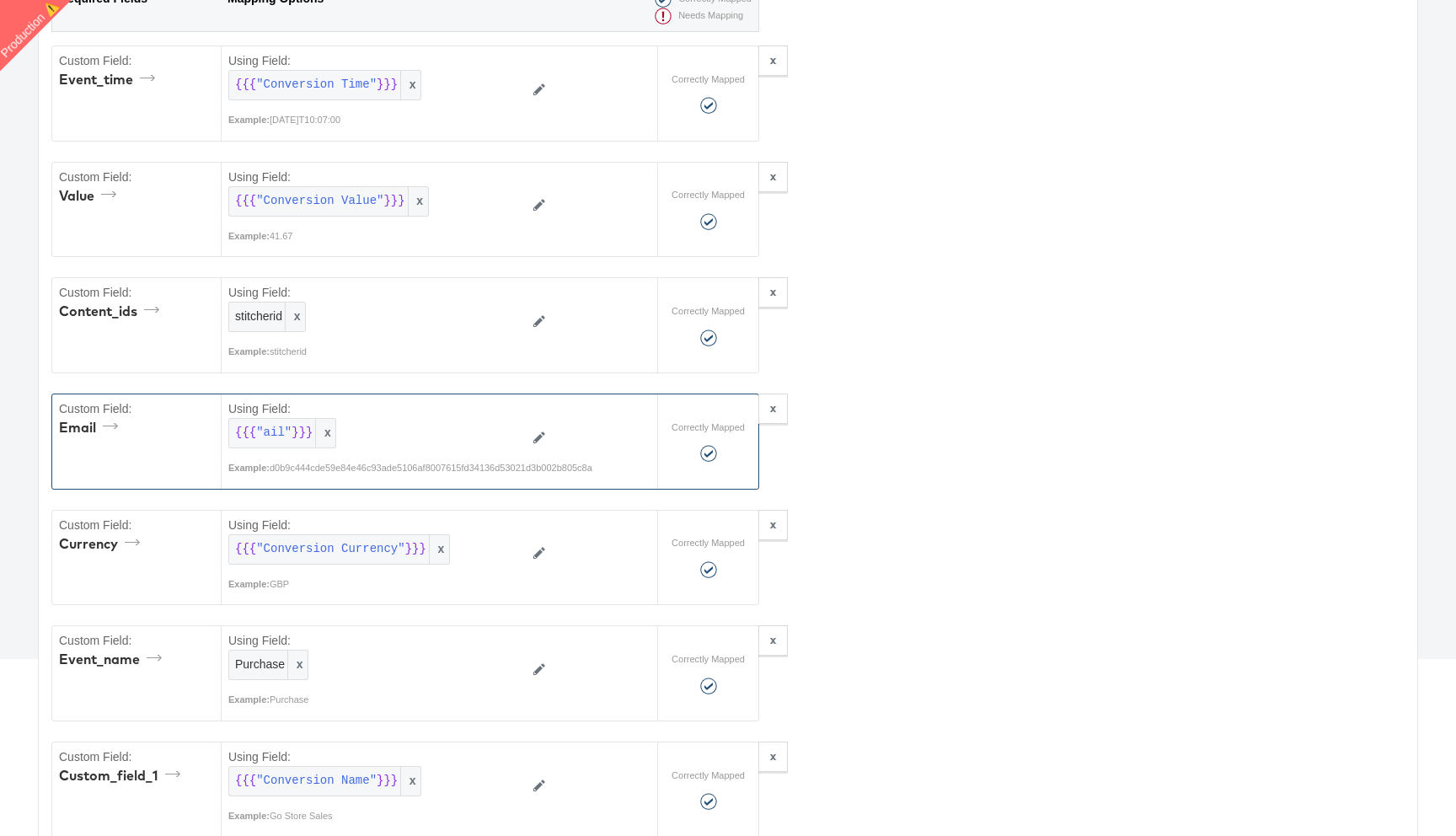
scroll to position [255, 0]
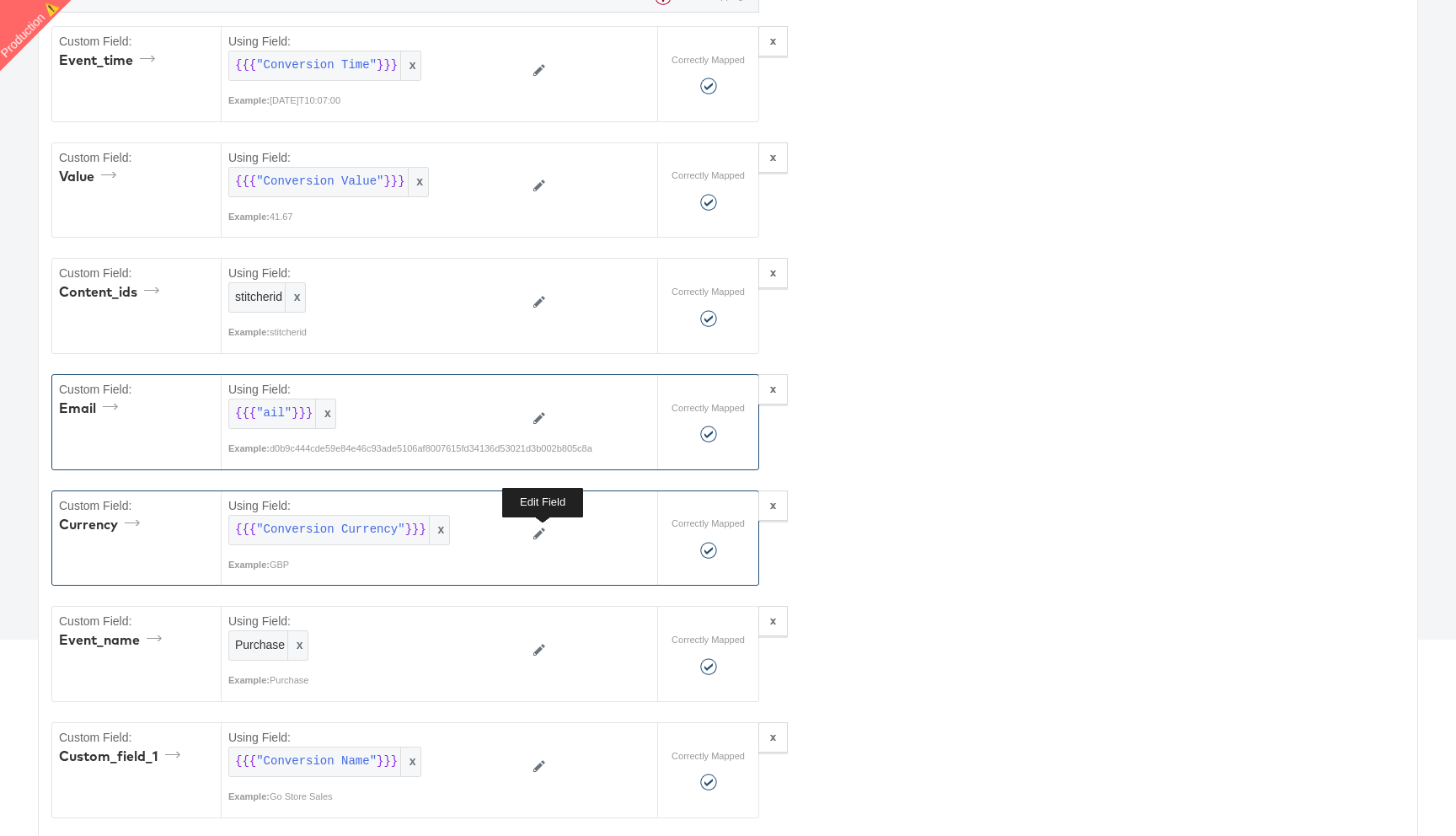
click at [540, 531] on icon at bounding box center [539, 533] width 11 height 11
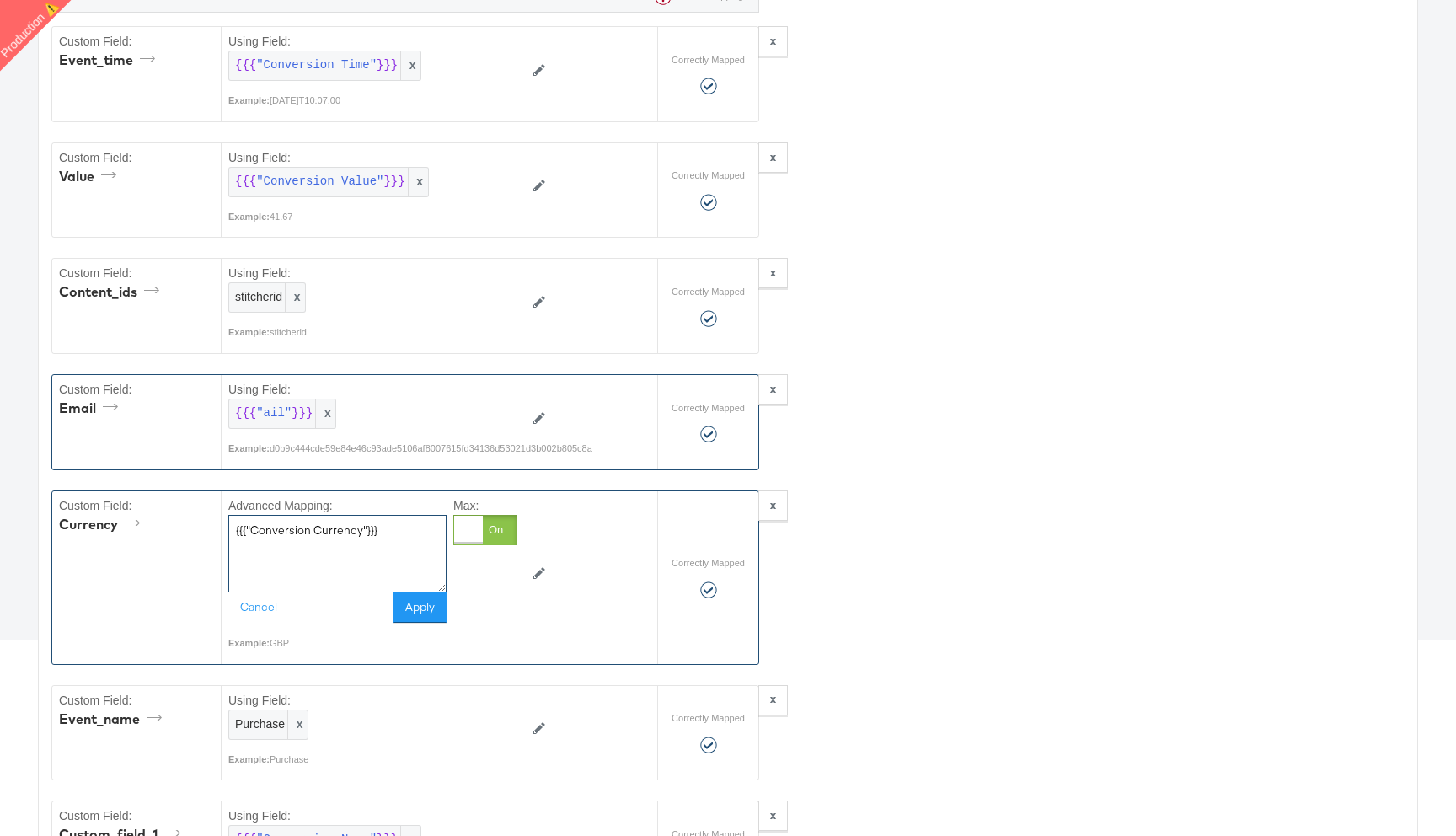
click at [378, 555] on textarea "{{{"Conversion Currency"}}}" at bounding box center [337, 553] width 219 height 77
click at [266, 614] on button "Cancel" at bounding box center [258, 608] width 61 height 31
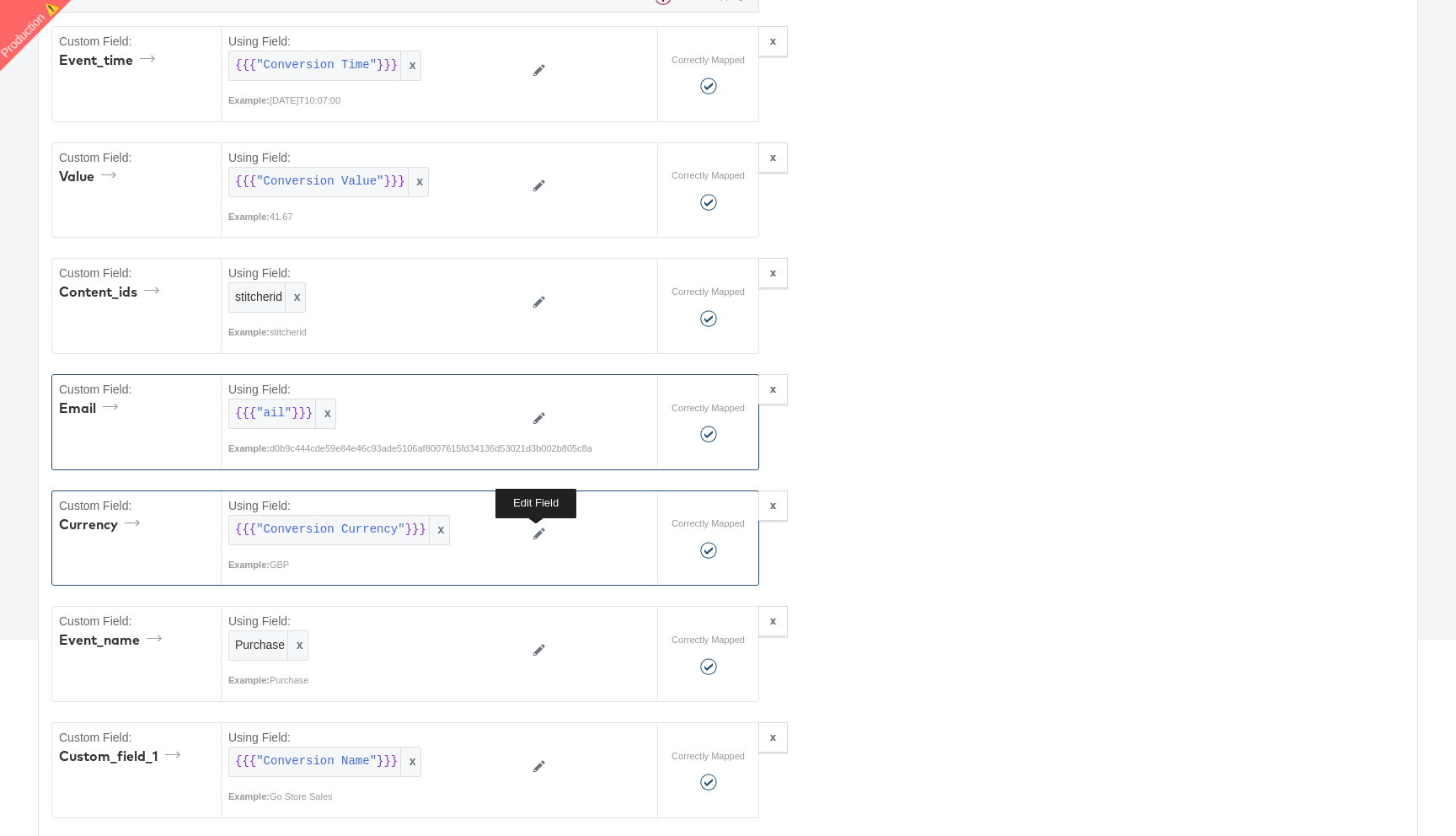
click at [537, 530] on icon at bounding box center [539, 533] width 11 height 11
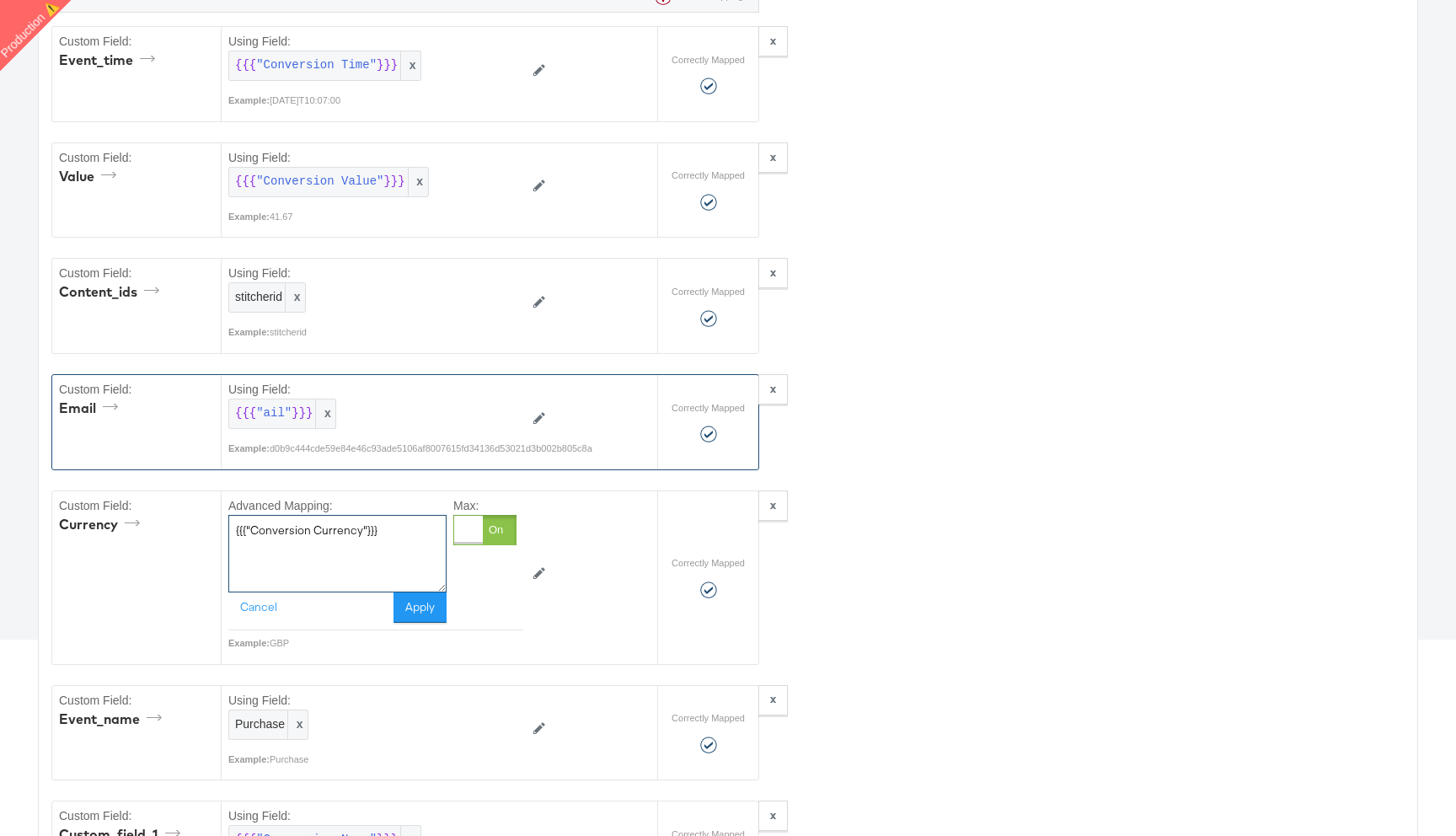
click at [336, 531] on textarea "{{{"Conversion Currency"}}}" at bounding box center [337, 553] width 219 height 77
click at [269, 612] on button "Cancel" at bounding box center [258, 608] width 61 height 31
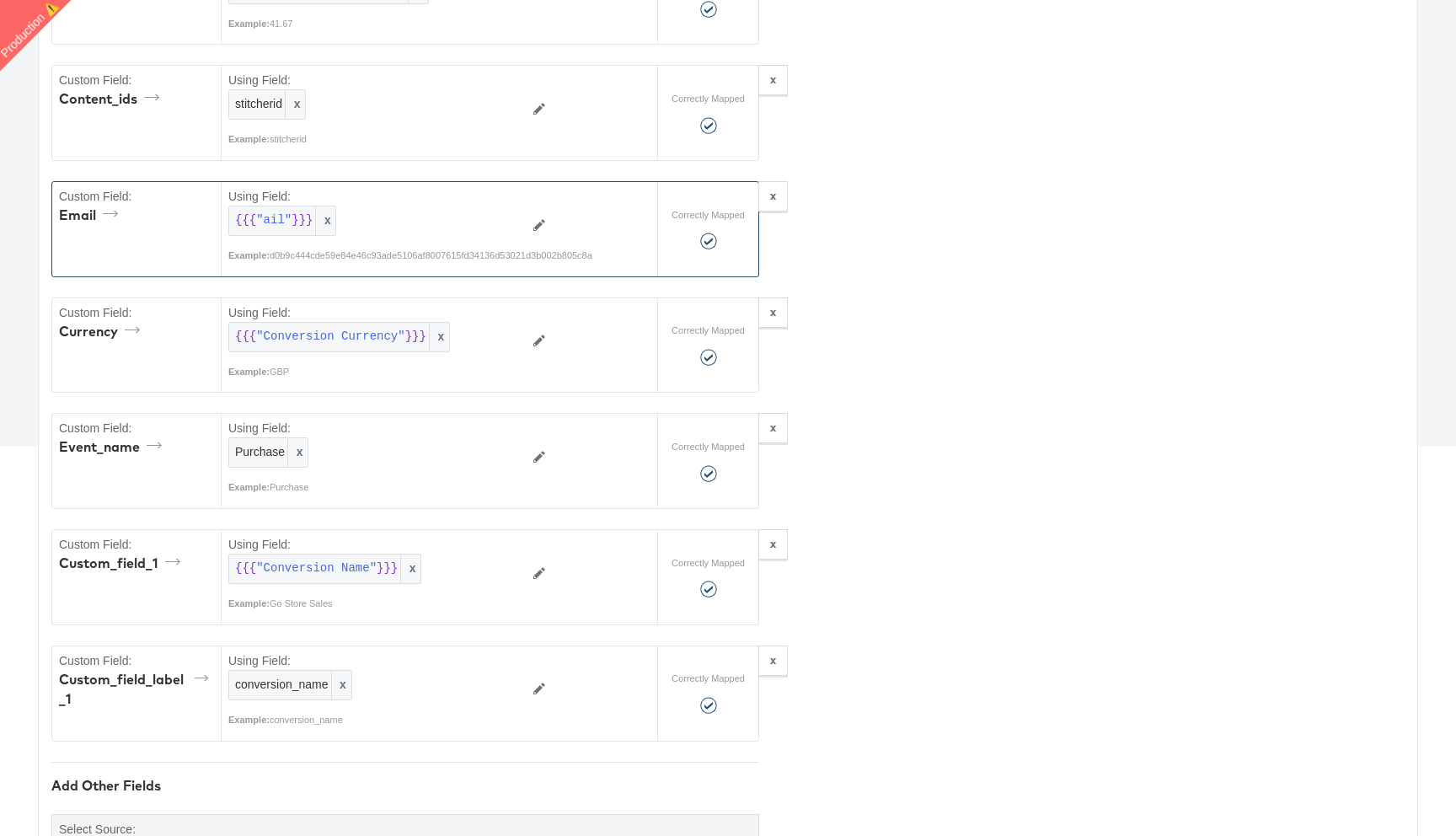
scroll to position [456, 0]
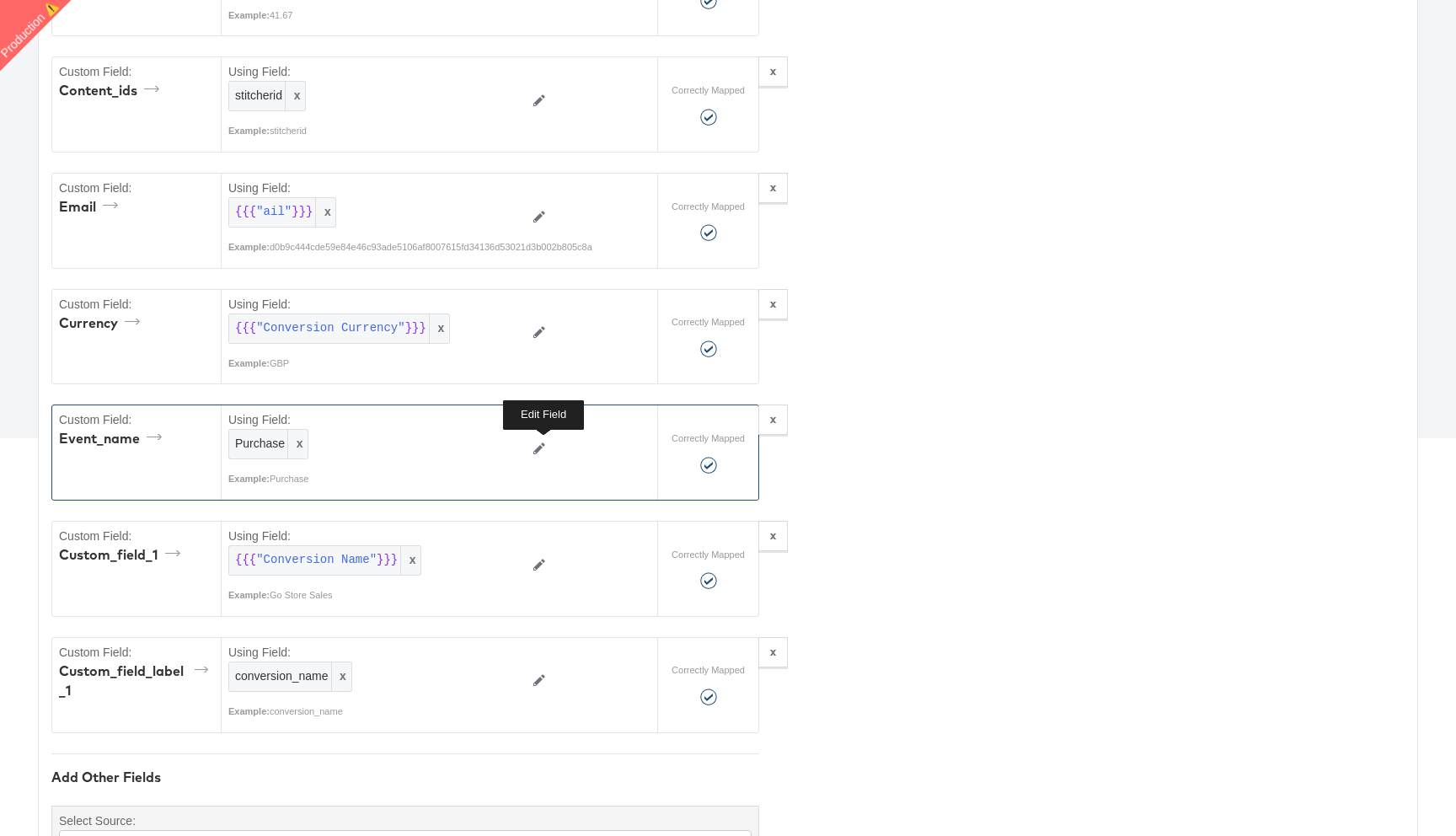
click at [538, 443] on icon at bounding box center [539, 448] width 11 height 11
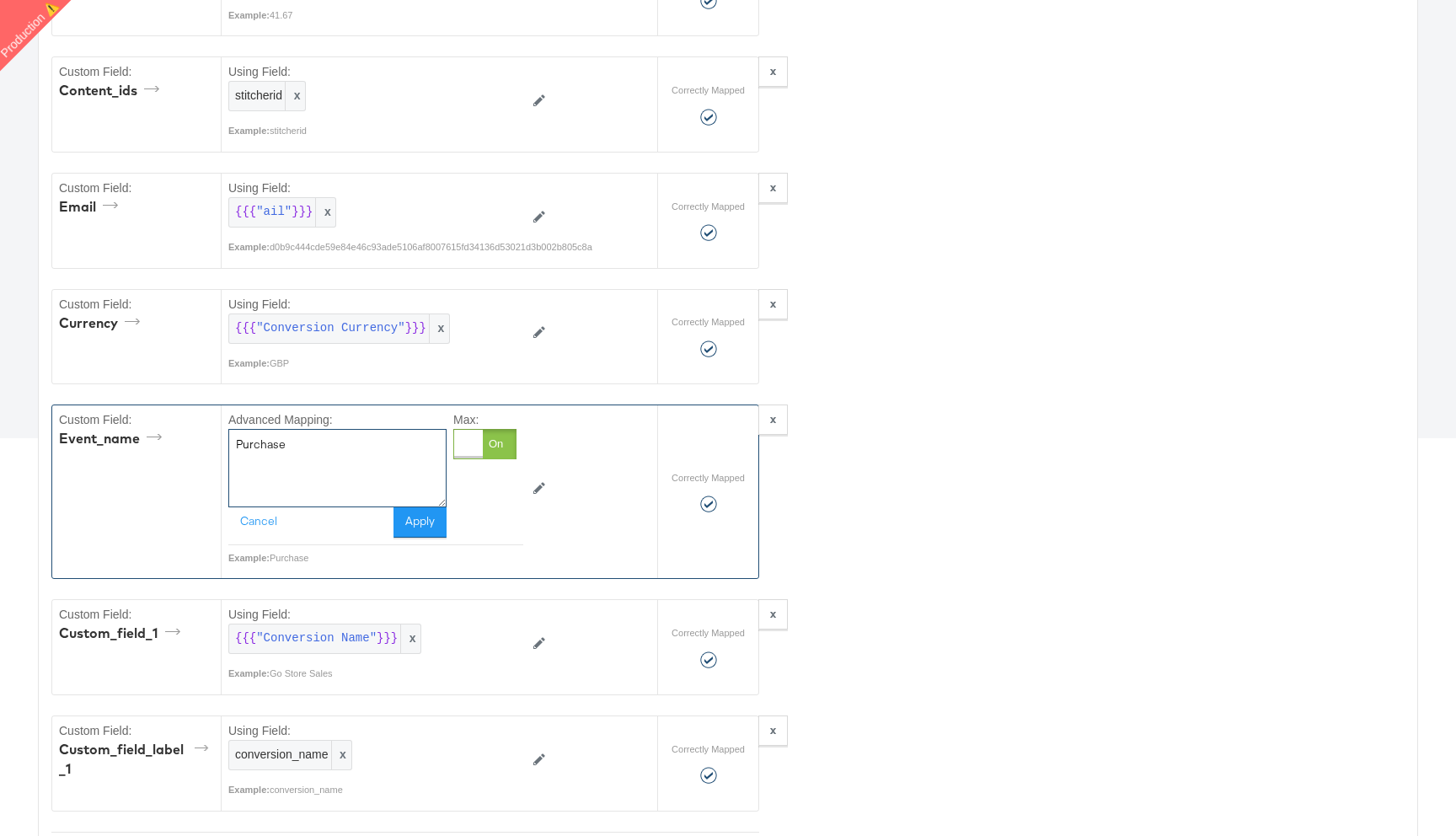
click at [345, 477] on textarea "Purchase" at bounding box center [337, 468] width 219 height 77
click at [254, 524] on button "Cancel" at bounding box center [258, 522] width 61 height 31
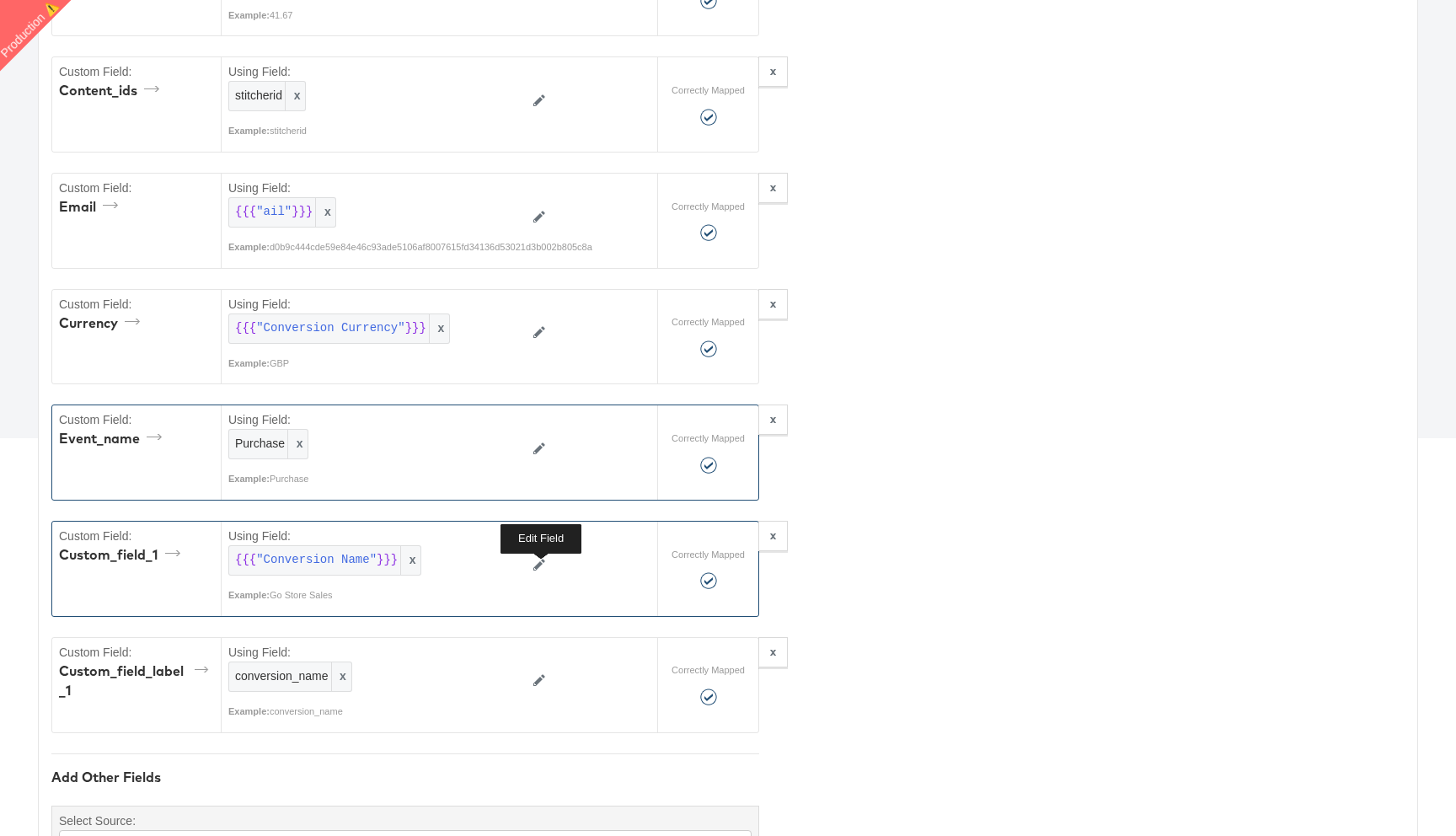
click at [541, 566] on icon at bounding box center [539, 564] width 11 height 11
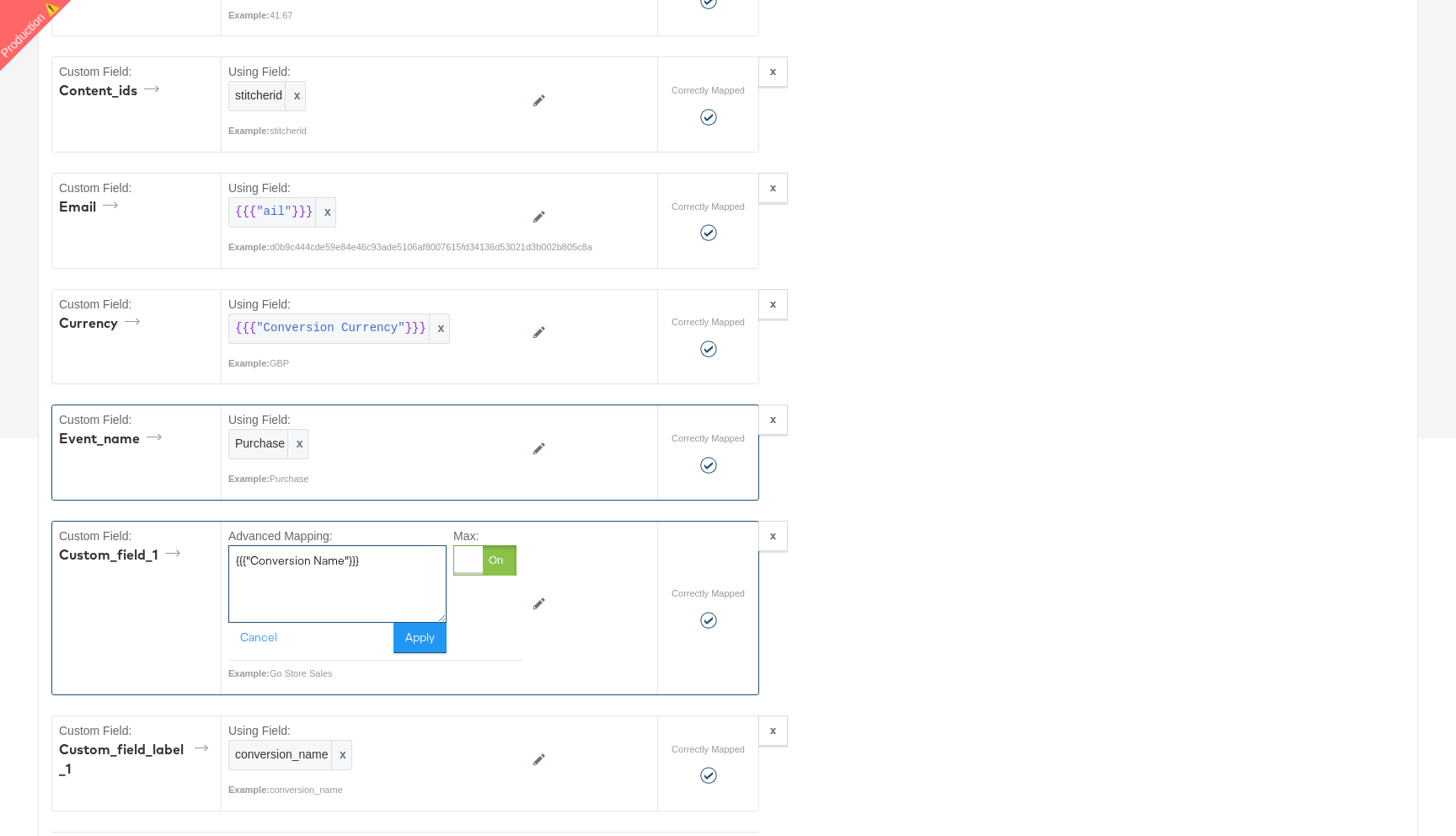
click at [395, 578] on textarea "{{{"Conversion Name"}}}" at bounding box center [337, 584] width 219 height 77
click at [261, 647] on button "Cancel" at bounding box center [258, 638] width 61 height 31
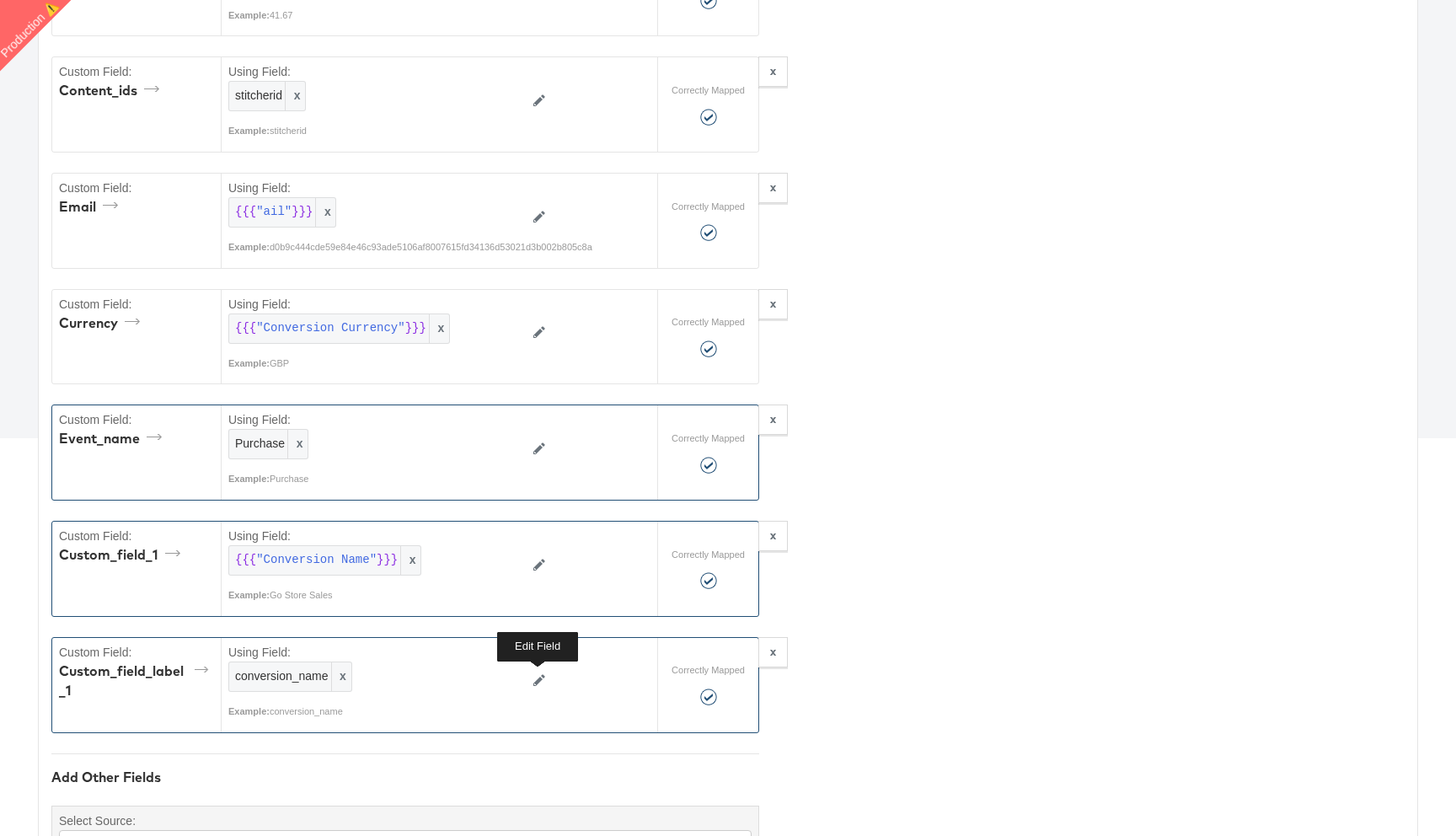
click at [537, 674] on button at bounding box center [539, 681] width 32 height 27
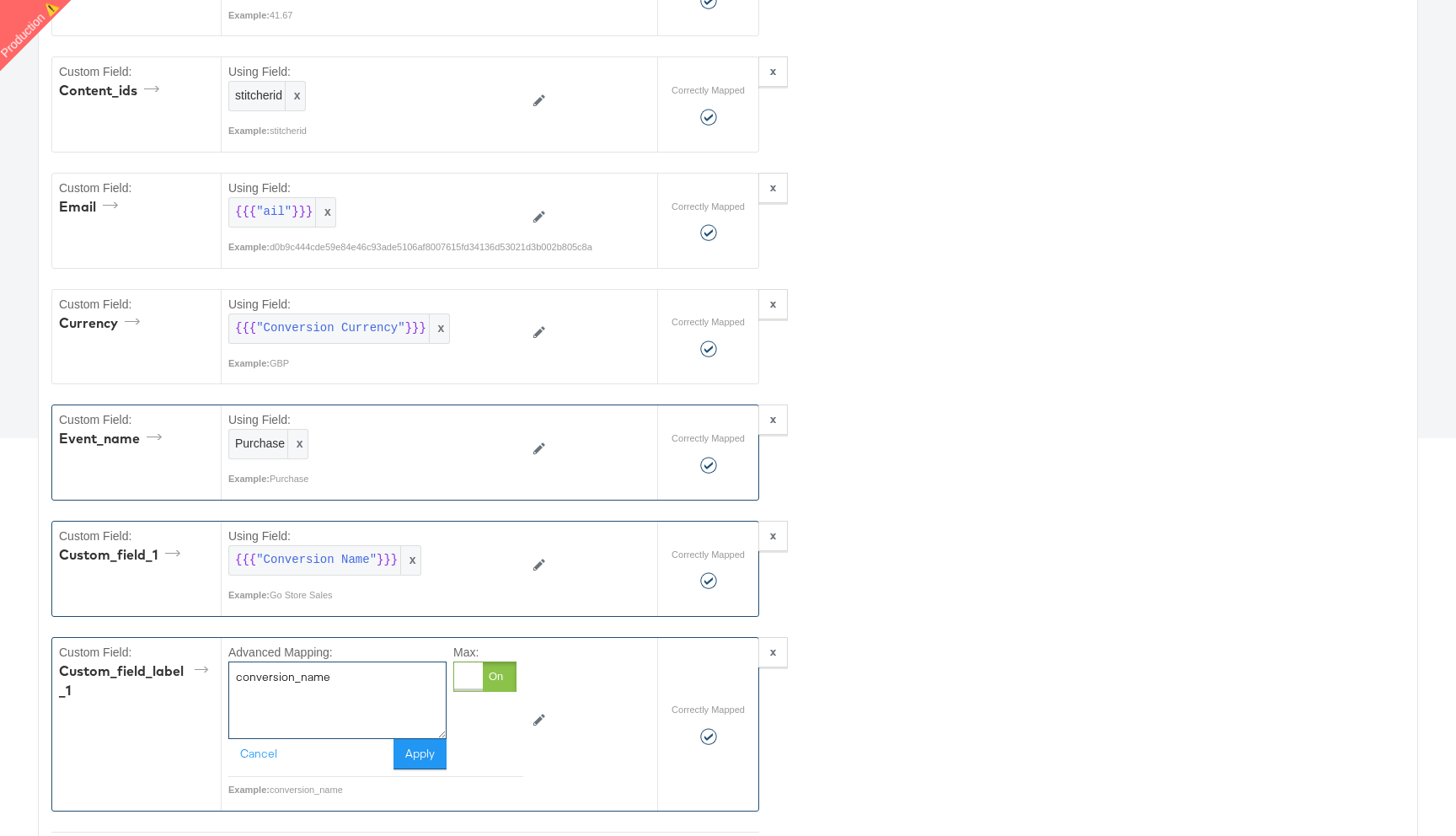
click at [378, 698] on textarea "conversion_name" at bounding box center [337, 700] width 219 height 77
click at [261, 760] on button "Cancel" at bounding box center [258, 754] width 61 height 31
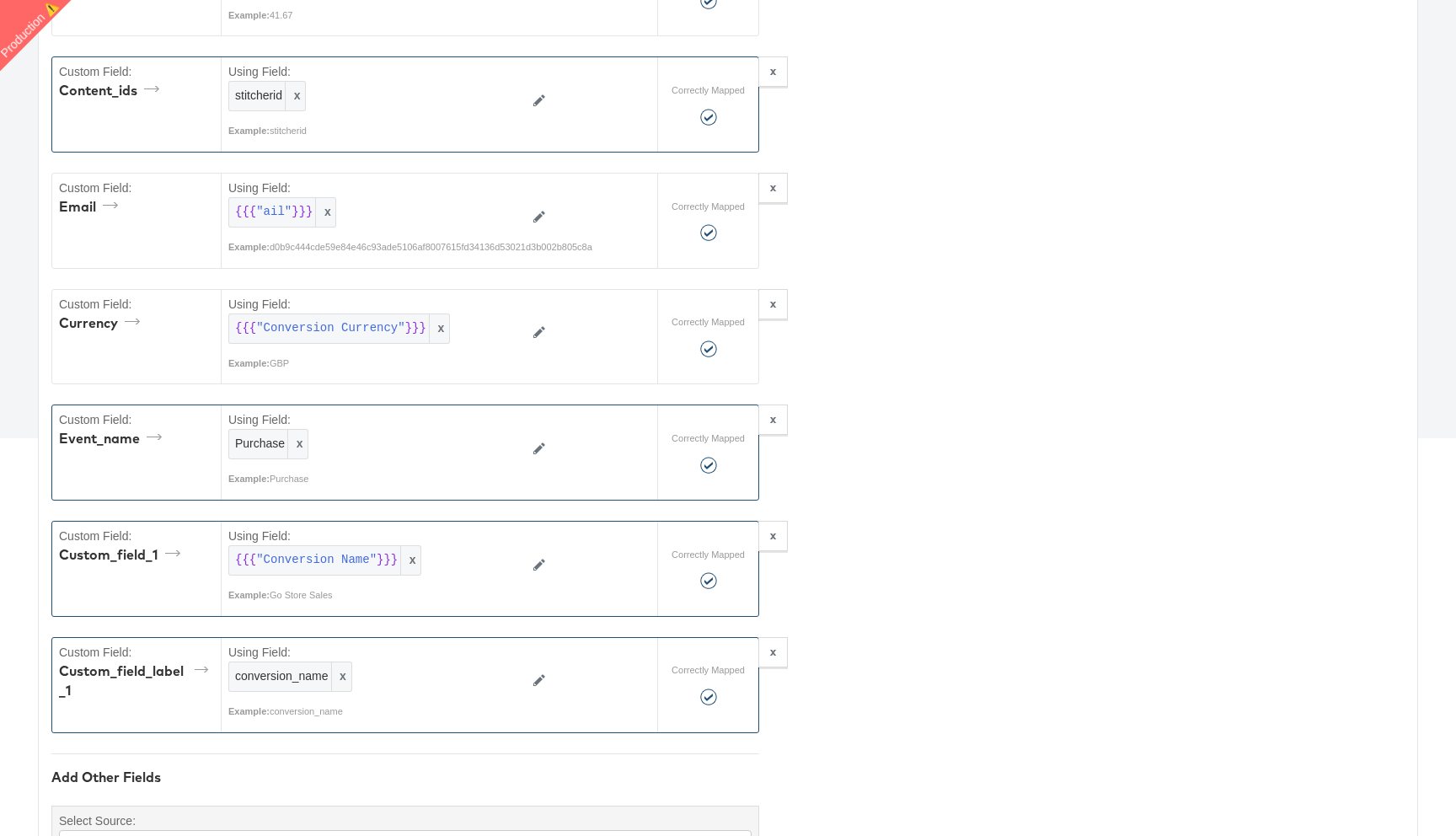
scroll to position [0, 0]
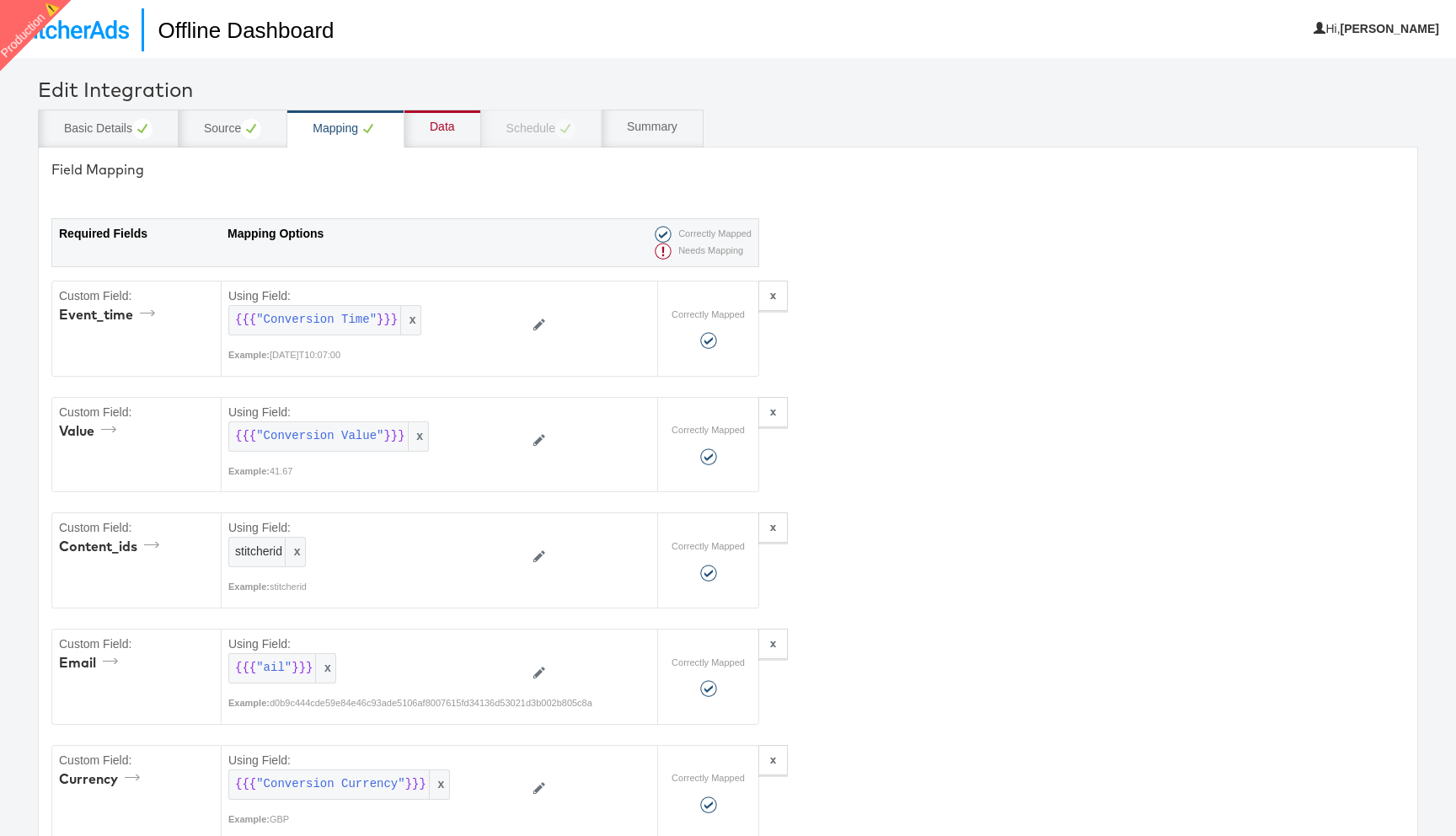
click at [451, 126] on div "Data" at bounding box center [442, 126] width 25 height 17
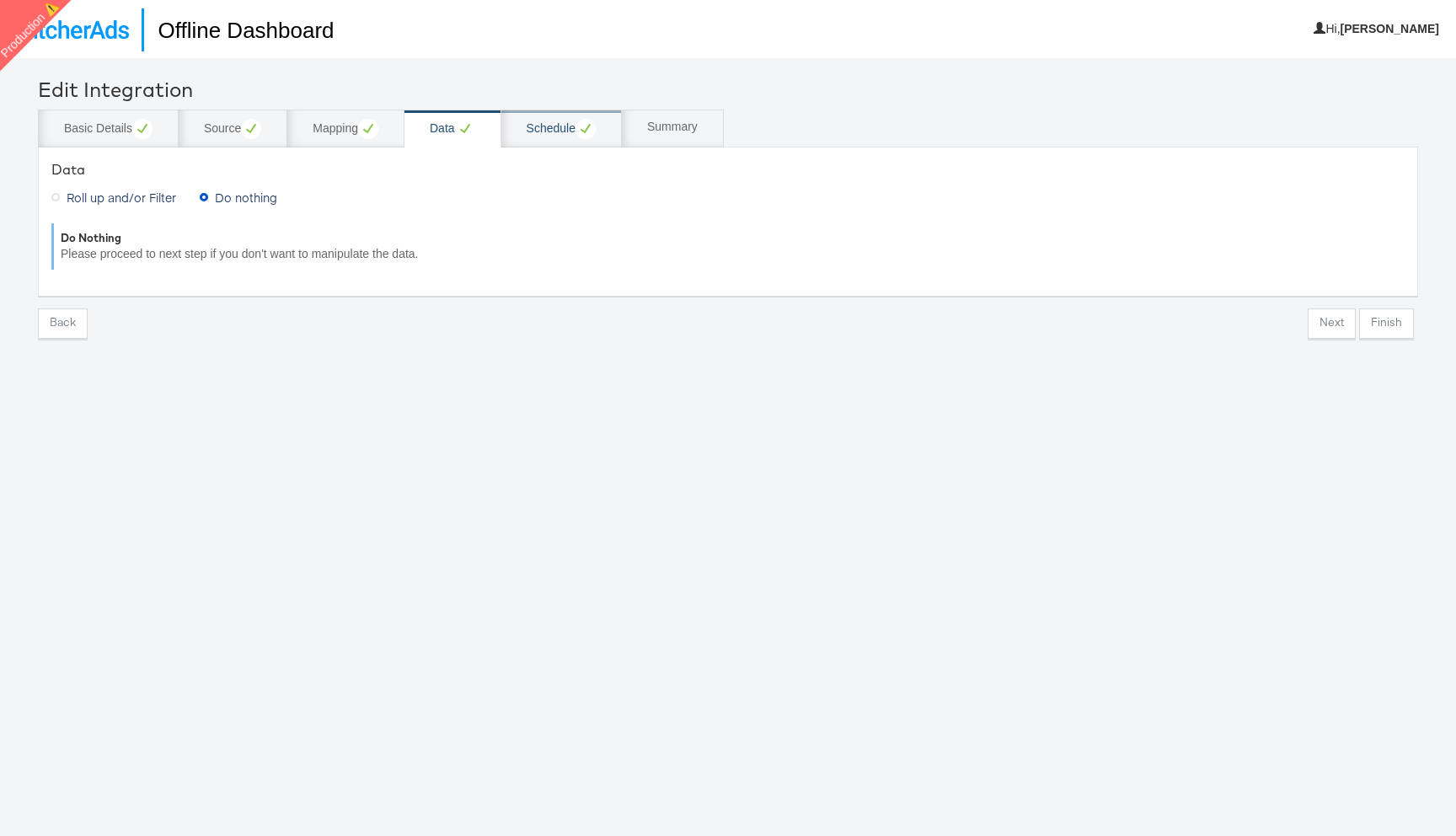
click at [558, 126] on div "Schedule" at bounding box center [561, 128] width 69 height 20
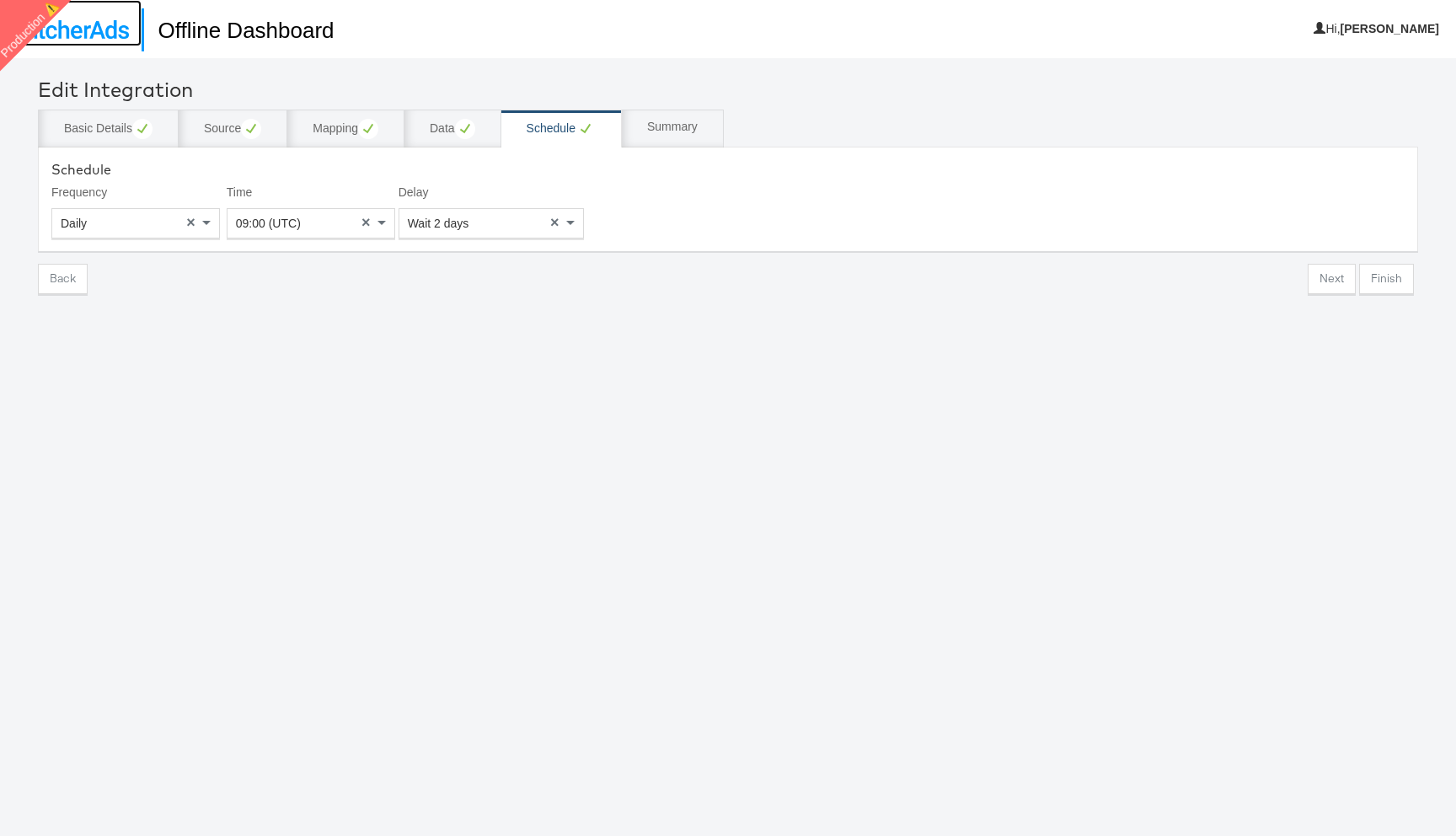
click at [107, 25] on img at bounding box center [70, 29] width 116 height 18
